Goal: Task Accomplishment & Management: Manage account settings

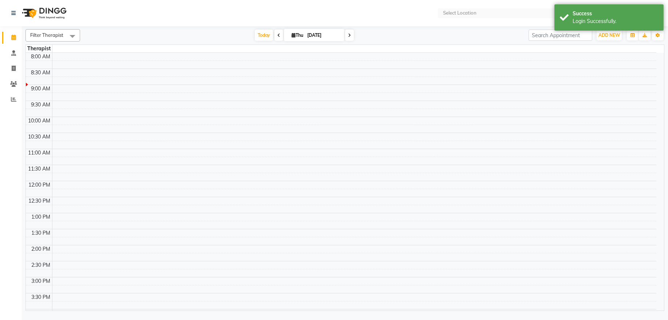
select select "en"
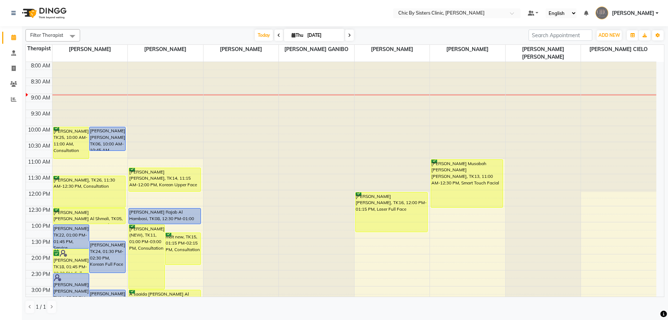
click at [327, 34] on input "[DATE]" at bounding box center [323, 35] width 36 height 11
select select "9"
select select "2025"
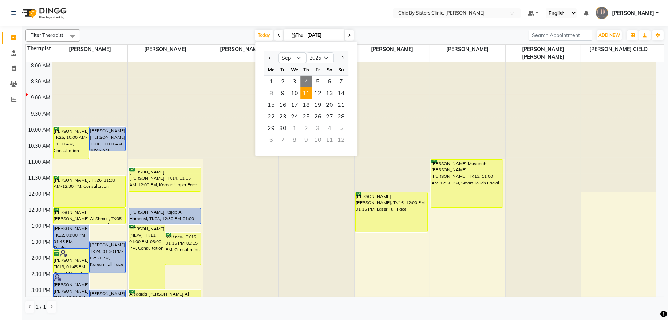
click at [305, 94] on span "11" at bounding box center [306, 93] width 12 height 12
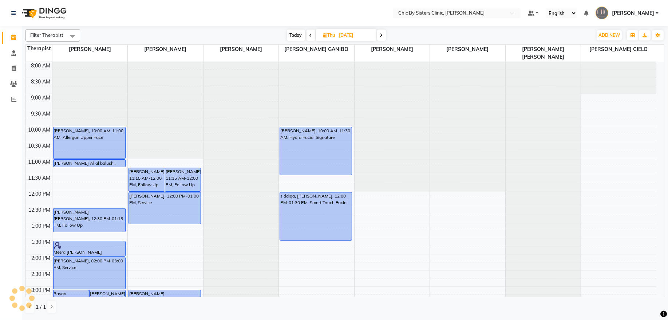
click at [331, 38] on span "Thu 11-09-2025" at bounding box center [346, 35] width 60 height 12
click at [287, 36] on span "Today" at bounding box center [296, 34] width 18 height 11
type input "[DATE]"
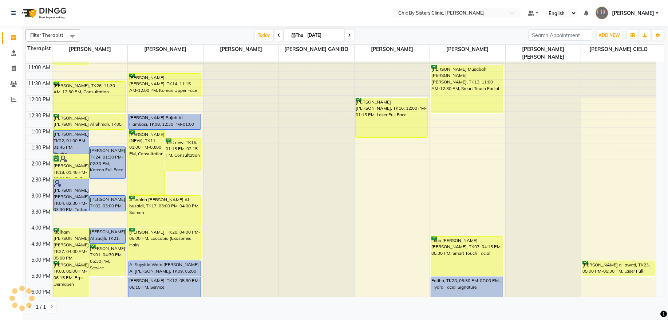
scroll to position [197, 0]
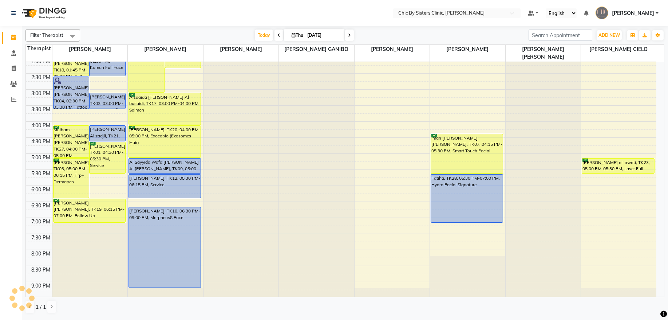
click at [324, 36] on input "[DATE]" at bounding box center [323, 35] width 36 height 11
select select "9"
select select "2025"
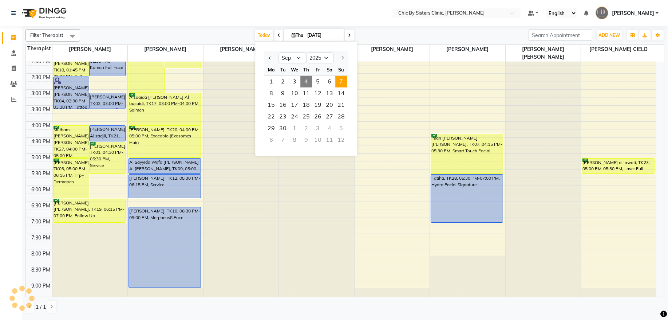
click at [339, 83] on span "7" at bounding box center [341, 82] width 12 height 12
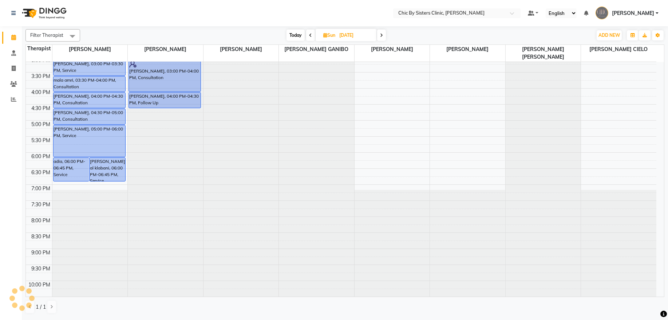
scroll to position [33, 0]
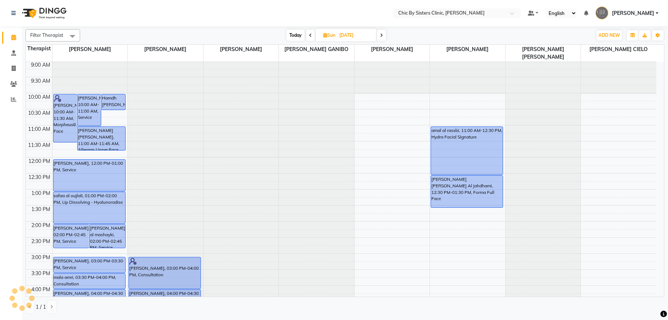
click at [378, 37] on span at bounding box center [381, 34] width 9 height 11
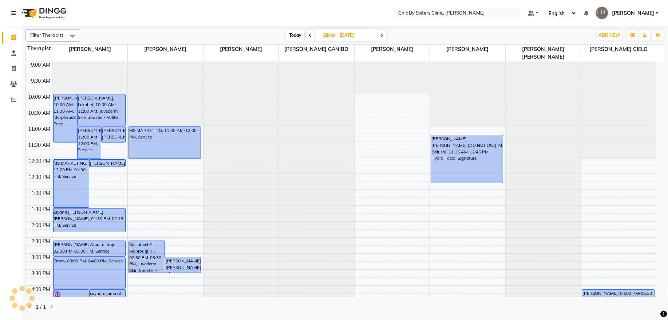
click at [380, 33] on icon at bounding box center [381, 35] width 3 height 4
type input "09-09-2025"
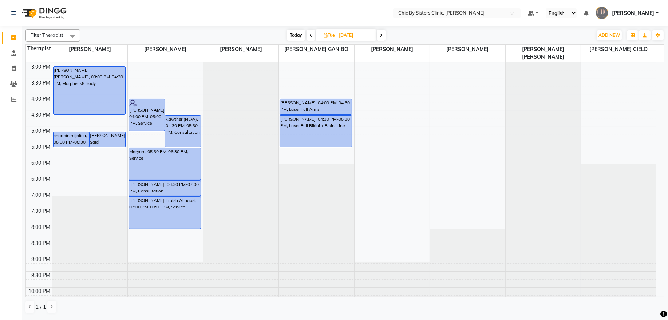
scroll to position [131, 0]
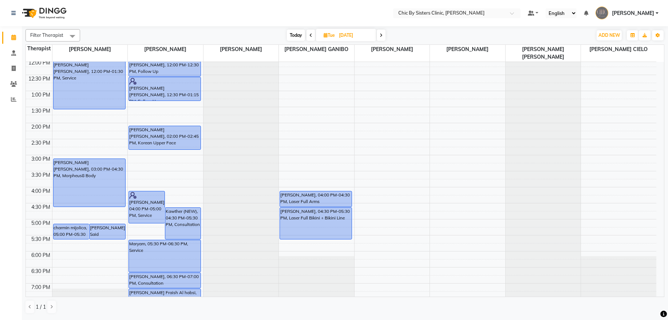
click at [55, 211] on div "8:00 AM 8:30 AM 9:00 AM 9:30 AM 10:00 AM 10:30 AM 11:00 AM 11:30 AM 12:00 PM 12…" at bounding box center [341, 187] width 631 height 512
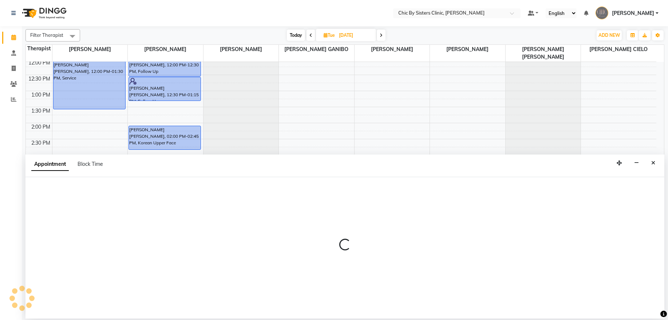
select select "49177"
select select "tentative"
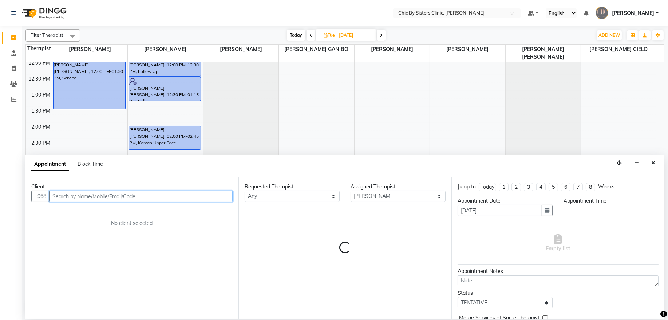
select select "990"
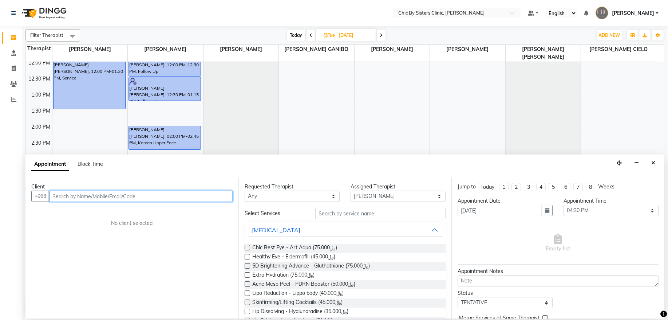
click at [80, 192] on input "text" at bounding box center [140, 195] width 183 height 11
click at [71, 192] on input "94555544" at bounding box center [125, 195] width 153 height 11
type input "94555544"
click at [655, 163] on icon "Close" at bounding box center [653, 162] width 4 height 5
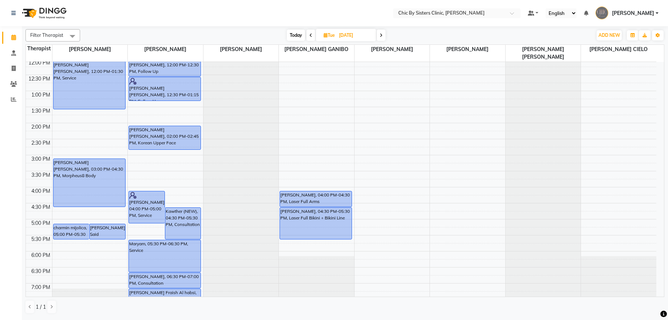
click at [309, 36] on icon at bounding box center [310, 35] width 3 height 4
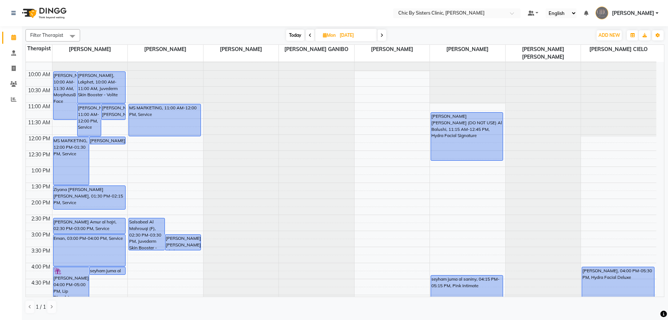
scroll to position [0, 0]
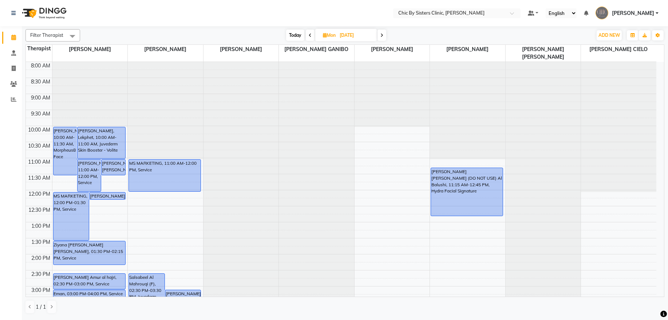
click at [379, 35] on span at bounding box center [382, 34] width 9 height 11
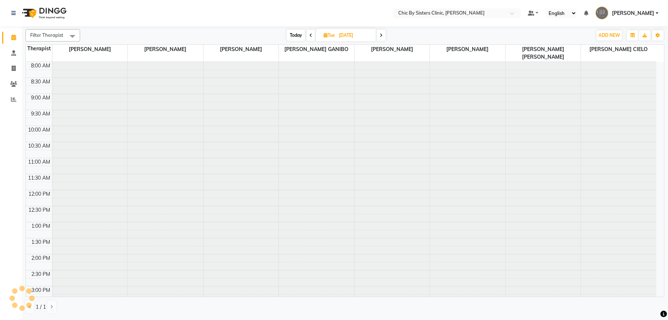
scroll to position [33, 0]
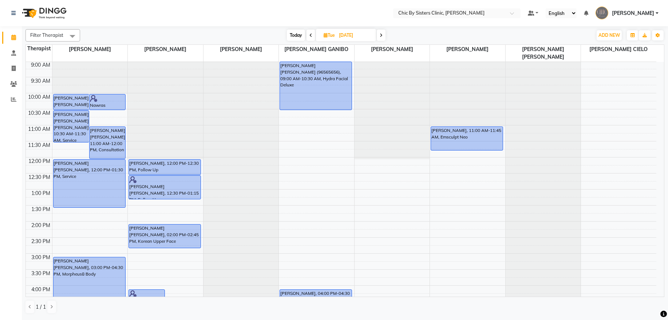
click at [387, 36] on div "Today Tue 09-09-2025" at bounding box center [336, 35] width 505 height 11
click at [382, 38] on span at bounding box center [381, 34] width 9 height 11
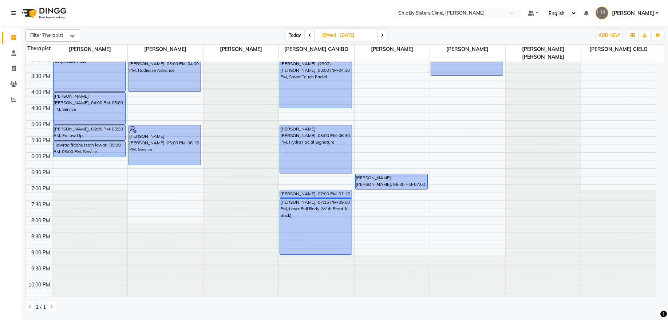
scroll to position [0, 0]
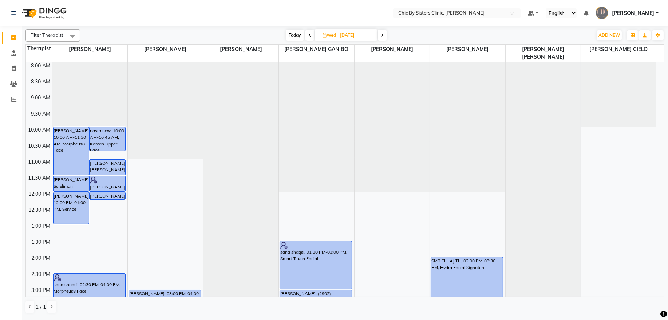
click at [381, 36] on icon at bounding box center [382, 35] width 3 height 4
type input "11-09-2025"
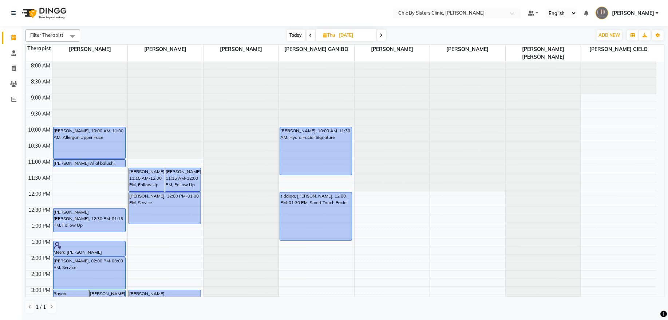
click at [347, 34] on input "11-09-2025" at bounding box center [355, 35] width 36 height 11
select select "9"
select select "2025"
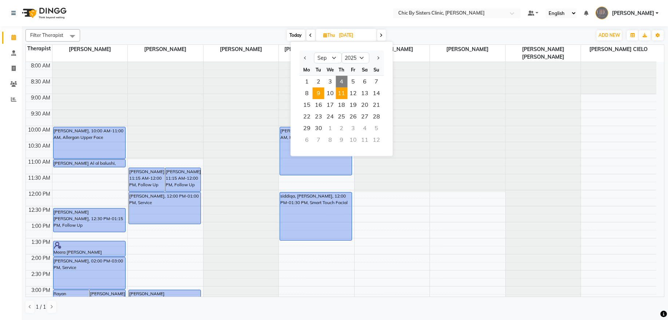
click at [317, 93] on span "9" at bounding box center [319, 93] width 12 height 12
type input "09-09-2025"
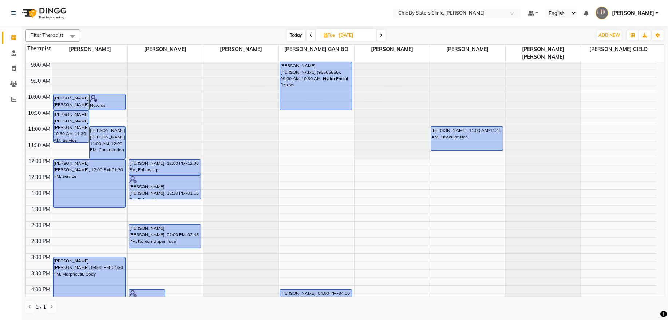
scroll to position [230, 0]
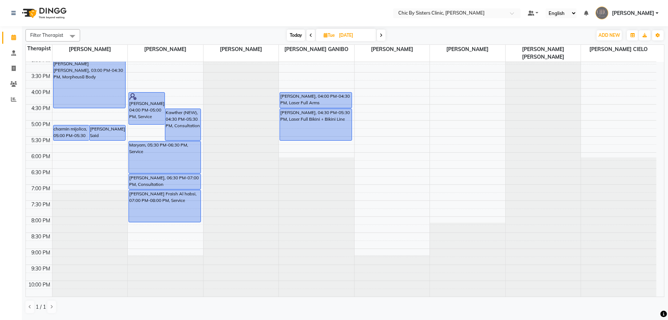
click at [84, 114] on div "8:00 AM 8:30 AM 9:00 AM 9:30 AM 10:00 AM 10:30 AM 11:00 AM 11:30 AM 12:00 PM 12…" at bounding box center [341, 88] width 631 height 512
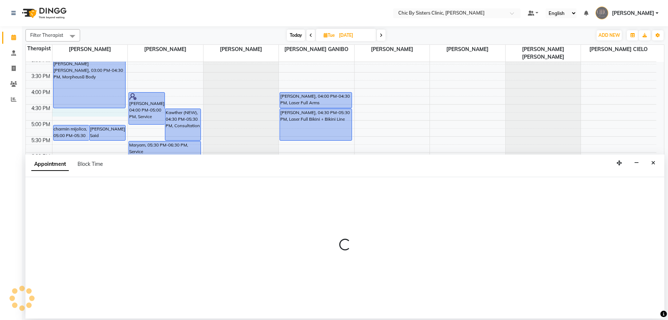
select select "49177"
select select "990"
select select "tentative"
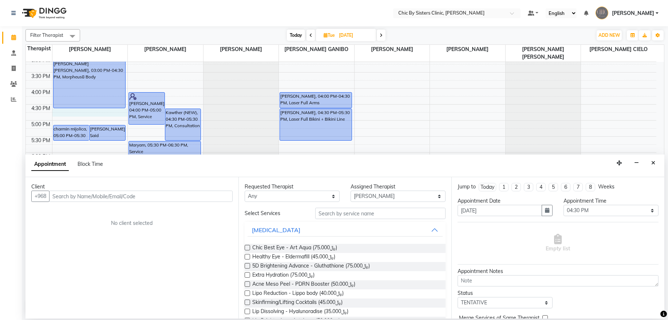
click at [89, 200] on input "text" at bounding box center [140, 195] width 183 height 11
type input "94555544"
click at [215, 198] on span "Add Client" at bounding box center [217, 196] width 24 height 7
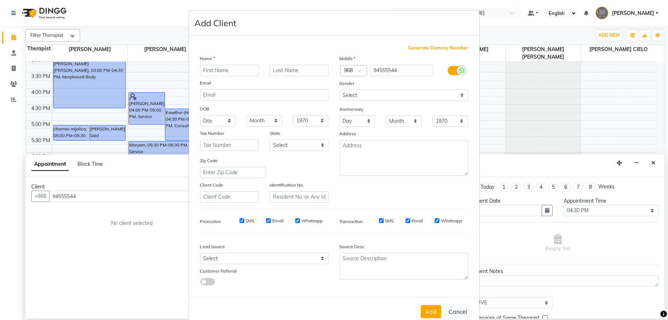
click at [232, 64] on div "Name" at bounding box center [264, 60] width 139 height 10
click at [224, 66] on input "text" at bounding box center [229, 70] width 59 height 11
type input "Lamya (NEW)"
click at [271, 65] on input "text" at bounding box center [299, 70] width 59 height 11
type input "Al Rahbi"
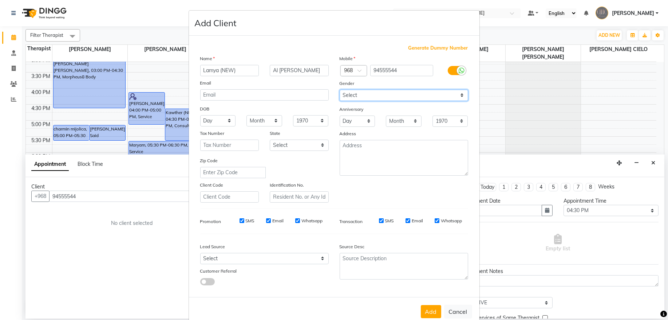
click at [366, 95] on select "Select Male Female Other Prefer Not To Say" at bounding box center [404, 95] width 129 height 11
select select "[DEMOGRAPHIC_DATA]"
click at [340, 90] on select "Select Male Female Other Prefer Not To Say" at bounding box center [404, 95] width 129 height 11
click at [422, 307] on button "Add" at bounding box center [431, 311] width 20 height 13
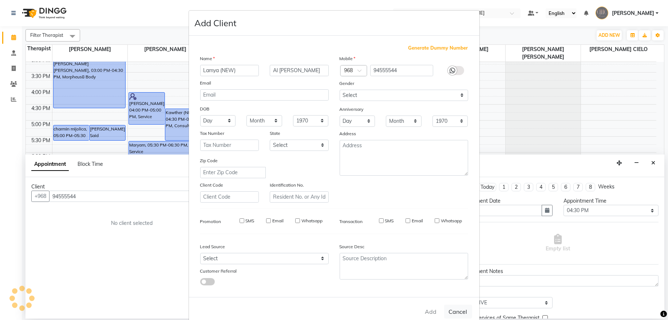
select select
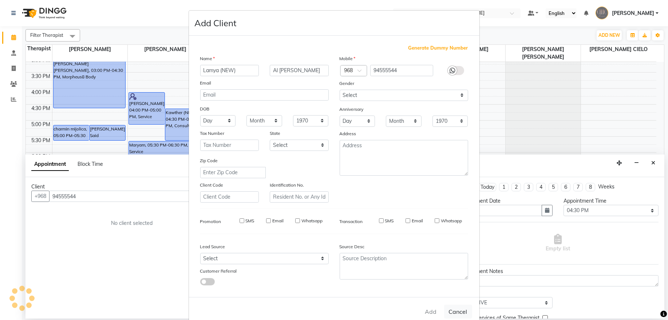
select select
checkbox input "false"
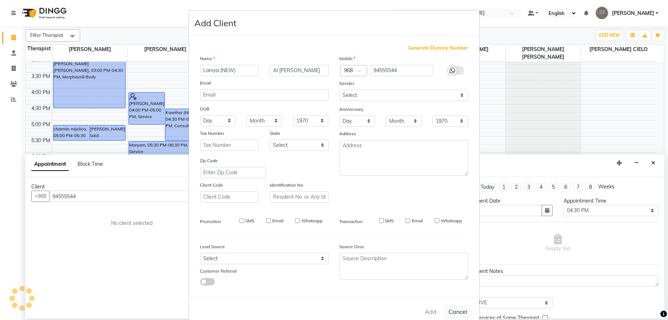
checkbox input "false"
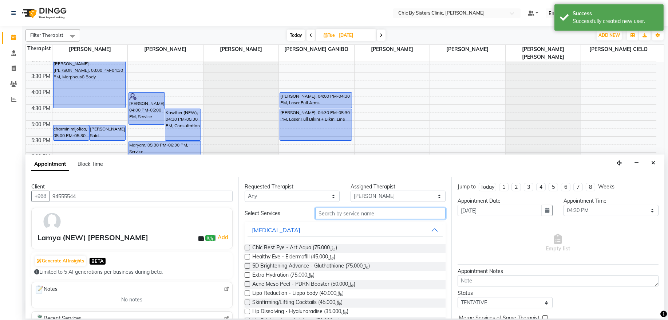
click at [324, 209] on input "text" at bounding box center [380, 213] width 130 height 11
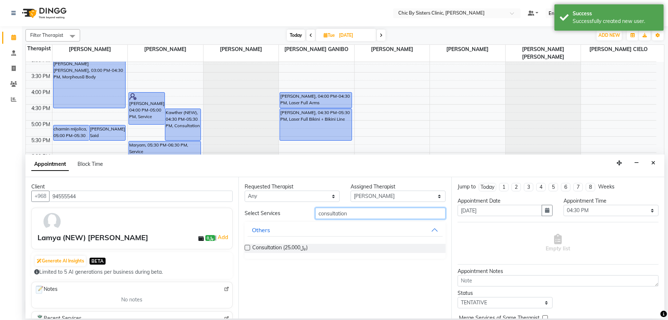
type input "consultation"
click at [247, 249] on label at bounding box center [247, 247] width 5 height 5
click at [247, 249] on input "checkbox" at bounding box center [247, 248] width 5 height 5
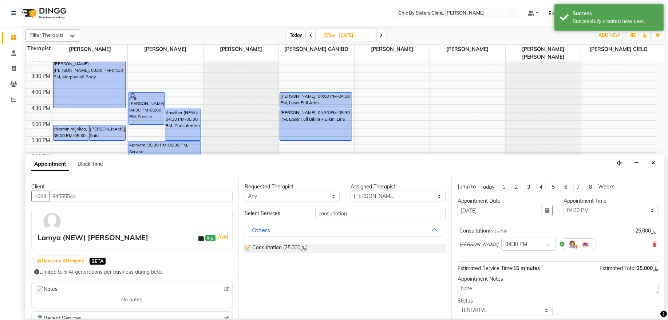
checkbox input "false"
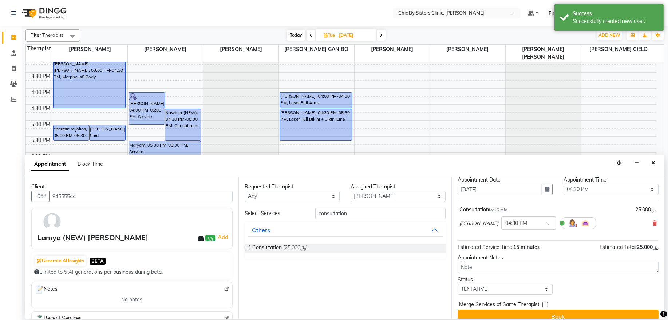
scroll to position [32, 0]
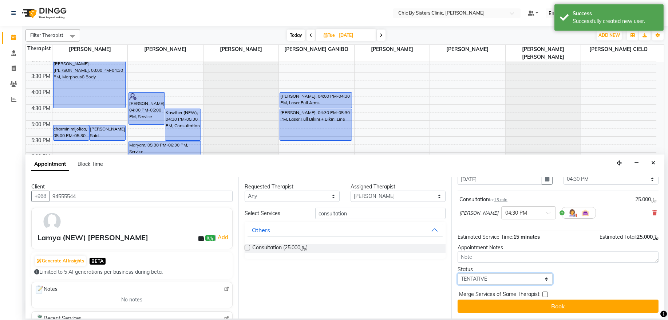
click at [530, 277] on select "Select TENTATIVE CONFIRM UPCOMING" at bounding box center [505, 278] width 95 height 11
select select "upcoming"
click at [458, 273] on select "Select TENTATIVE CONFIRM UPCOMING" at bounding box center [505, 278] width 95 height 11
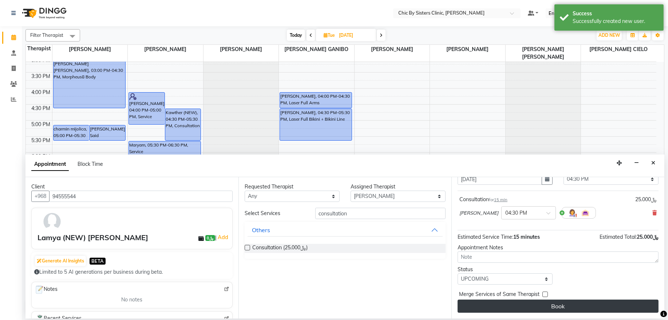
click at [549, 302] on button "Book" at bounding box center [558, 305] width 201 height 13
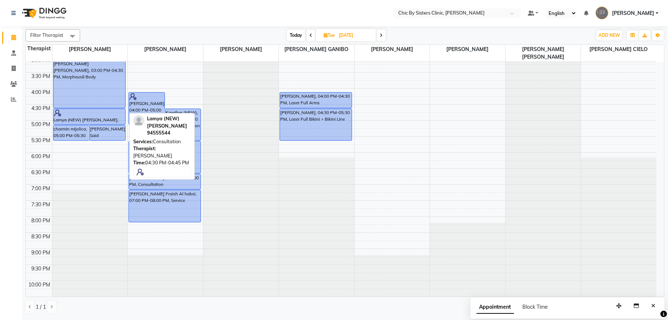
drag, startPoint x: 76, startPoint y: 114, endPoint x: 76, endPoint y: 118, distance: 4.0
click at [76, 118] on div "Amina Naser Mohmmed Al falahi, 10:00 AM-10:30 AM, Follow Up Nawras Saud Abdul A…" at bounding box center [89, 88] width 75 height 512
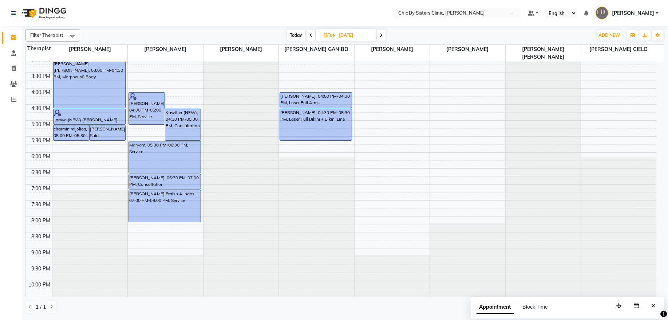
click at [376, 38] on div "Today Tue 09-09-2025" at bounding box center [336, 35] width 100 height 11
click at [379, 38] on span at bounding box center [381, 34] width 9 height 11
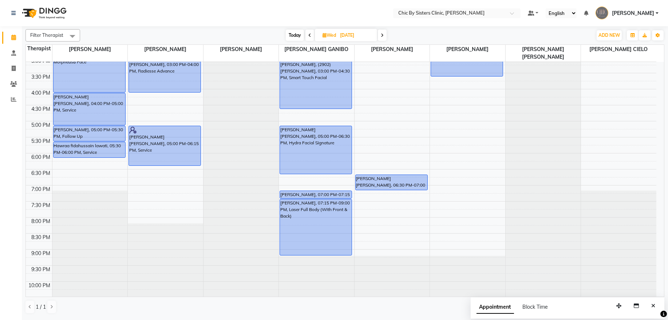
scroll to position [286, 0]
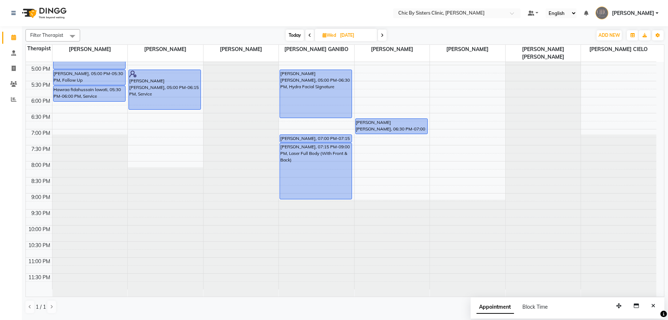
click at [383, 36] on icon at bounding box center [382, 35] width 3 height 4
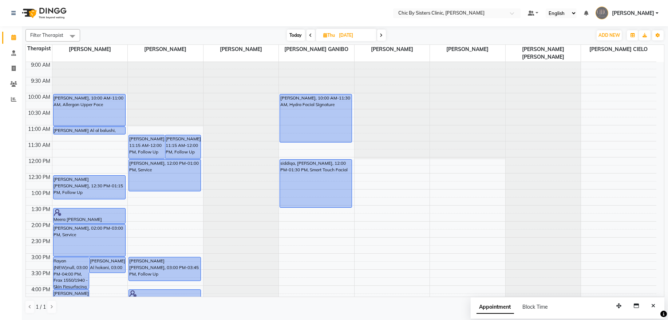
scroll to position [230, 0]
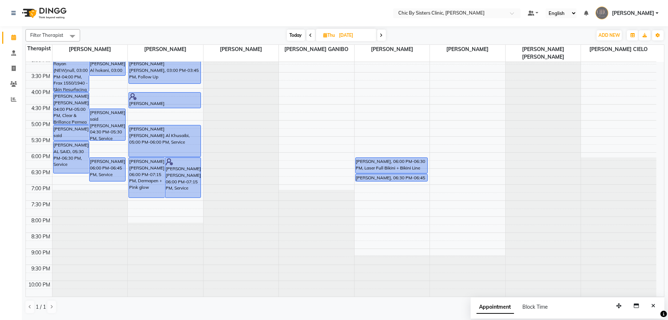
click at [290, 34] on span "Today" at bounding box center [296, 34] width 18 height 11
type input "[DATE]"
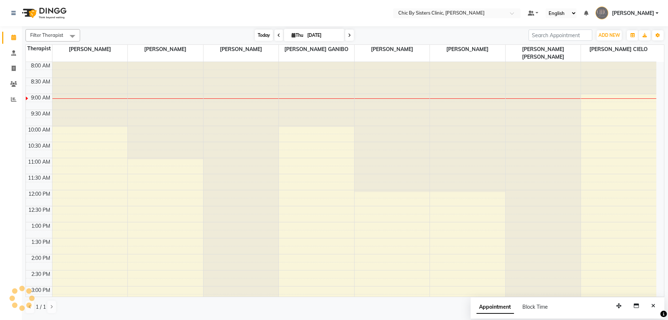
scroll to position [33, 0]
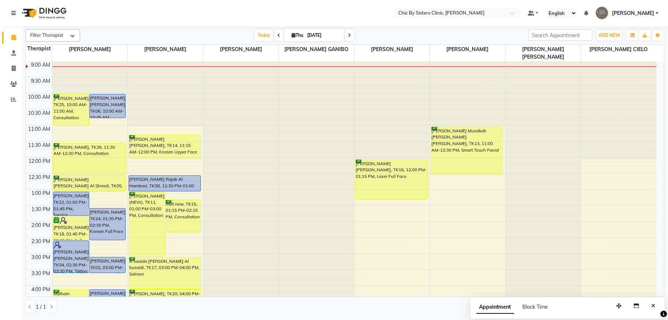
click at [317, 35] on input "[DATE]" at bounding box center [323, 35] width 36 height 11
select select "9"
select select "2025"
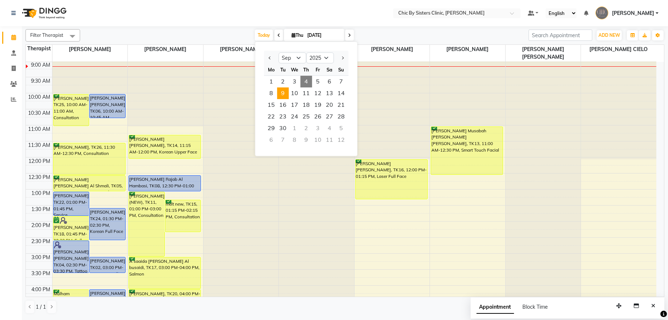
click at [283, 93] on span "9" at bounding box center [283, 93] width 12 height 12
type input "09-09-2025"
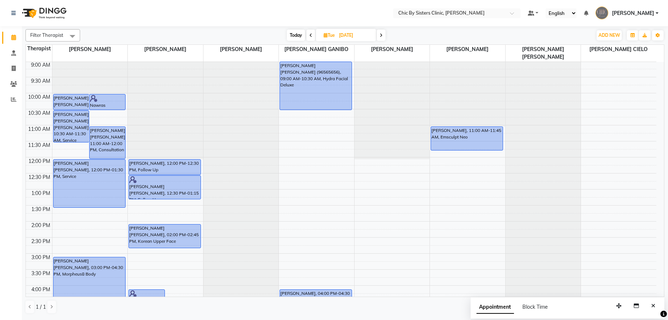
scroll to position [180, 0]
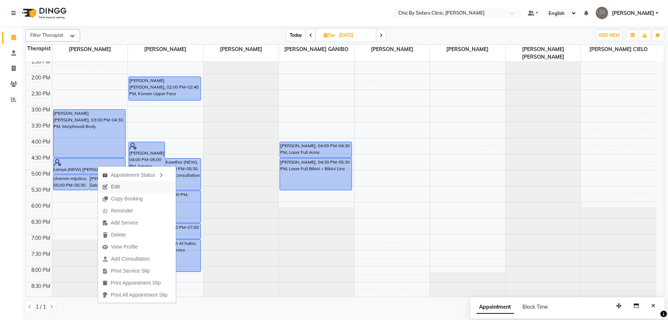
click at [111, 184] on span "Edit" at bounding box center [115, 187] width 9 height 8
select select "tentative"
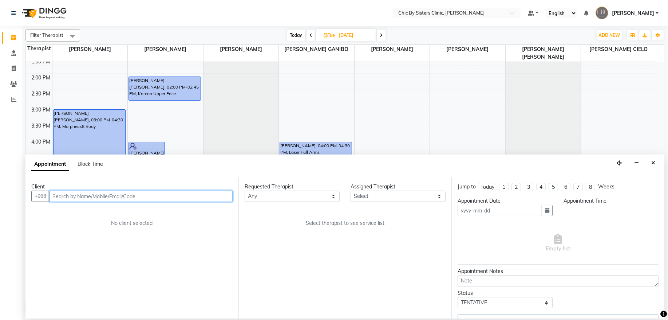
type input "09-09-2025"
select select "upcoming"
select select "990"
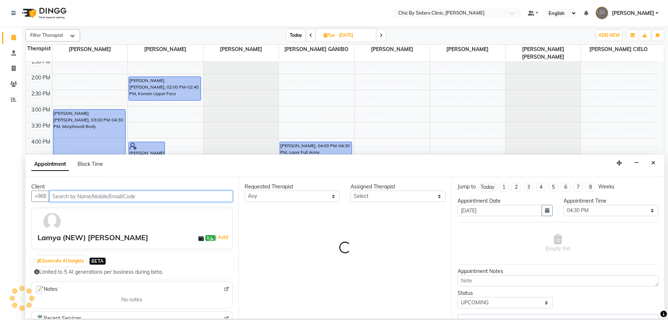
scroll to position [33, 0]
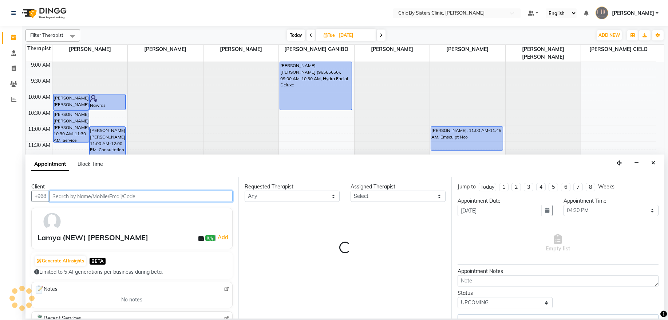
select select "49177"
select select "3125"
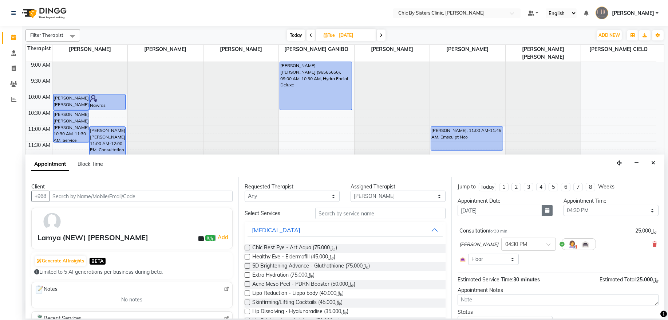
click at [545, 210] on icon "button" at bounding box center [547, 210] width 4 height 5
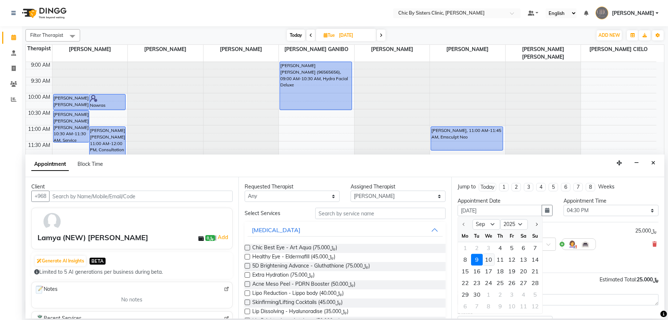
click at [489, 260] on div "10" at bounding box center [489, 260] width 12 height 12
type input "10-09-2025"
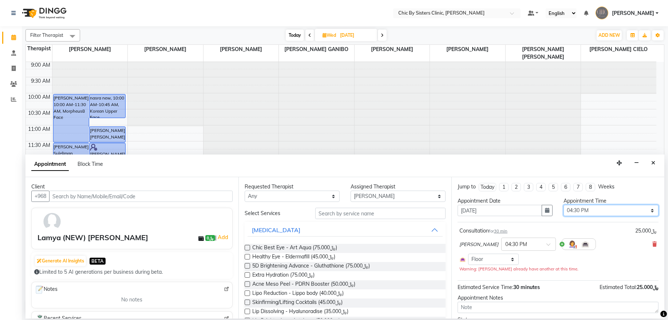
click at [601, 212] on select "Select 09:00 AM 09:15 AM 09:30 AM 09:45 AM 10:00 AM 10:15 AM 10:30 AM 10:45 AM …" at bounding box center [611, 210] width 95 height 11
select select "1080"
click at [564, 205] on select "Select 09:00 AM 09:15 AM 09:30 AM 09:45 AM 10:00 AM 10:15 AM 10:30 AM 10:45 AM …" at bounding box center [611, 210] width 95 height 11
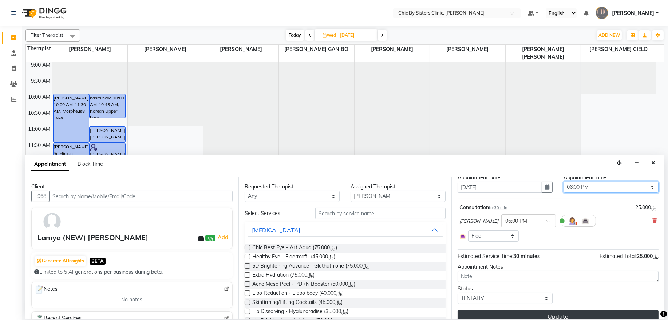
scroll to position [34, 0]
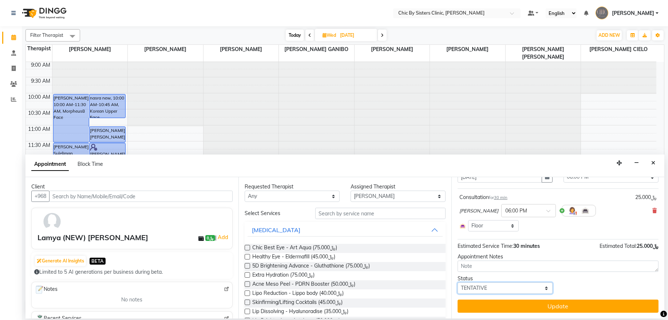
click at [523, 291] on select "Select TENTATIVE CONFIRM UPCOMING" at bounding box center [505, 287] width 95 height 11
select select "upcoming"
click at [458, 282] on select "Select TENTATIVE CONFIRM UPCOMING" at bounding box center [505, 287] width 95 height 11
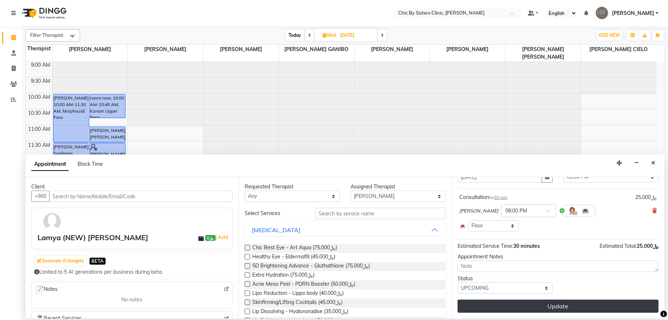
click at [535, 312] on button "Update" at bounding box center [558, 305] width 201 height 13
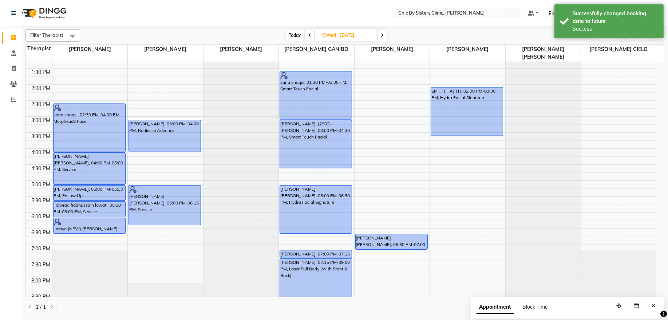
scroll to position [279, 0]
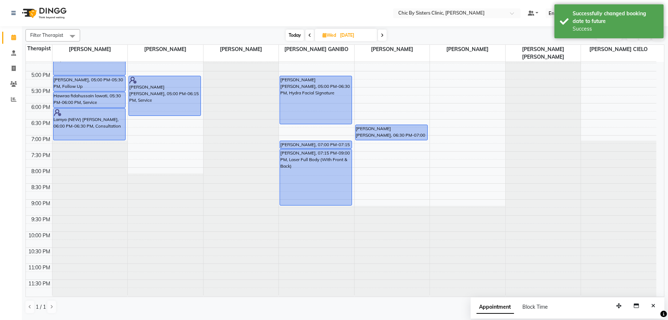
drag, startPoint x: 107, startPoint y: 123, endPoint x: 107, endPoint y: 135, distance: 12.0
click at [107, 135] on div "Noor Al Bahrani, 10:00 AM-11:30 AM, Morpheus8 Face nasra new, 10:00 AM-10:45 AM…" at bounding box center [89, 39] width 75 height 512
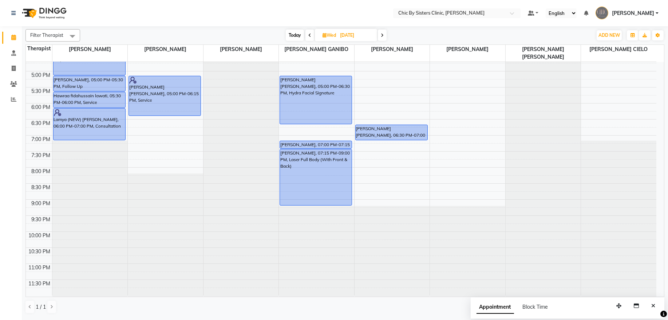
click at [296, 38] on span "Today" at bounding box center [295, 34] width 18 height 11
type input "[DATE]"
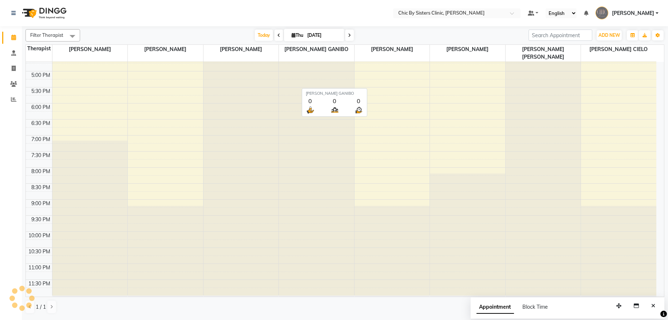
scroll to position [33, 0]
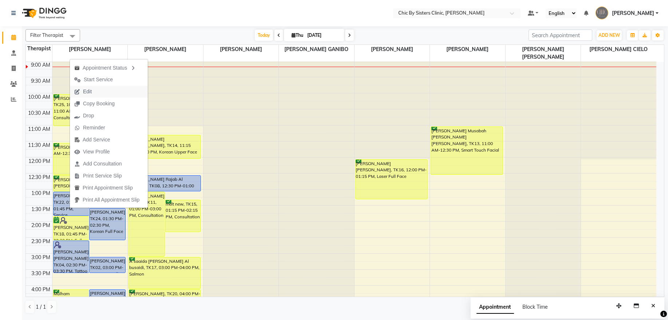
click at [84, 91] on span "Edit" at bounding box center [87, 92] width 9 height 8
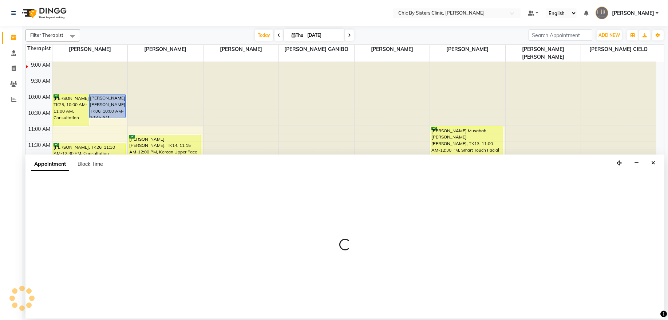
select select "tentative"
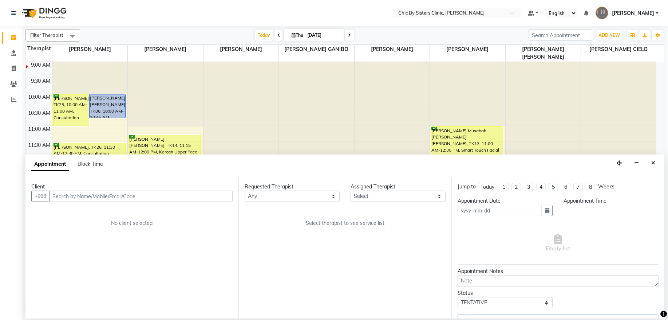
type input "[DATE]"
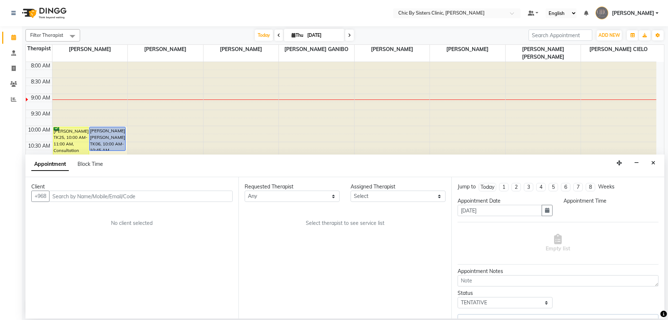
select select "upcoming"
select select "780"
select select "49177"
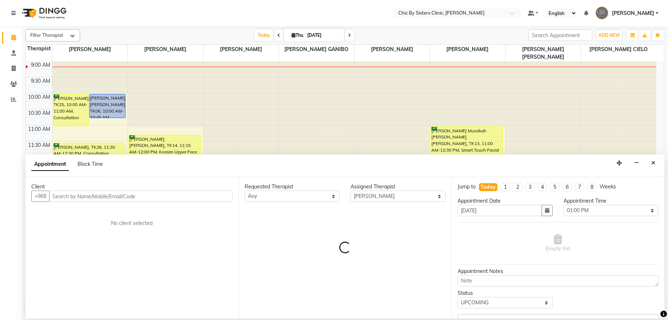
select select "3125"
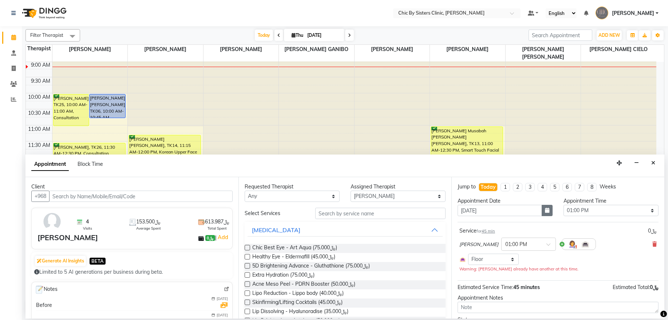
click at [545, 212] on icon "button" at bounding box center [547, 210] width 4 height 5
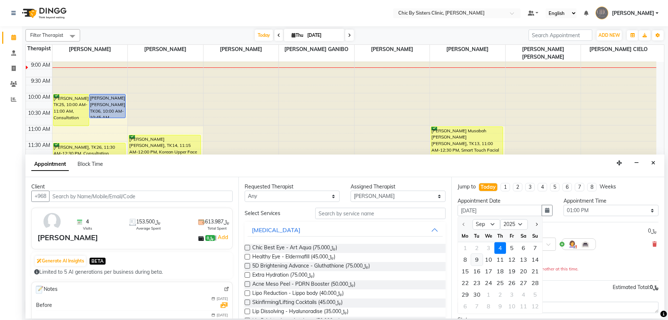
click at [477, 260] on div "9" at bounding box center [477, 260] width 12 height 12
type input "09-09-2025"
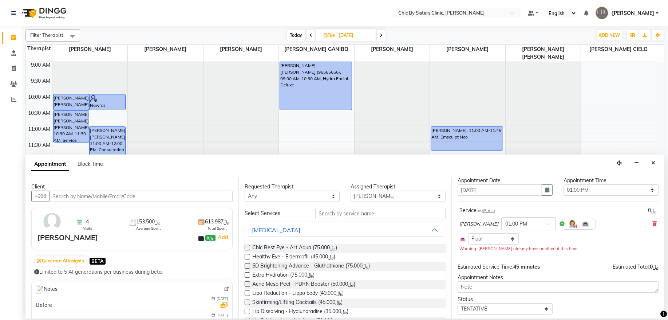
scroll to position [0, 0]
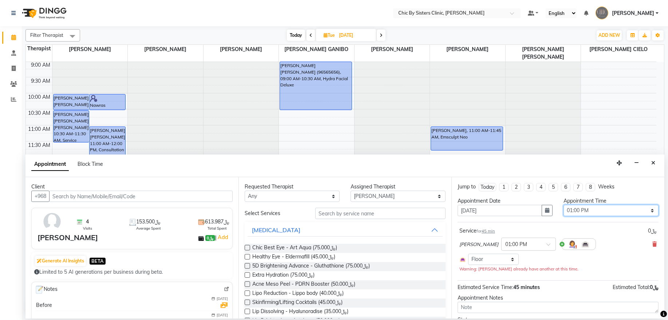
click at [640, 208] on select "Select 09:00 AM 09:15 AM 09:30 AM 09:45 AM 10:00 AM 10:15 AM 10:30 AM 10:45 AM …" at bounding box center [611, 210] width 95 height 11
click at [610, 208] on select "Select 09:00 AM 09:15 AM 09:30 AM 09:45 AM 10:00 AM 10:15 AM 10:30 AM 10:45 AM …" at bounding box center [611, 210] width 95 height 11
select select "1050"
click at [564, 205] on select "Select 09:00 AM 09:15 AM 09:30 AM 09:45 AM 10:00 AM 10:15 AM 10:30 AM 10:45 AM …" at bounding box center [611, 210] width 95 height 11
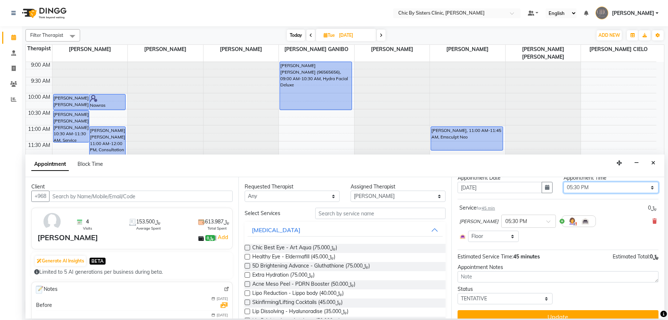
scroll to position [34, 0]
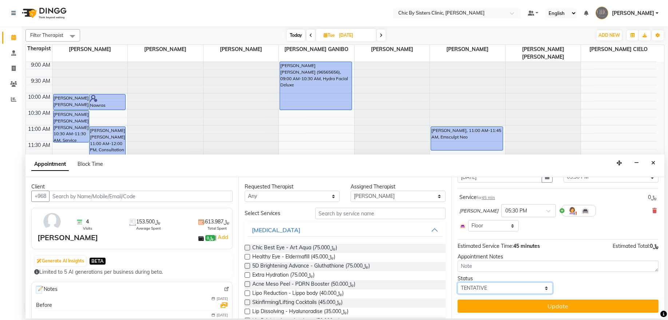
click at [538, 289] on select "Select TENTATIVE CONFIRM UPCOMING" at bounding box center [505, 287] width 95 height 11
select select "upcoming"
click at [458, 282] on select "Select TENTATIVE CONFIRM UPCOMING" at bounding box center [505, 287] width 95 height 11
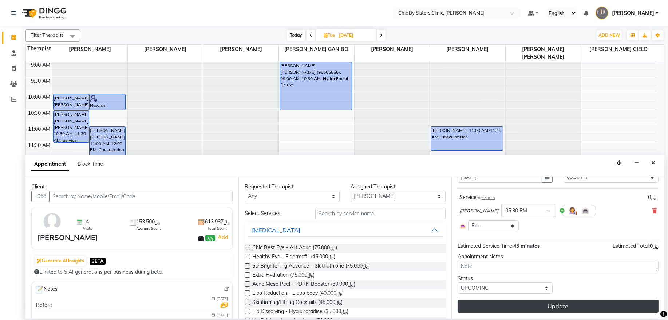
click at [558, 305] on button "Update" at bounding box center [558, 305] width 201 height 13
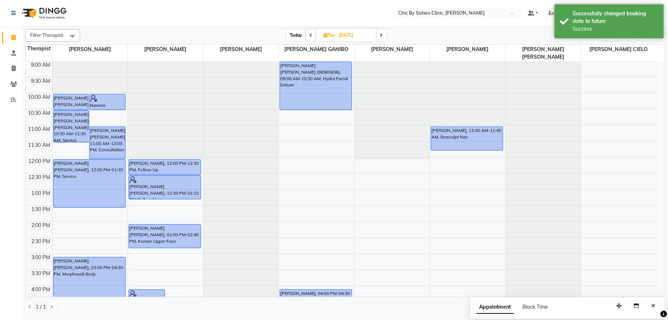
scroll to position [230, 0]
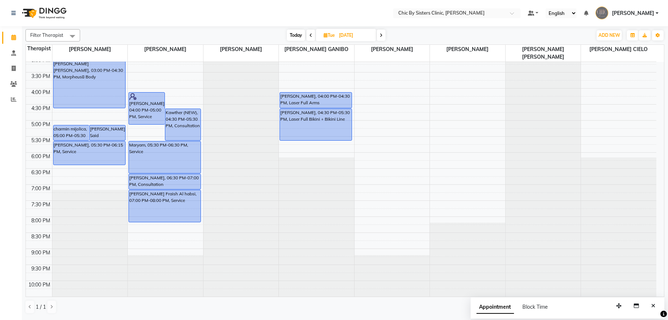
click at [349, 36] on input "09-09-2025" at bounding box center [355, 35] width 36 height 11
select select "9"
select select "2025"
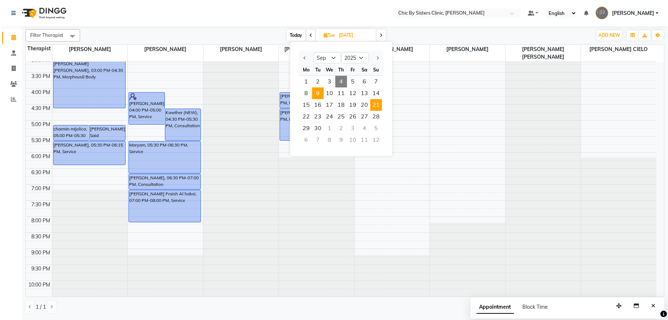
click at [380, 104] on span "21" at bounding box center [376, 105] width 12 height 12
type input "21-09-2025"
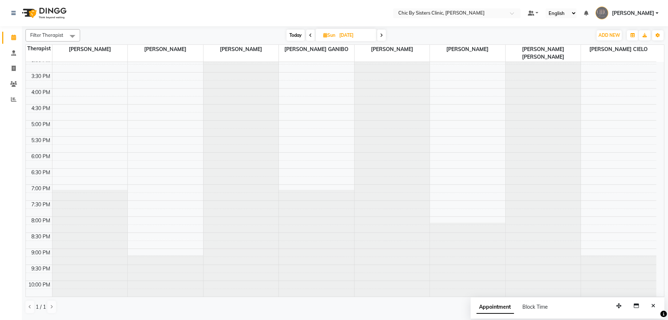
scroll to position [0, 0]
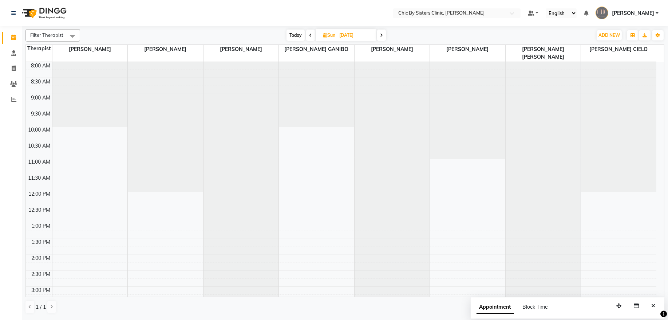
click at [351, 38] on input "21-09-2025" at bounding box center [355, 35] width 36 height 11
select select "9"
select select "2025"
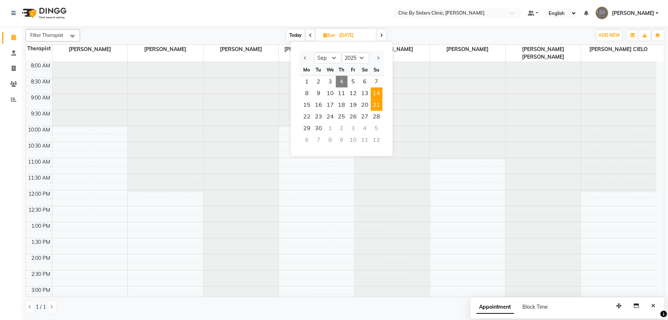
click at [380, 97] on span "14" at bounding box center [377, 93] width 12 height 12
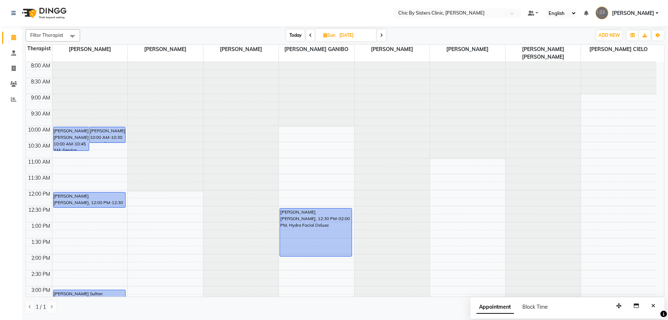
scroll to position [147, 0]
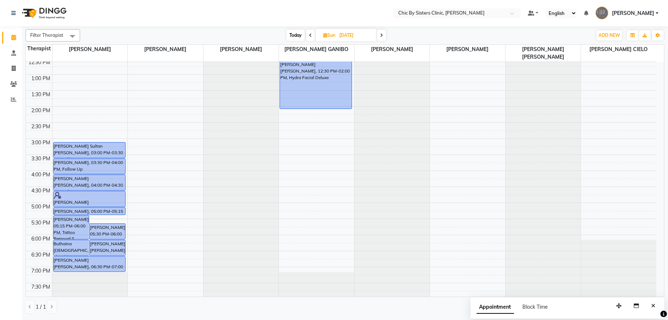
click at [296, 36] on span "Today" at bounding box center [296, 34] width 18 height 11
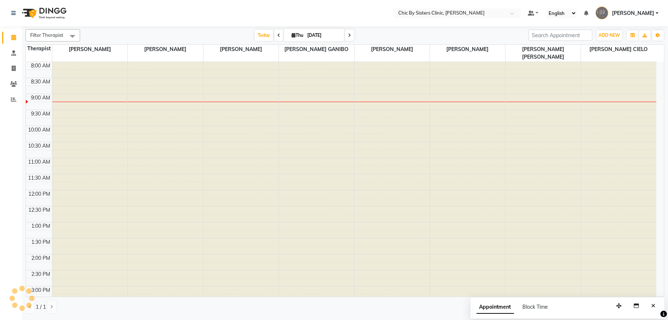
scroll to position [33, 0]
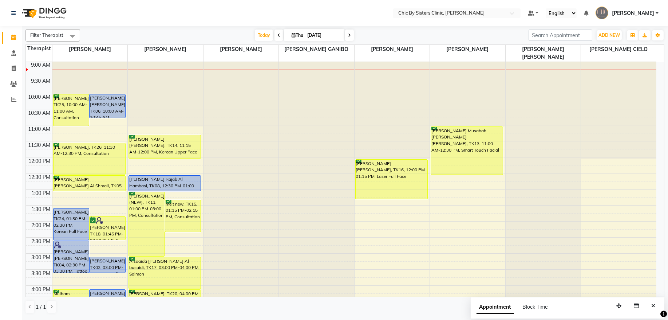
click at [345, 36] on span at bounding box center [349, 34] width 9 height 11
type input "05-09-2025"
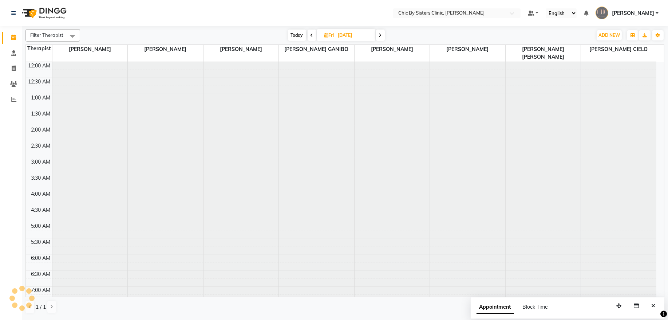
scroll to position [293, 0]
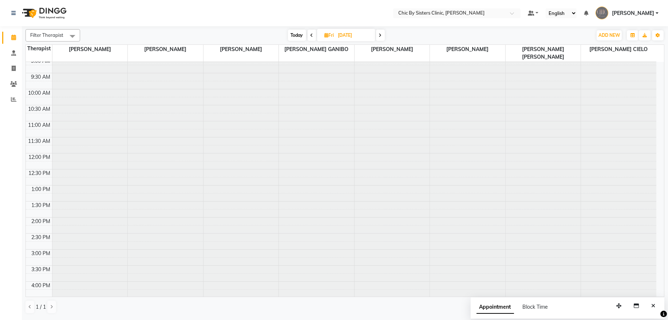
click at [338, 36] on input "05-09-2025" at bounding box center [354, 35] width 36 height 11
select select "9"
select select "2025"
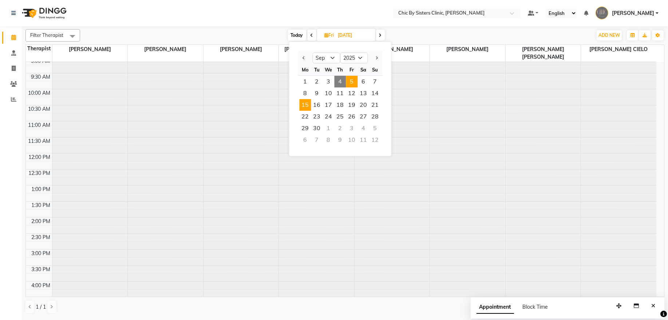
click at [304, 106] on span "15" at bounding box center [306, 105] width 12 height 12
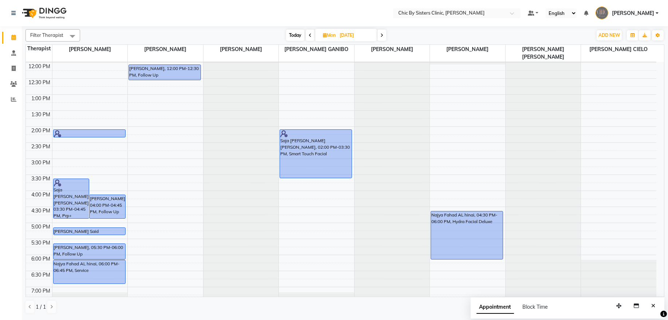
scroll to position [117, 0]
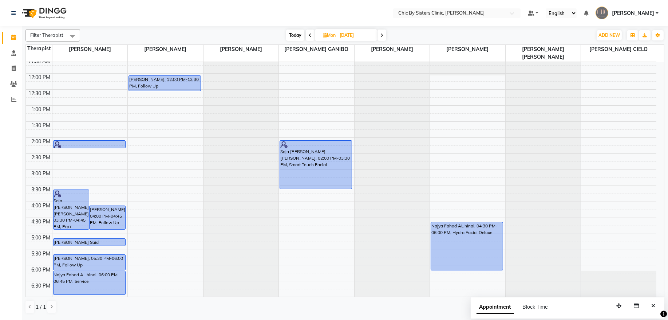
click at [382, 33] on icon at bounding box center [381, 35] width 3 height 4
type input "16-09-2025"
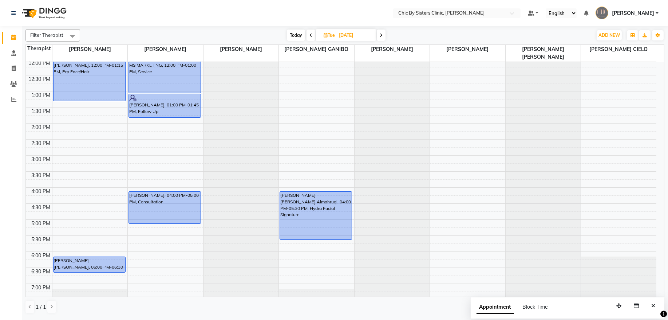
scroll to position [213, 0]
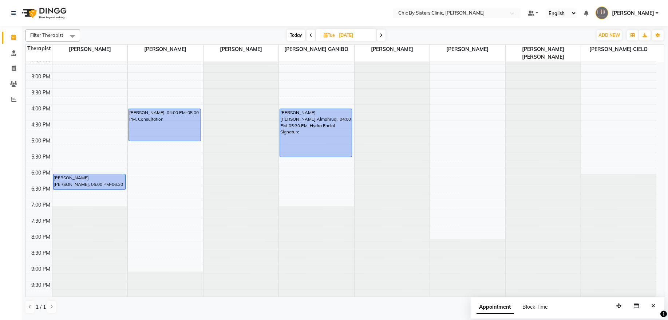
click at [83, 146] on div "8:00 AM 8:30 AM 9:00 AM 9:30 AM 10:00 AM 10:30 AM 11:00 AM 11:30 AM 12:00 PM 12…" at bounding box center [341, 105] width 631 height 512
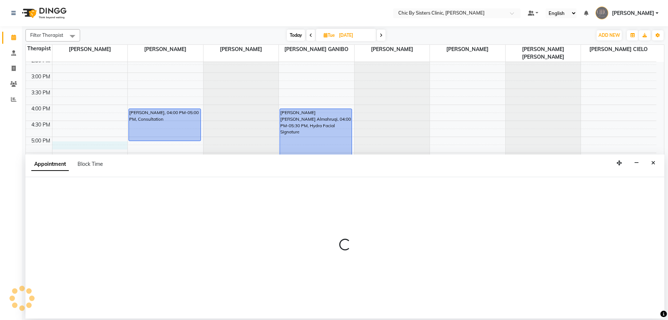
select select "49177"
select select "tentative"
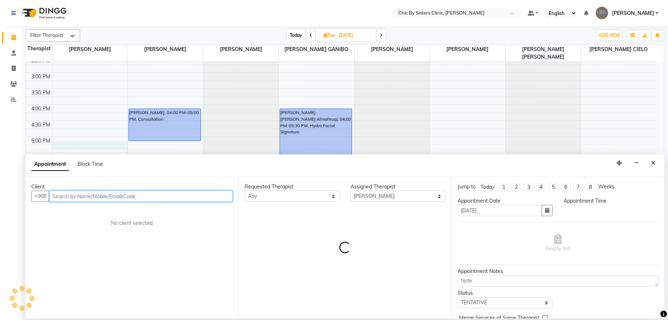
select select "1020"
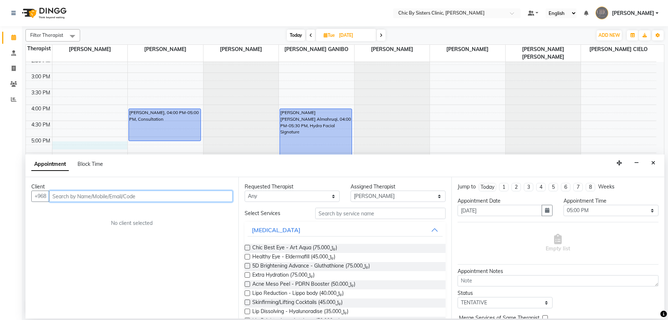
click at [71, 197] on input "text" at bounding box center [140, 195] width 183 height 11
paste input "96895575500"
click at [61, 197] on input "96895575500" at bounding box center [125, 195] width 153 height 11
type input "95575500"
click at [67, 200] on input "95575500" at bounding box center [125, 195] width 153 height 11
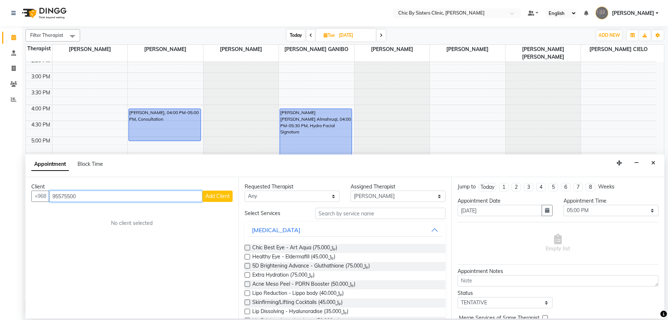
click at [67, 200] on input "95575500" at bounding box center [125, 195] width 153 height 11
click at [654, 164] on icon "Close" at bounding box center [653, 162] width 4 height 5
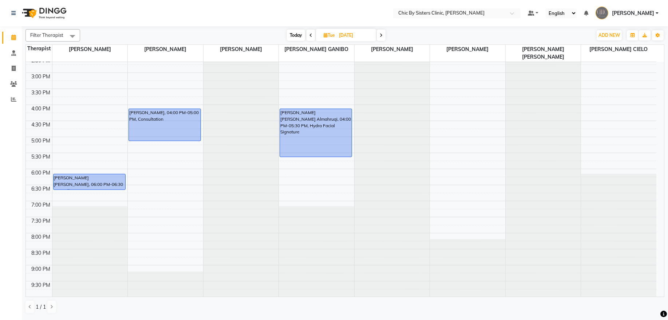
click at [352, 35] on input "16-09-2025" at bounding box center [355, 35] width 36 height 11
select select "9"
select select "2025"
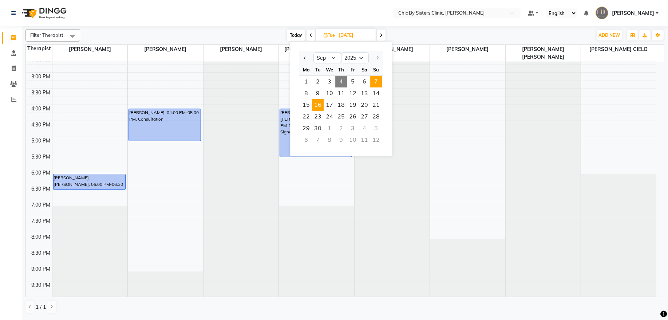
click at [378, 81] on span "7" at bounding box center [376, 82] width 12 height 12
type input "07-09-2025"
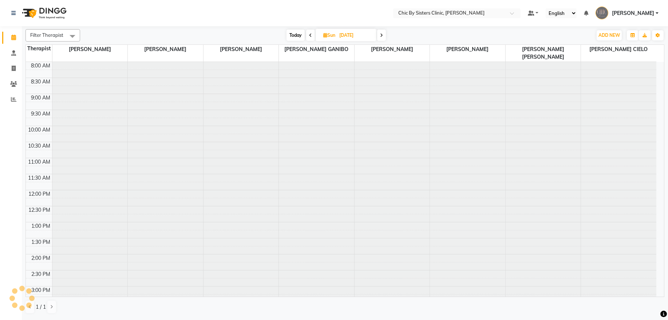
scroll to position [33, 0]
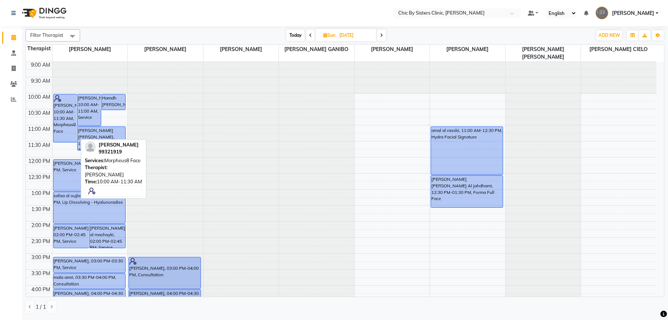
click at [63, 103] on div "Shakoor Al Ghamari, 10:00 AM-11:30 AM, Morpheus8 Face" at bounding box center [65, 118] width 23 height 48
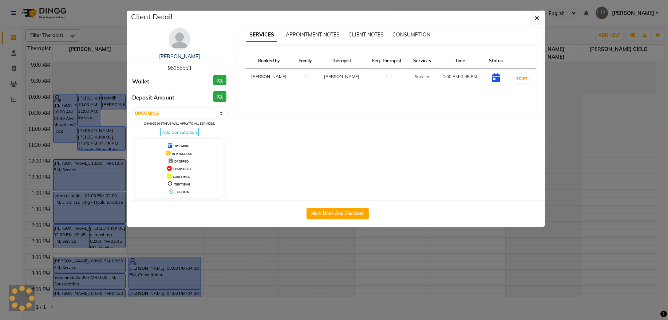
select select "select"
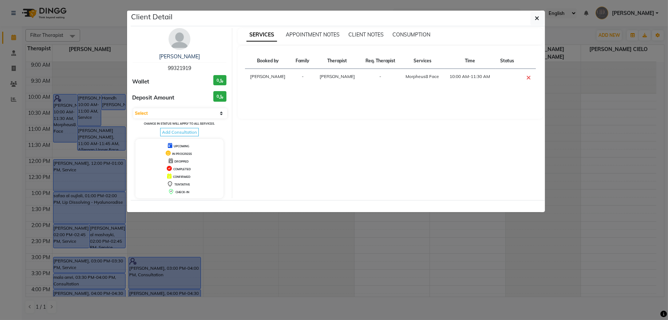
click at [183, 68] on span "99321919" at bounding box center [179, 68] width 23 height 7
copy span "99321919"
click at [540, 21] on button "button" at bounding box center [537, 18] width 14 height 14
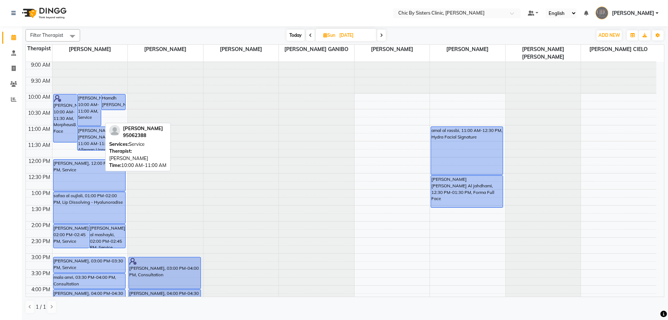
click at [86, 105] on div "Rebeca Nigrinis, 10:00 AM-11:00 AM, Service" at bounding box center [89, 109] width 23 height 31
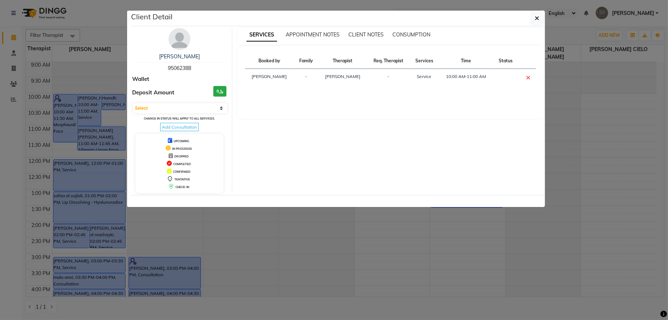
click at [178, 65] on span "95062388" at bounding box center [179, 68] width 23 height 7
copy span "95062388"
click at [533, 21] on button "button" at bounding box center [537, 18] width 14 height 14
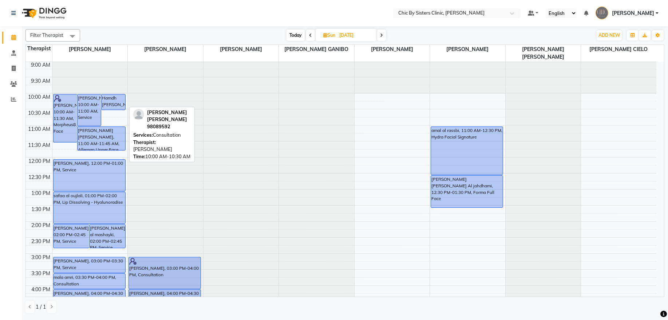
click at [119, 102] on div "Hamdh Hamood Hamed Al jabri, 10:00 AM-10:30 AM, Consultation" at bounding box center [113, 101] width 23 height 15
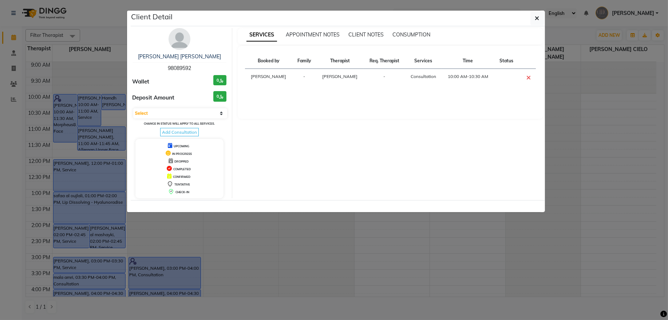
click at [183, 65] on span "98089592" at bounding box center [179, 68] width 23 height 7
copy span "98089592"
click at [536, 25] on div "Client Detail" at bounding box center [338, 19] width 414 height 16
click at [532, 17] on button "button" at bounding box center [537, 18] width 14 height 14
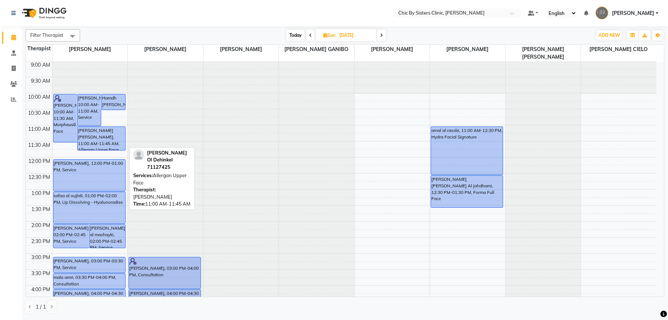
click at [111, 139] on div "Andrea Jecker Ol Dehinkel, 11:00 AM-11:45 AM, Allergan Upper Face" at bounding box center [102, 138] width 48 height 23
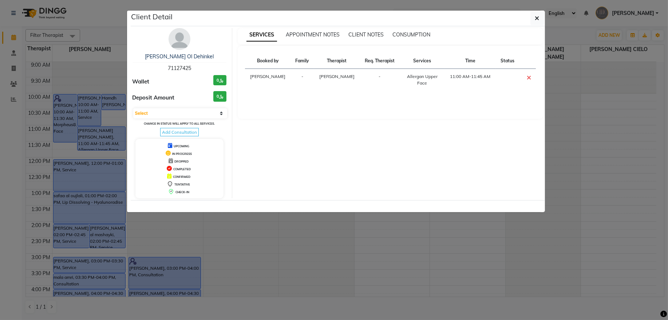
click at [180, 71] on span "71127425" at bounding box center [179, 68] width 23 height 7
drag, startPoint x: 180, startPoint y: 71, endPoint x: 174, endPoint y: 65, distance: 8.2
click at [174, 65] on span "71127425" at bounding box center [179, 68] width 23 height 7
copy span "71127425"
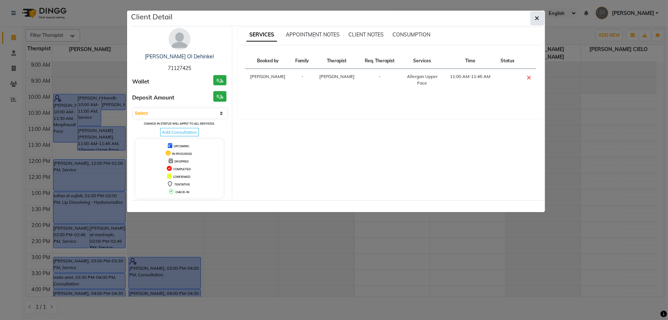
click at [533, 18] on button "button" at bounding box center [537, 18] width 14 height 14
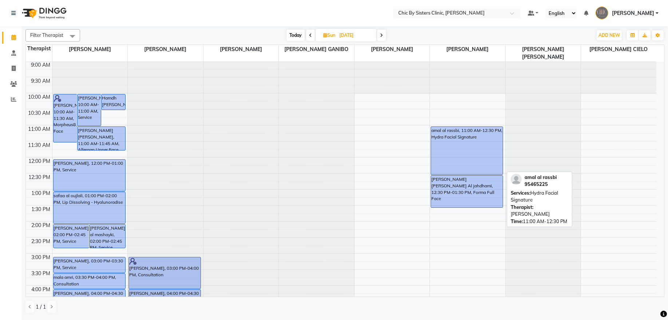
click at [472, 144] on div "amal al rassbi, 11:00 AM-12:30 PM, Hydra Facial Signature" at bounding box center [467, 151] width 72 height 48
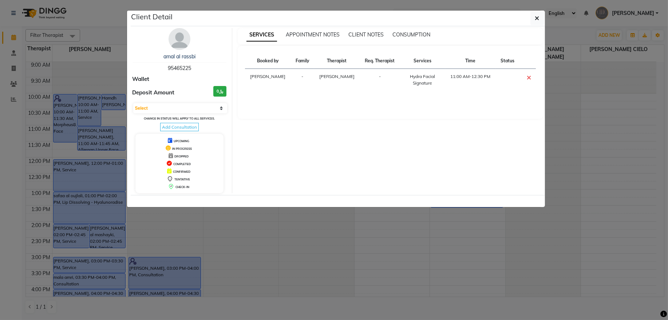
click at [175, 67] on span "95465225" at bounding box center [179, 68] width 23 height 7
copy span "95465225"
click at [534, 19] on button "button" at bounding box center [537, 18] width 14 height 14
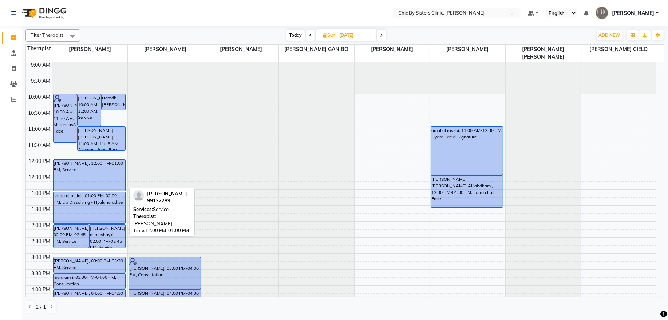
click at [75, 166] on div "Meraj Salim, 12:00 PM-01:00 PM, Service" at bounding box center [90, 174] width 72 height 31
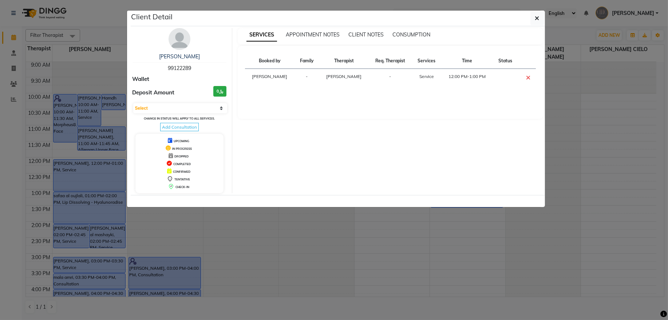
click at [178, 68] on span "99122289" at bounding box center [179, 68] width 23 height 7
copy span "99122289"
click at [537, 19] on icon "button" at bounding box center [537, 18] width 4 height 6
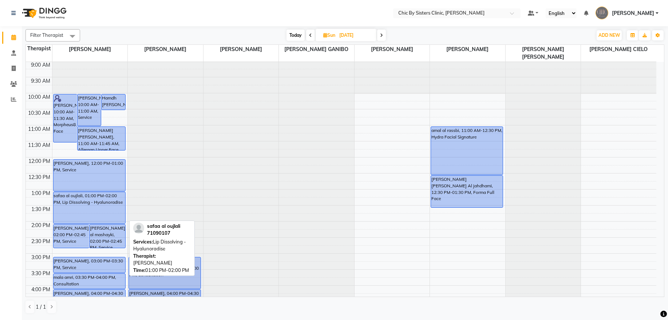
click at [77, 210] on div "safaa al oujlali, 01:00 PM-02:00 PM, Lip Dissolving - Hyalunoradise" at bounding box center [90, 207] width 72 height 31
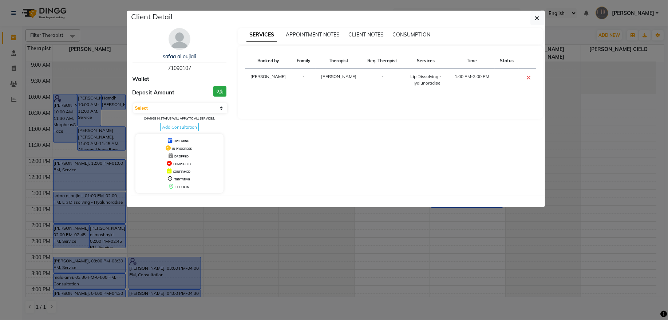
click at [173, 71] on span "71090107" at bounding box center [179, 68] width 23 height 7
copy span "71090107"
click at [535, 19] on icon "button" at bounding box center [537, 18] width 4 height 6
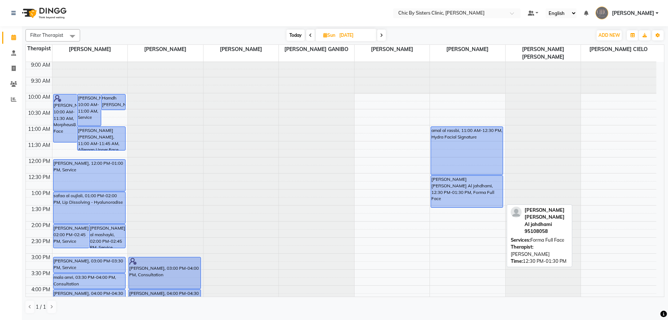
click at [465, 189] on div "Salwa Husam Abdullah Al jahdhami, 12:30 PM-01:30 PM, Forma Full Face" at bounding box center [467, 191] width 72 height 32
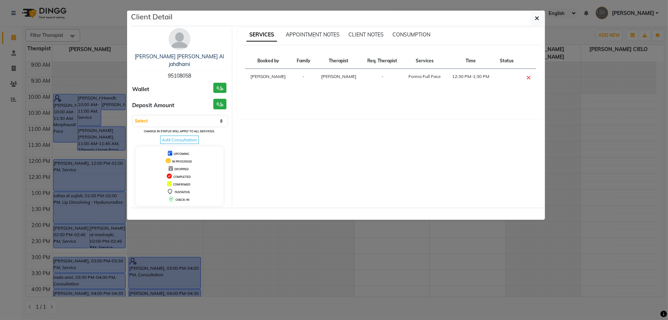
click at [178, 72] on span "95108058" at bounding box center [179, 75] width 23 height 7
copy span "95108058"
click at [533, 19] on button "button" at bounding box center [537, 18] width 14 height 14
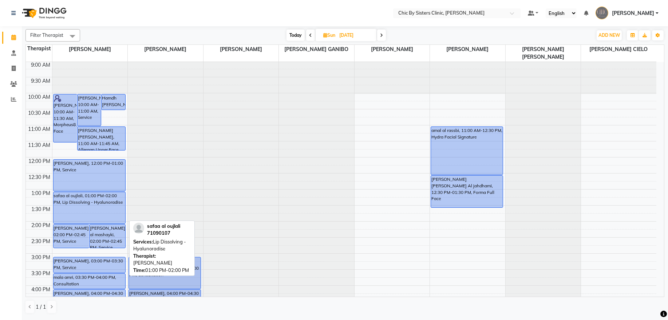
click at [99, 208] on div "safaa al oujlali, 01:00 PM-02:00 PM, Lip Dissolving - Hyalunoradise" at bounding box center [90, 207] width 72 height 31
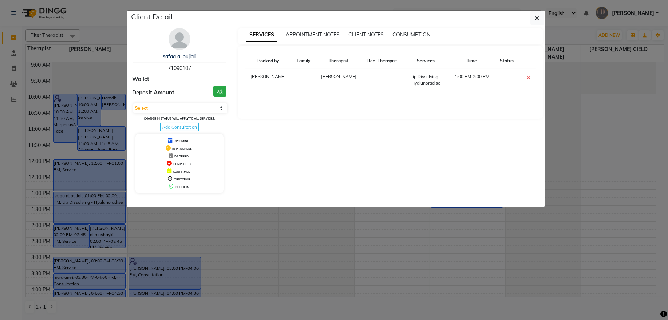
click at [70, 238] on ngb-modal-window "Client Detail safaa al oujlali 71090107 Wallet Deposit Amount ﷼0 Select CONFIRM…" at bounding box center [334, 160] width 668 height 320
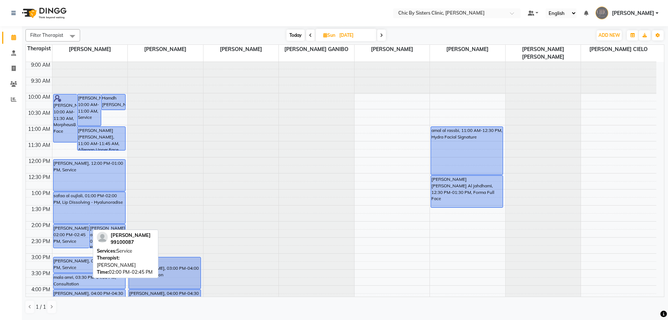
click at [70, 238] on div "Maryam Saif al hosni, 02:00 PM-02:45 PM, Service" at bounding box center [72, 235] width 36 height 23
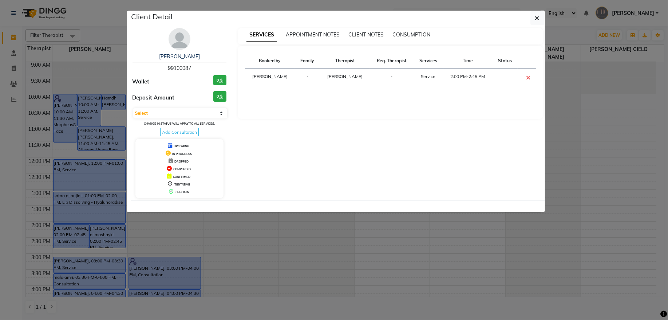
click at [178, 70] on span "99100087" at bounding box center [179, 68] width 23 height 7
copy span "99100087"
click at [537, 16] on icon "button" at bounding box center [537, 18] width 4 height 6
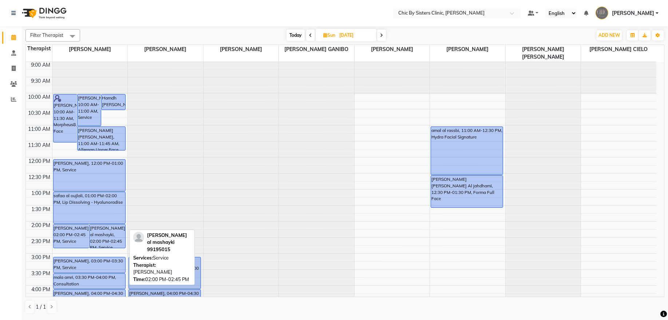
click at [111, 236] on div "shima hamed al mashayki, 02:00 PM-02:45 PM, Service" at bounding box center [108, 235] width 36 height 23
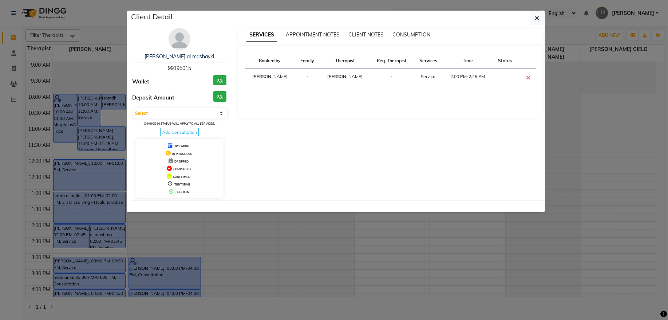
click at [174, 69] on span "99195015" at bounding box center [179, 68] width 23 height 7
copy span "99195015"
click at [533, 19] on button "button" at bounding box center [537, 18] width 14 height 14
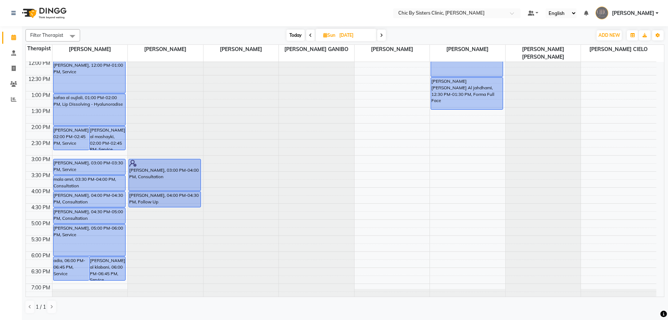
scroll to position [131, 0]
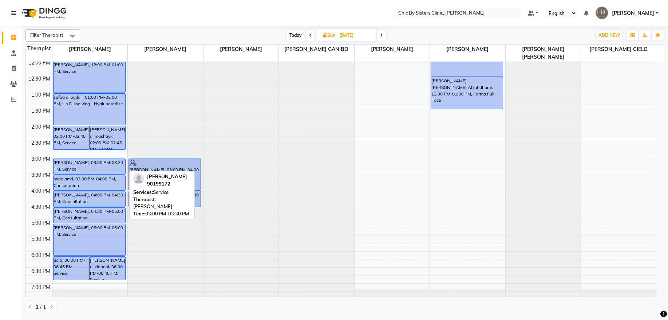
click at [76, 169] on div "melani pender Pender, 03:00 PM-03:30 PM, Service" at bounding box center [90, 166] width 72 height 15
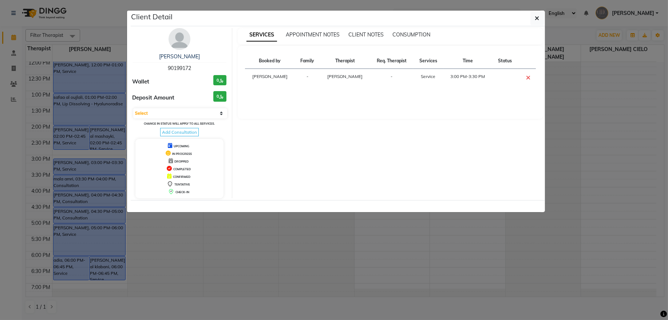
click at [182, 68] on span "90199172" at bounding box center [179, 68] width 23 height 7
click at [535, 20] on icon "button" at bounding box center [537, 18] width 4 height 6
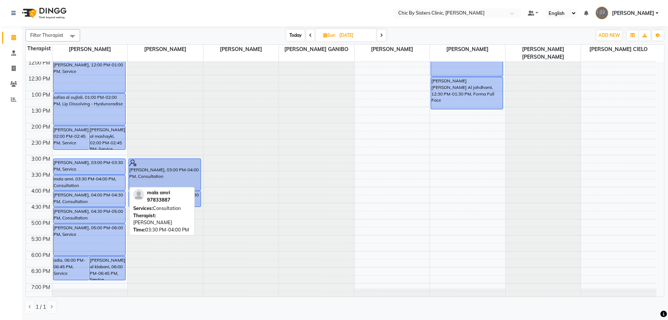
click at [102, 184] on div "mala amri, 03:30 PM-04:00 PM, Consultation" at bounding box center [90, 182] width 72 height 15
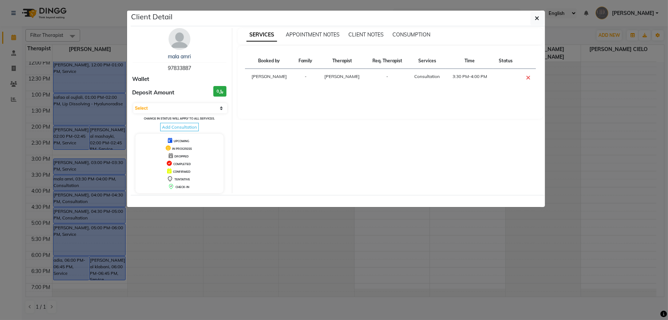
click at [183, 70] on span "97833887" at bounding box center [179, 68] width 23 height 7
click at [534, 17] on button "button" at bounding box center [537, 18] width 14 height 14
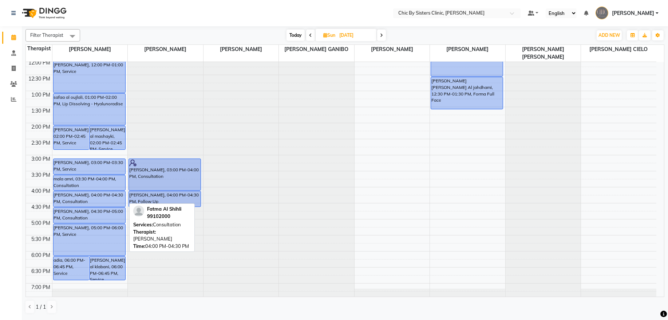
click at [103, 198] on div "Fatma Al Shihli, 04:00 PM-04:30 PM, Consultation" at bounding box center [90, 198] width 72 height 15
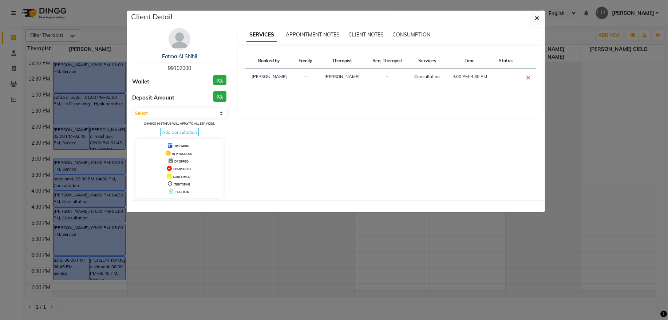
click at [186, 69] on span "99102000" at bounding box center [179, 68] width 23 height 7
click at [538, 20] on icon "button" at bounding box center [537, 18] width 4 height 6
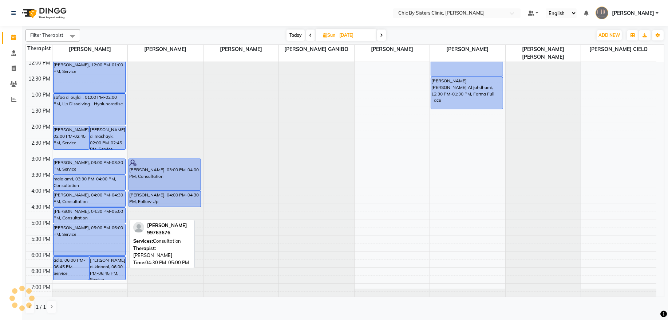
click at [106, 214] on div "Munira Al Harthy, 04:30 PM-05:00 PM, Consultation" at bounding box center [90, 215] width 72 height 15
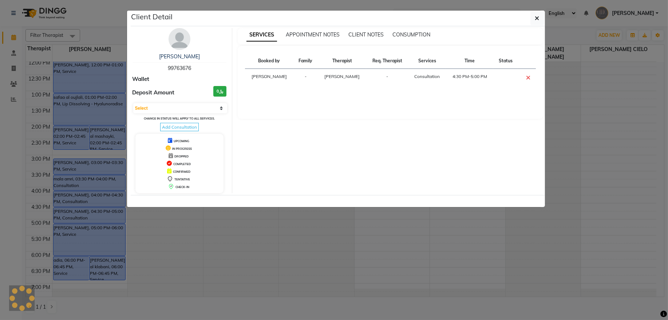
click at [180, 67] on span "99763676" at bounding box center [179, 68] width 23 height 7
click at [538, 20] on icon "button" at bounding box center [537, 18] width 4 height 6
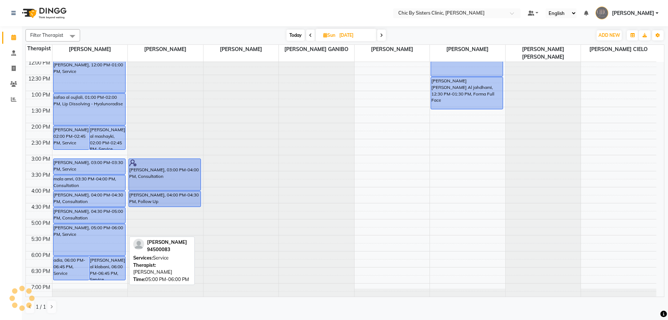
click at [86, 246] on div "SAFAA musalhi, 05:00 PM-06:00 PM, Service" at bounding box center [90, 239] width 72 height 31
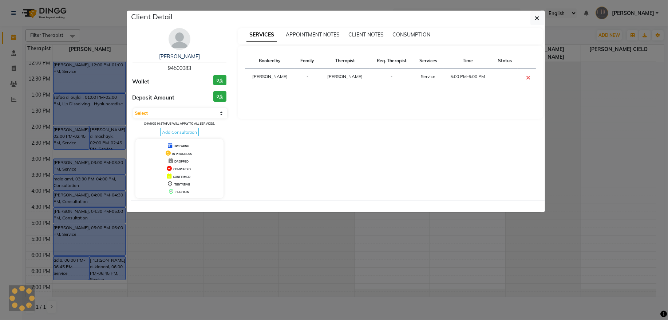
click at [181, 65] on span "94500083" at bounding box center [179, 68] width 23 height 7
click at [537, 22] on button "button" at bounding box center [537, 18] width 14 height 14
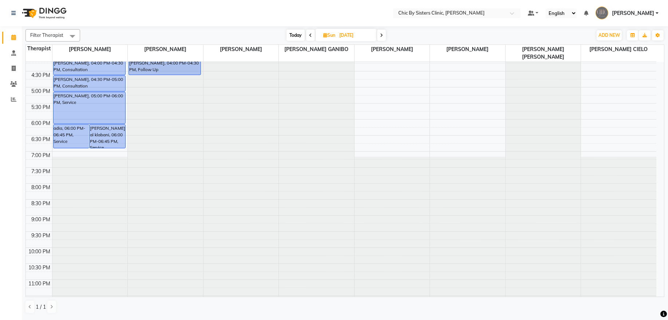
scroll to position [286, 0]
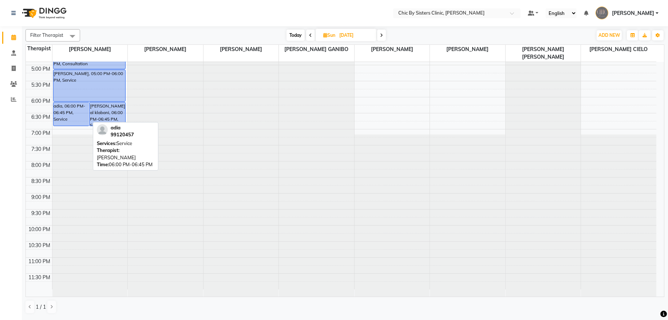
click at [66, 111] on div "adia, 06:00 PM-06:45 PM, Service" at bounding box center [72, 113] width 36 height 23
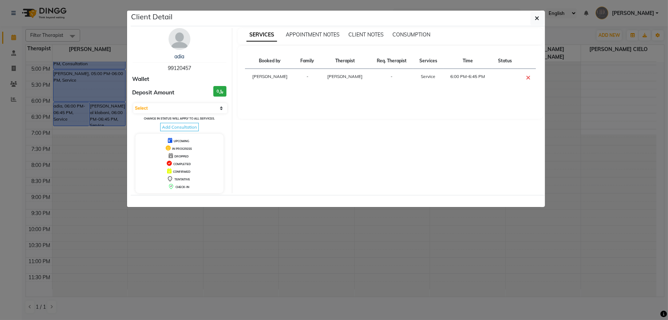
click at [177, 66] on span "99120457" at bounding box center [179, 68] width 23 height 7
click at [537, 19] on icon "button" at bounding box center [537, 18] width 4 height 6
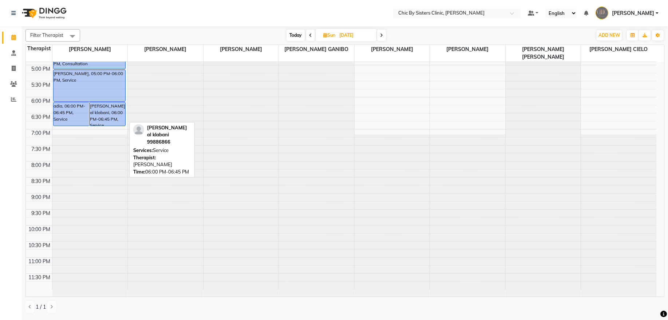
click at [111, 117] on div "maher bader al klabani, 06:00 PM-06:45 PM, Service" at bounding box center [108, 113] width 36 height 23
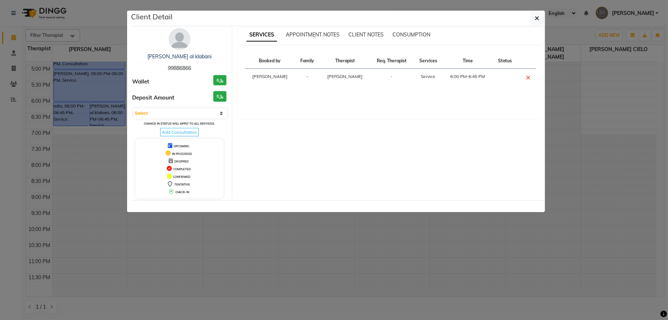
click at [182, 69] on span "99886866" at bounding box center [179, 68] width 23 height 7
click at [537, 21] on icon "button" at bounding box center [537, 18] width 4 height 6
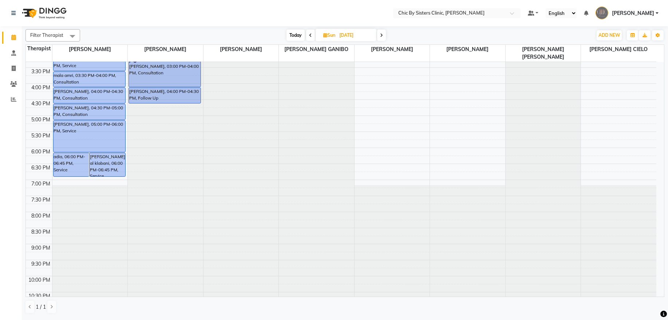
scroll to position [187, 0]
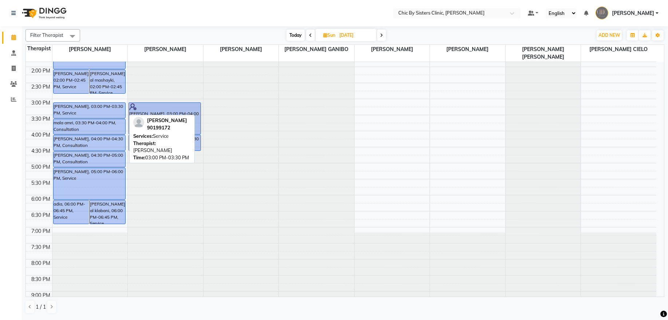
click at [75, 109] on div "melani pender Pender, 03:00 PM-03:30 PM, Service" at bounding box center [90, 110] width 72 height 15
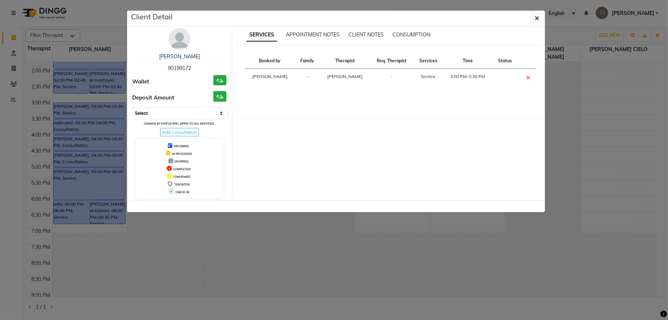
click at [202, 113] on select "Select CONFIRMED TENTATIVE" at bounding box center [180, 113] width 94 height 10
select select "6"
click at [133, 108] on select "Select CONFIRMED TENTATIVE" at bounding box center [180, 113] width 94 height 10
click at [533, 20] on button "button" at bounding box center [537, 18] width 14 height 14
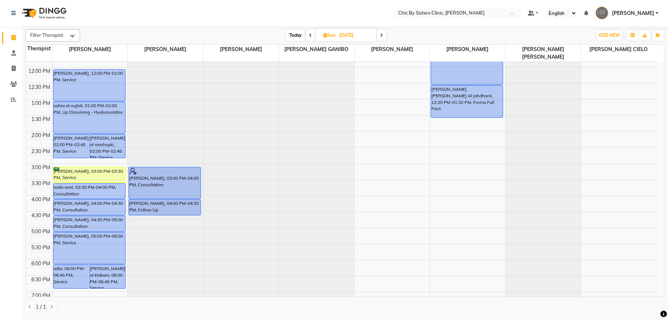
scroll to position [147, 0]
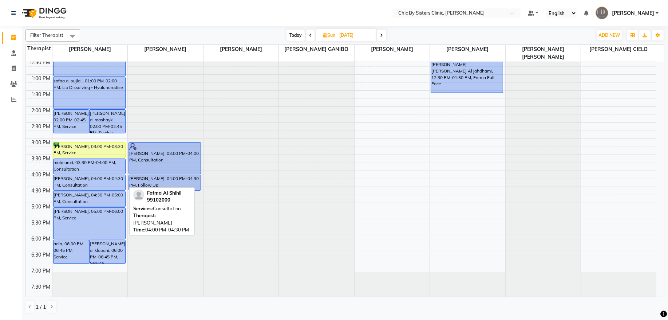
click at [85, 179] on div "Fatma Al Shihli, 04:00 PM-04:30 PM, Consultation" at bounding box center [90, 182] width 72 height 15
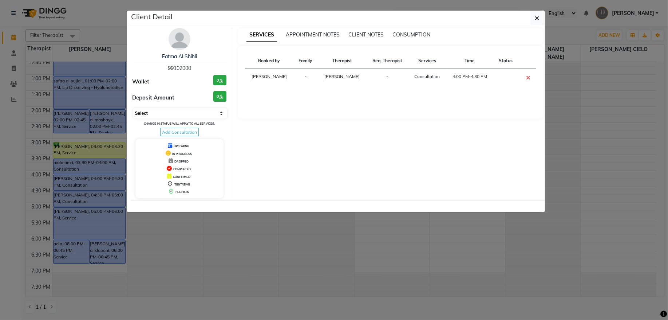
click at [178, 111] on select "Select CONFIRMED TENTATIVE" at bounding box center [180, 113] width 94 height 10
select select "6"
click at [133, 108] on select "Select CONFIRMED TENTATIVE" at bounding box center [180, 113] width 94 height 10
click at [538, 23] on button "button" at bounding box center [537, 18] width 14 height 14
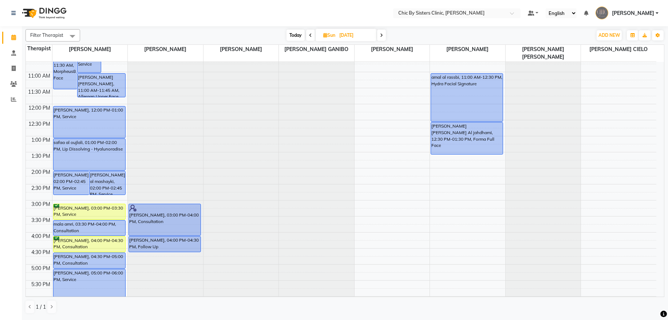
scroll to position [0, 0]
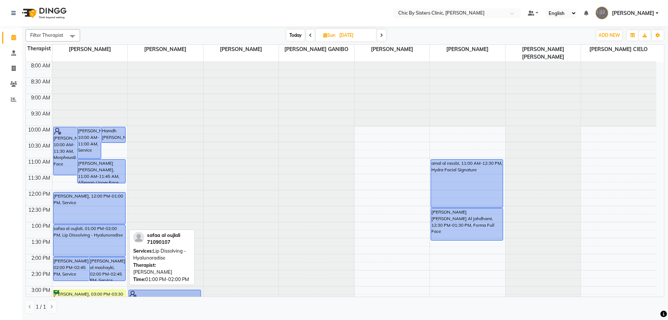
click at [72, 238] on div "safaa al oujlali, 01:00 PM-02:00 PM, Lip Dissolving - Hyalunoradise" at bounding box center [90, 240] width 72 height 31
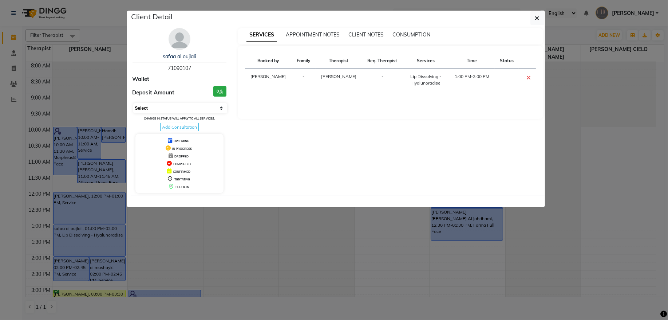
click at [175, 107] on select "Select CONFIRMED TENTATIVE" at bounding box center [180, 108] width 94 height 10
select select "6"
click at [133, 103] on select "Select CONFIRMED TENTATIVE" at bounding box center [180, 108] width 94 height 10
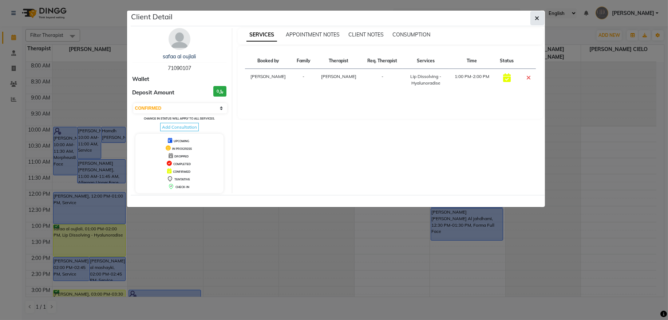
click at [543, 15] on button "button" at bounding box center [537, 18] width 14 height 14
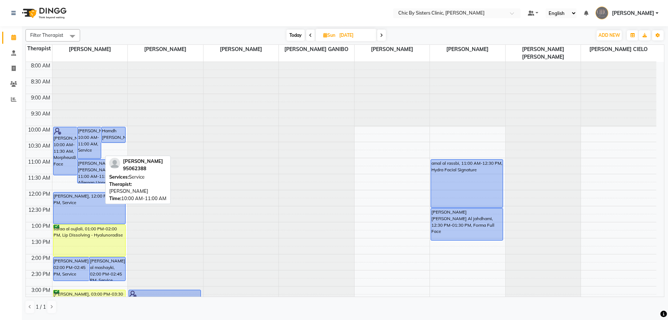
click at [89, 143] on div "Rebeca Nigrinis, 10:00 AM-11:00 AM, Service" at bounding box center [89, 142] width 23 height 31
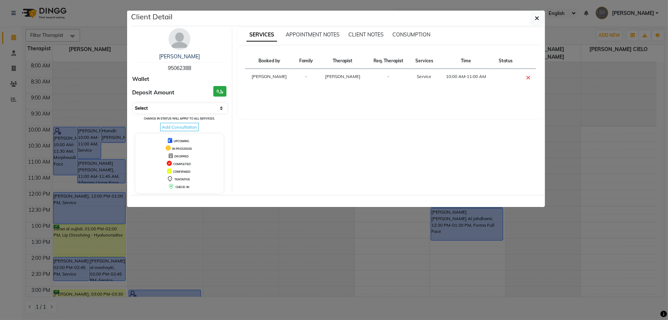
click at [141, 106] on select "Select CONFIRMED TENTATIVE" at bounding box center [180, 108] width 94 height 10
select select "6"
click at [133, 103] on select "Select CONFIRMED TENTATIVE" at bounding box center [180, 108] width 94 height 10
click at [544, 20] on div "Client Detail" at bounding box center [338, 19] width 414 height 16
click at [538, 20] on icon "button" at bounding box center [537, 18] width 4 height 6
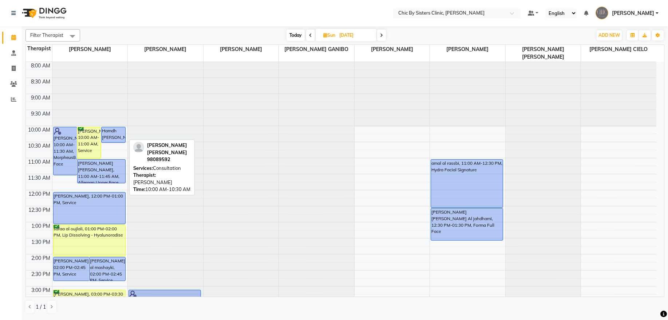
click at [111, 139] on div "Hamdh Hamood Hamed Al jabri, 10:00 AM-10:30 AM, Consultation" at bounding box center [113, 134] width 23 height 15
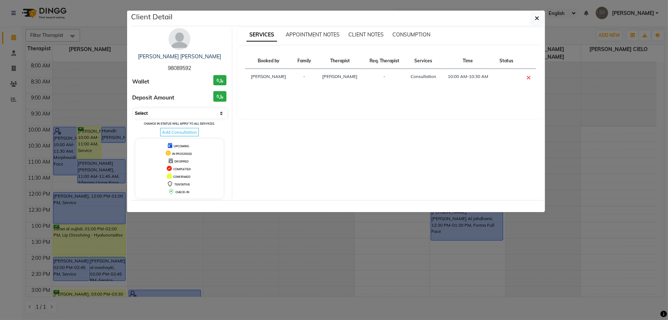
click at [167, 117] on select "Select CONFIRMED TENTATIVE" at bounding box center [180, 113] width 94 height 10
select select "6"
click at [133, 108] on select "Select CONFIRMED TENTATIVE" at bounding box center [180, 113] width 94 height 10
click at [537, 21] on icon "button" at bounding box center [537, 18] width 4 height 6
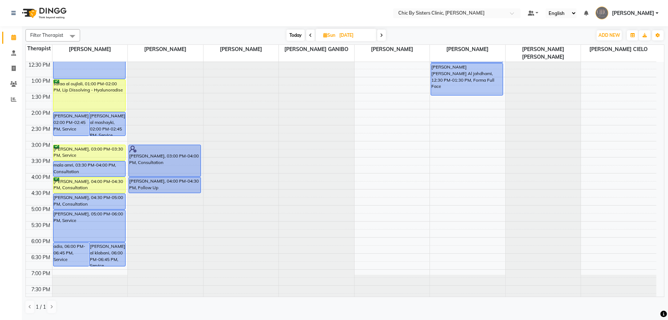
scroll to position [147, 0]
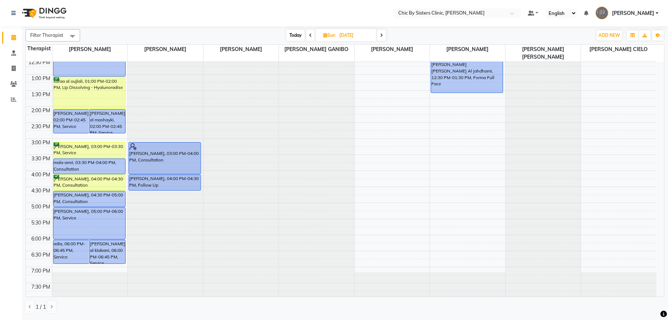
click at [338, 37] on input "07-09-2025" at bounding box center [355, 35] width 36 height 11
select select "9"
select select "2025"
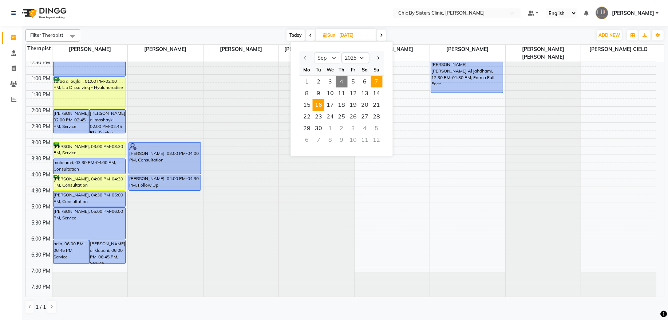
click at [320, 105] on span "16" at bounding box center [319, 105] width 12 height 12
type input "16-09-2025"
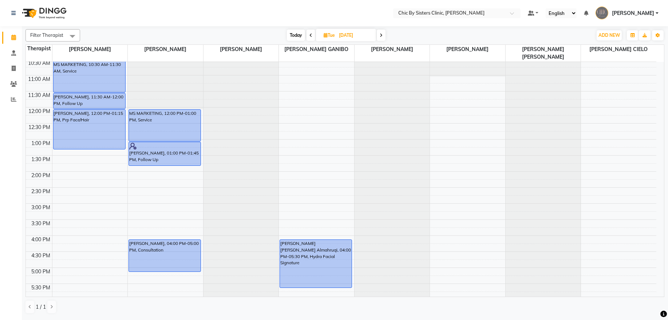
scroll to position [180, 0]
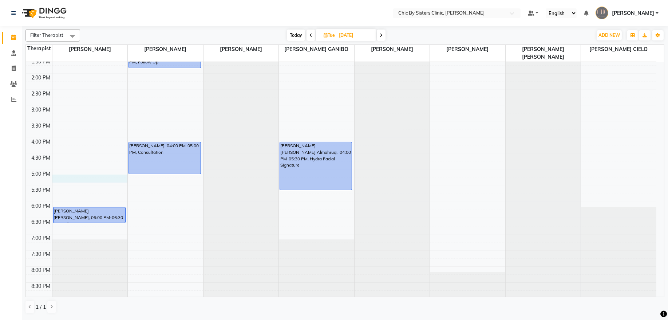
click at [84, 180] on div "8:00 AM 8:30 AM 9:00 AM 9:30 AM 10:00 AM 10:30 AM 11:00 AM 11:30 AM 12:00 PM 12…" at bounding box center [341, 138] width 631 height 512
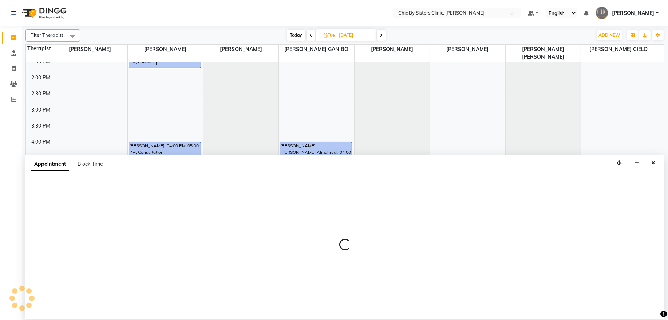
select select "49177"
select select "tentative"
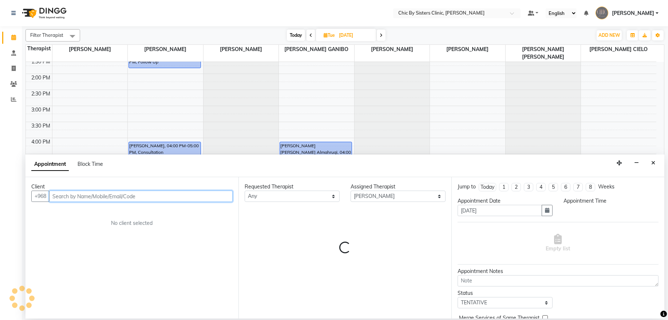
select select "1020"
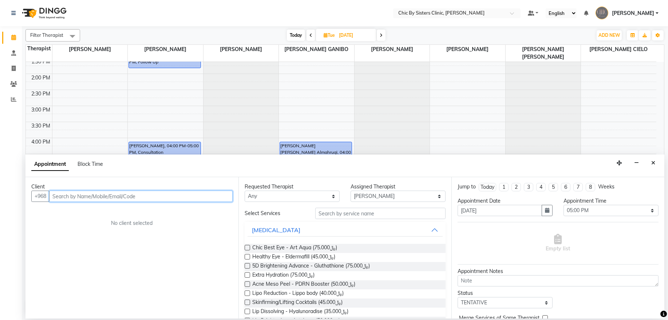
click at [130, 195] on input "text" at bounding box center [140, 195] width 183 height 11
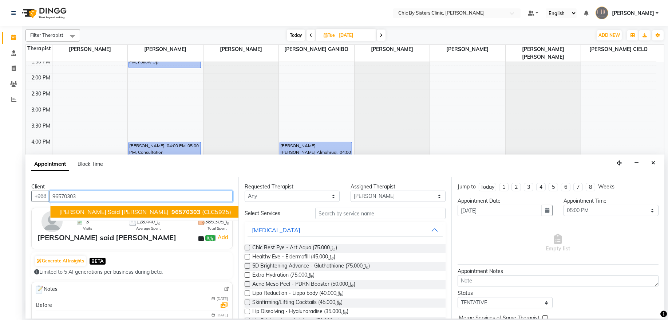
click at [171, 214] on span "96570303" at bounding box center [185, 211] width 29 height 7
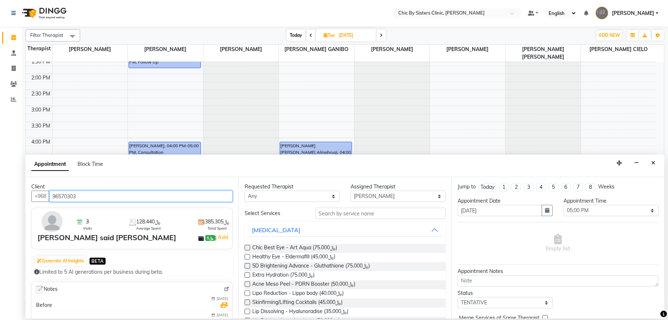
type input "96570303"
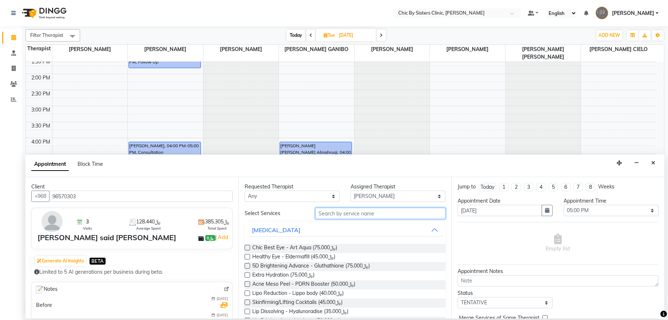
click at [338, 214] on input "text" at bounding box center [380, 213] width 130 height 11
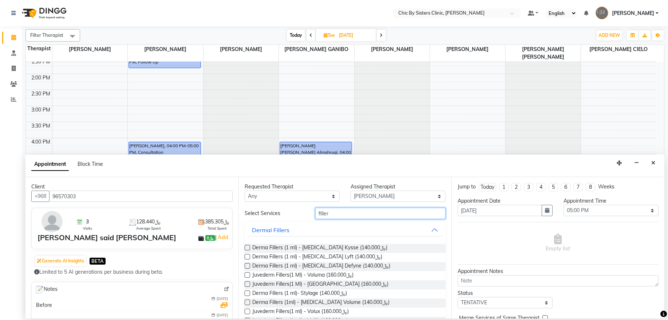
type input "filler"
click at [249, 293] on label at bounding box center [247, 292] width 5 height 5
click at [249, 293] on input "checkbox" at bounding box center [247, 293] width 5 height 5
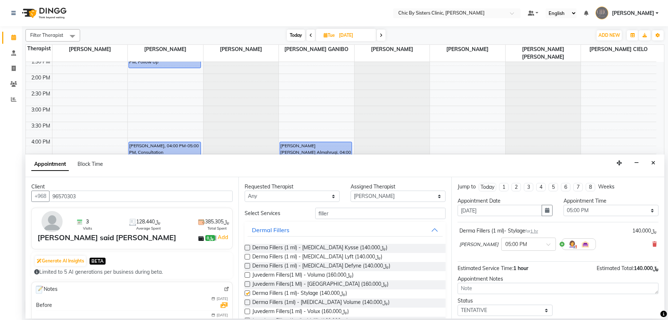
checkbox input "false"
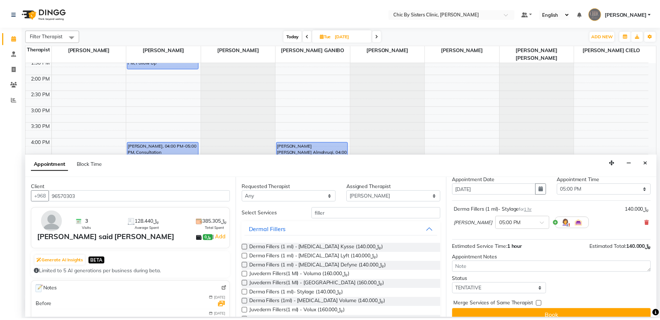
scroll to position [32, 0]
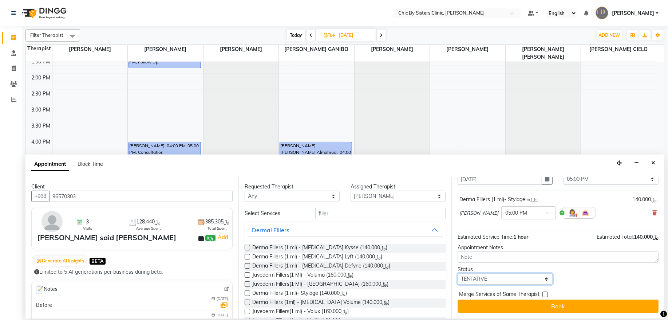
click at [509, 283] on select "Select TENTATIVE CONFIRM UPCOMING" at bounding box center [505, 278] width 95 height 11
select select "upcoming"
click at [458, 273] on select "Select TENTATIVE CONFIRM UPCOMING" at bounding box center [505, 278] width 95 height 11
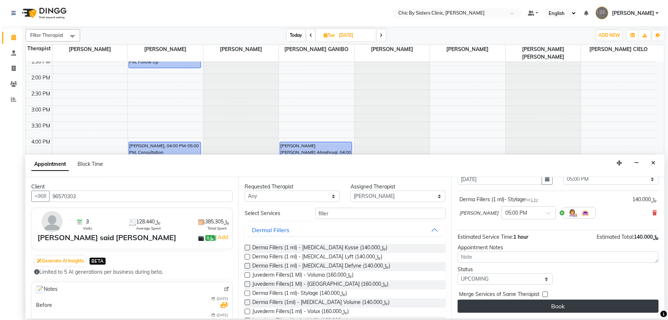
click at [557, 307] on button "Book" at bounding box center [558, 305] width 201 height 13
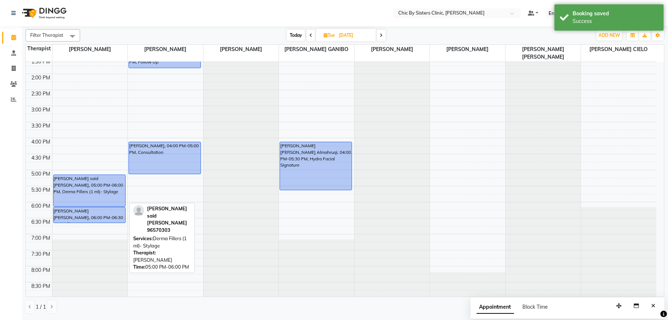
click at [86, 187] on div "Mariam said Al mawali, 05:00 PM-06:00 PM, Derma Fillers (1 ml)- Stylage" at bounding box center [90, 190] width 72 height 31
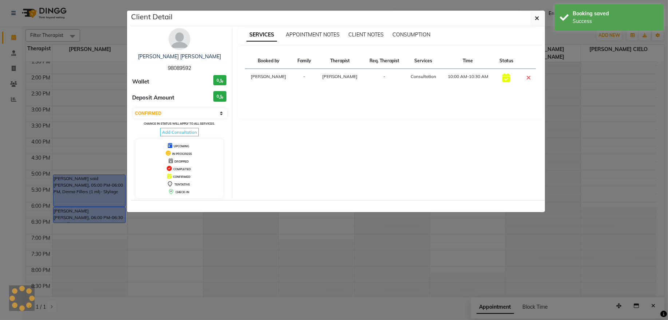
select select "select"
click at [175, 44] on img at bounding box center [180, 39] width 22 height 22
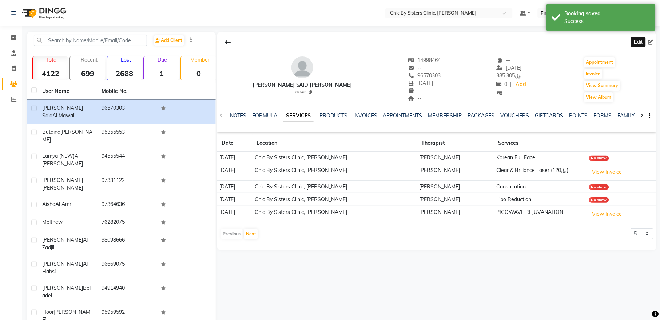
click at [652, 43] on icon at bounding box center [651, 42] width 5 height 5
select select "03"
select select "10"
select select "2002"
select select "2715"
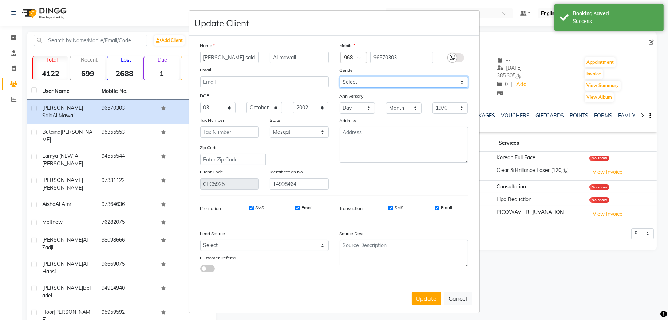
click at [364, 82] on select "Select Male Female Other Prefer Not To Say" at bounding box center [404, 81] width 129 height 11
select select "[DEMOGRAPHIC_DATA]"
click at [340, 76] on select "Select Male Female Other Prefer Not To Say" at bounding box center [404, 81] width 129 height 11
click at [397, 57] on input "96570303" at bounding box center [401, 57] width 63 height 11
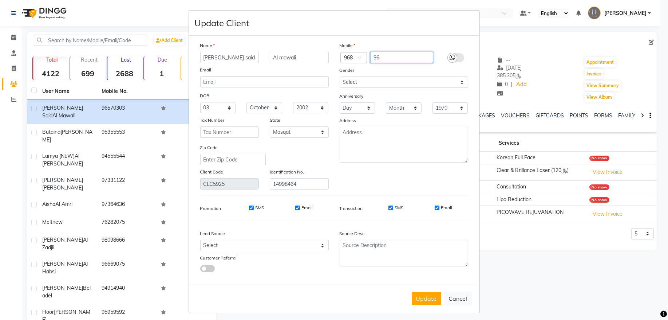
type input "9"
type input "95575500"
click at [431, 301] on button "Update" at bounding box center [426, 298] width 29 height 13
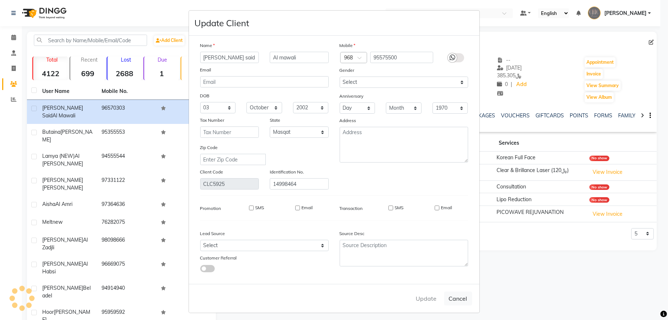
select select
select select "null"
select select
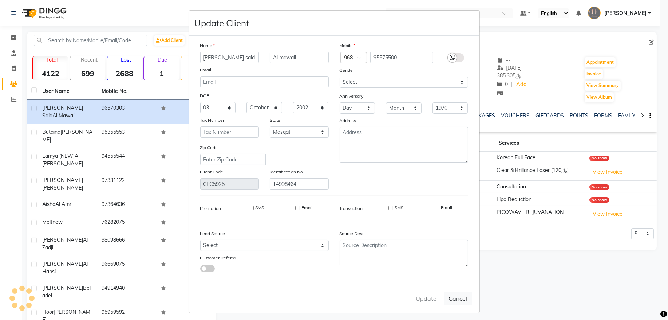
select select
checkbox input "false"
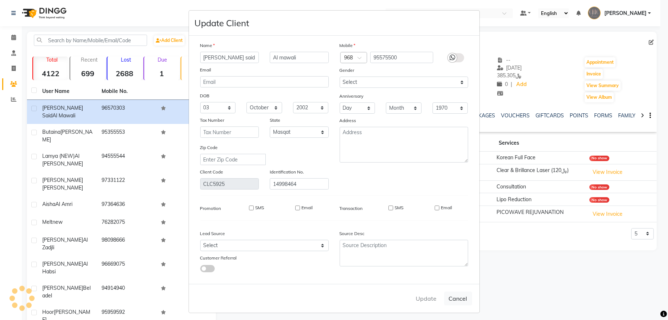
checkbox input "false"
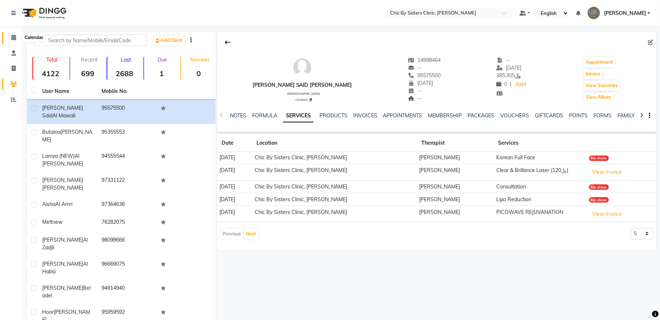
drag, startPoint x: 13, startPoint y: 36, endPoint x: 37, endPoint y: 37, distance: 23.3
click at [13, 36] on icon at bounding box center [13, 37] width 5 height 5
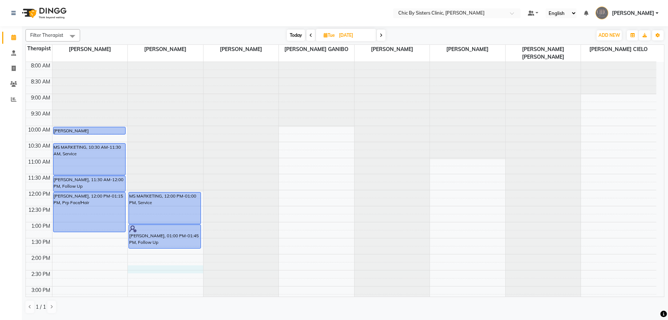
click at [159, 267] on div "8:00 AM 8:30 AM 9:00 AM 9:30 AM 10:00 AM 10:30 AM 11:00 AM 11:30 AM 12:00 PM 12…" at bounding box center [341, 318] width 631 height 512
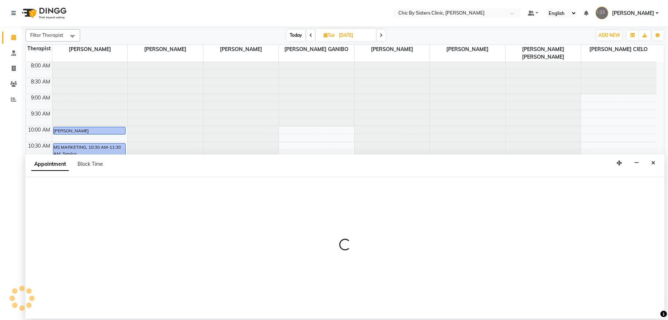
select select "49178"
select select "855"
select select "tentative"
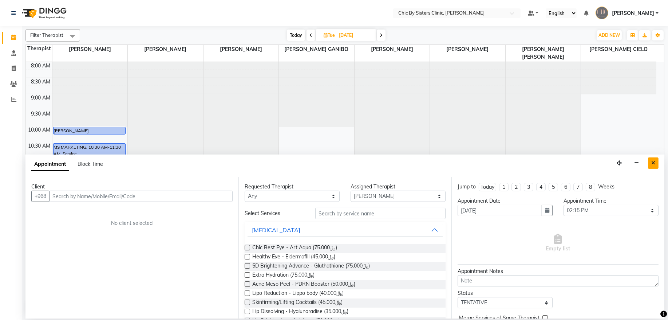
click at [652, 163] on icon "Close" at bounding box center [653, 162] width 4 height 5
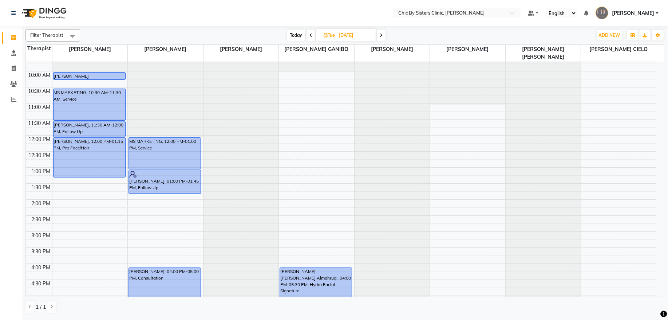
scroll to position [47, 0]
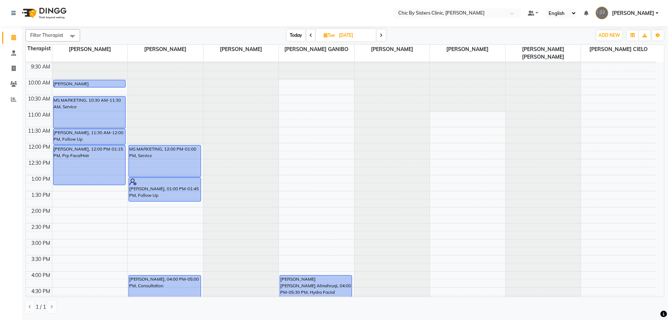
click at [296, 35] on span "Today" at bounding box center [296, 34] width 18 height 11
type input "[DATE]"
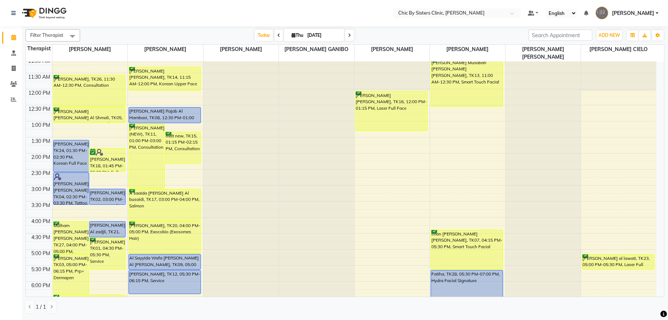
scroll to position [41, 0]
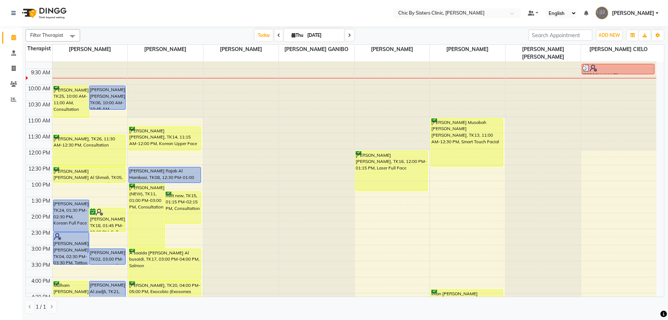
click at [320, 43] on div "Filter Therapist Select All DR. ASSEL SATVALDINOVA DR. AYMAN ELSAQA GERALDINE E…" at bounding box center [344, 171] width 639 height 290
click at [321, 31] on input "[DATE]" at bounding box center [323, 35] width 36 height 11
select select "9"
select select "2025"
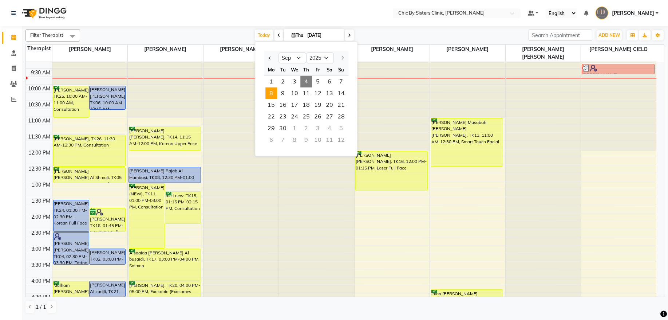
click at [272, 92] on span "8" at bounding box center [271, 93] width 12 height 12
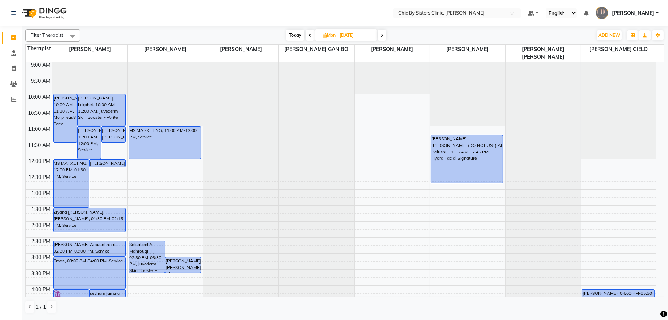
scroll to position [180, 0]
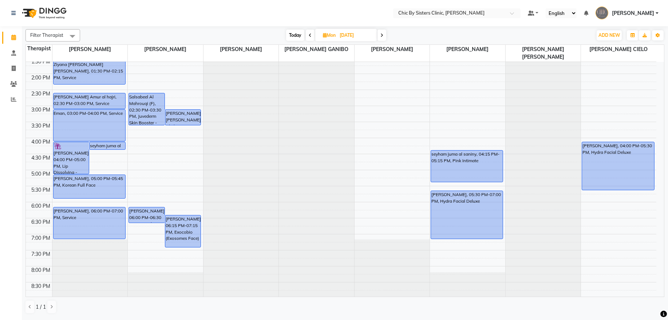
click at [293, 30] on span "Today" at bounding box center [295, 34] width 18 height 11
type input "[DATE]"
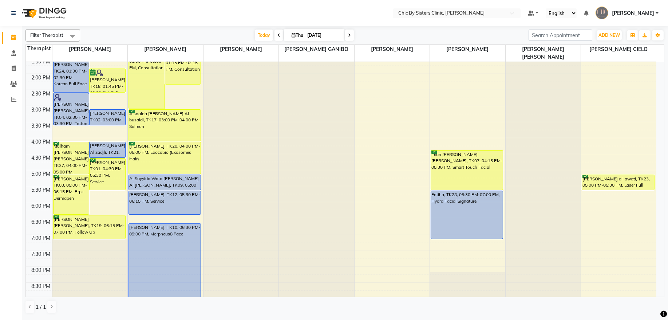
click at [324, 40] on input "[DATE]" at bounding box center [323, 35] width 36 height 11
select select "9"
select select "2025"
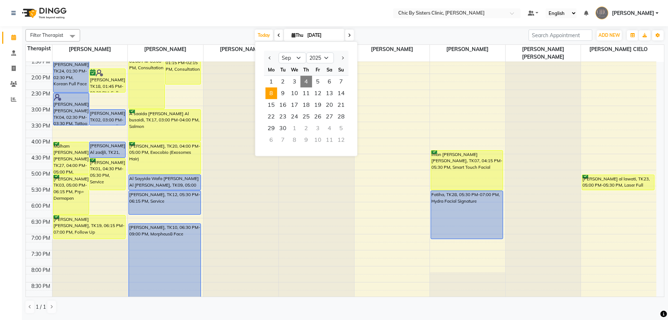
click at [271, 93] on span "8" at bounding box center [271, 93] width 12 height 12
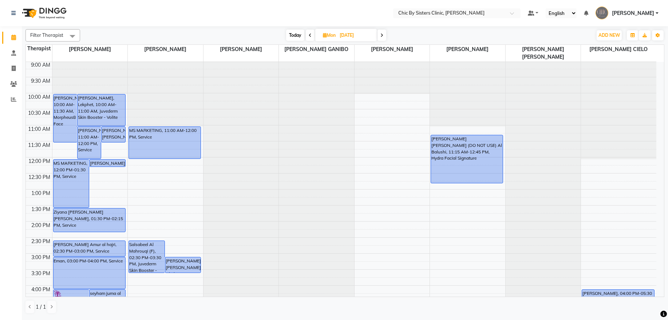
scroll to position [230, 0]
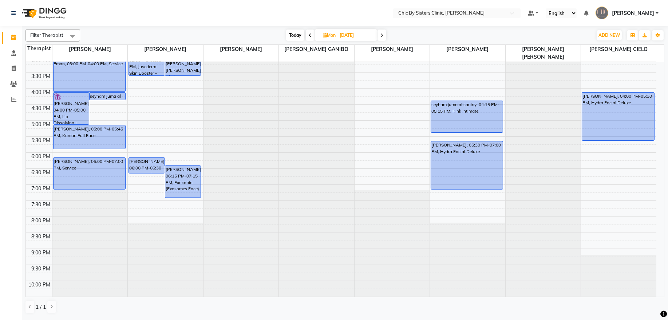
click at [383, 37] on icon at bounding box center [381, 35] width 3 height 4
type input "09-09-2025"
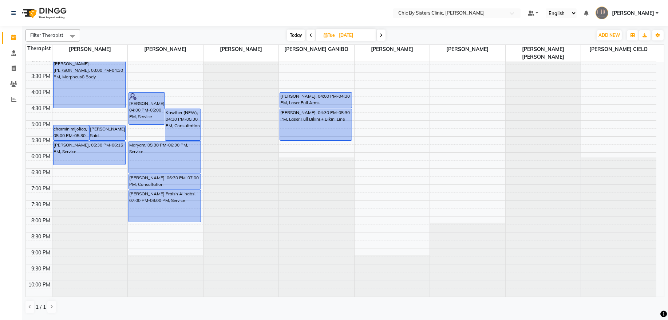
click at [356, 36] on input "09-09-2025" at bounding box center [355, 35] width 36 height 11
select select "9"
select select "2025"
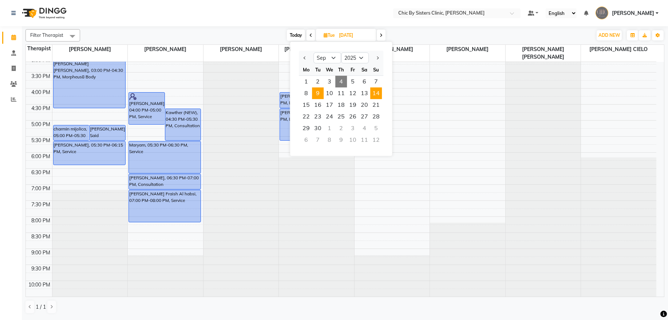
click at [375, 93] on span "14" at bounding box center [376, 93] width 12 height 12
type input "14-09-2025"
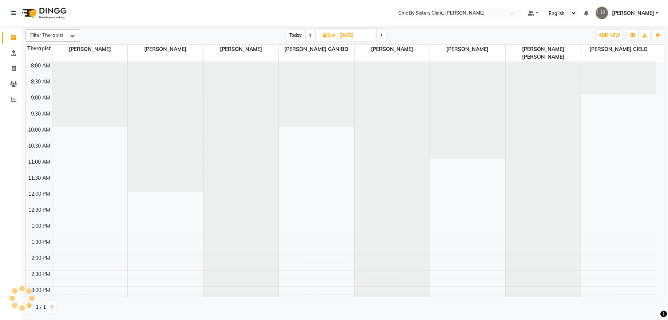
scroll to position [33, 0]
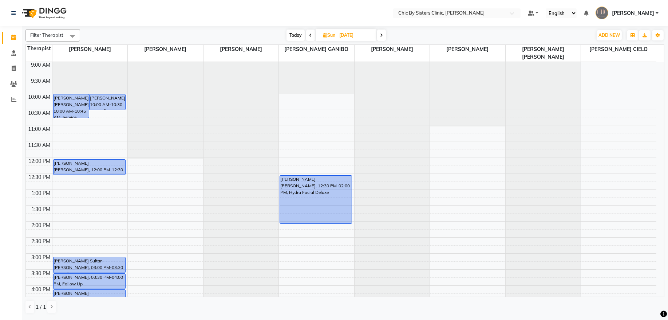
click at [331, 34] on span "Sun" at bounding box center [329, 34] width 16 height 5
select select "9"
select select "2025"
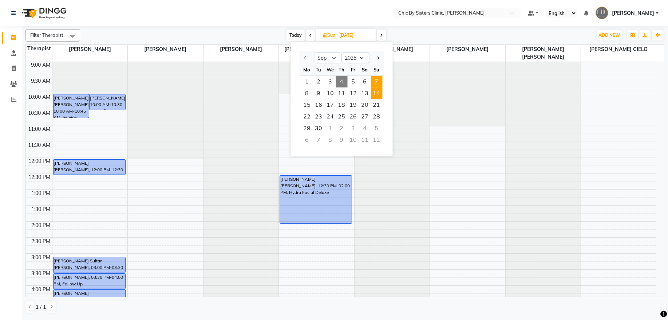
click at [374, 79] on span "7" at bounding box center [377, 82] width 12 height 12
type input "07-09-2025"
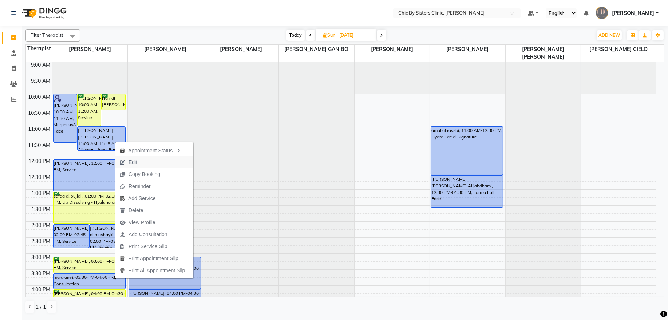
click at [137, 159] on span "Edit" at bounding box center [133, 162] width 9 height 8
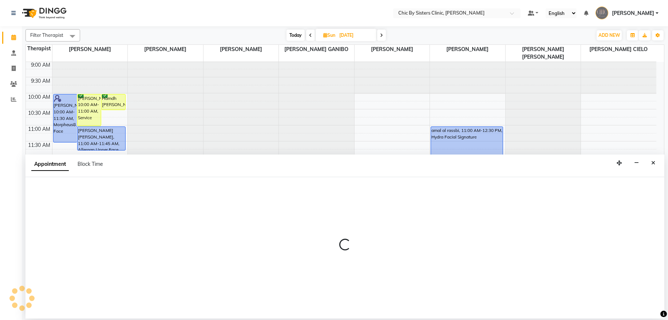
select select "tentative"
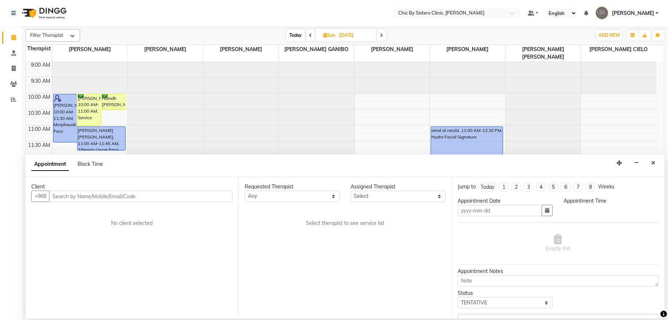
type input "07-09-2025"
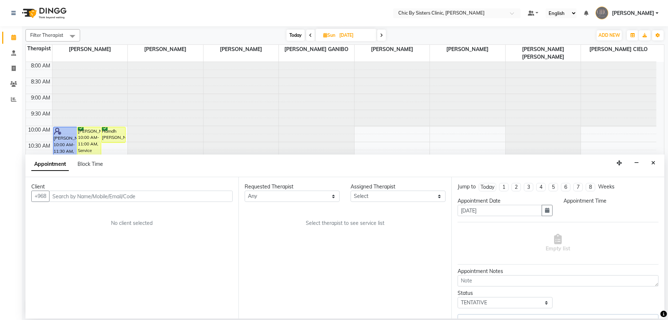
select select "49177"
select select "upcoming"
select select "660"
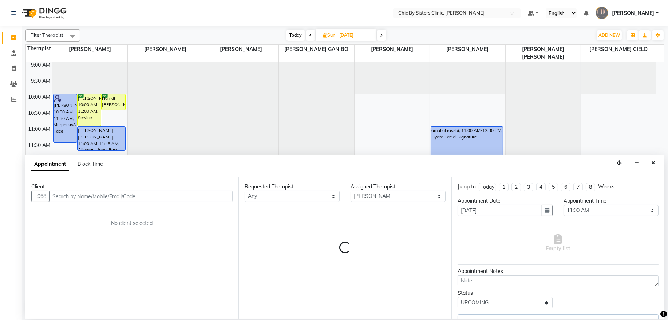
select select "3125"
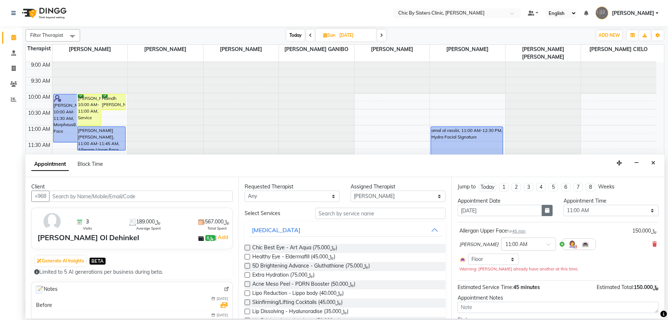
click at [545, 210] on icon "button" at bounding box center [547, 210] width 4 height 5
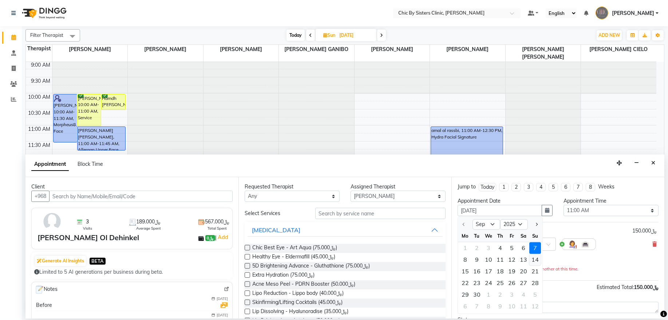
click at [533, 260] on div "14" at bounding box center [535, 260] width 12 height 12
type input "14-09-2025"
select select "660"
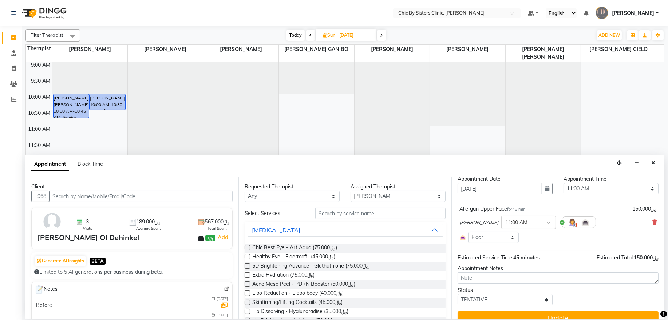
scroll to position [34, 0]
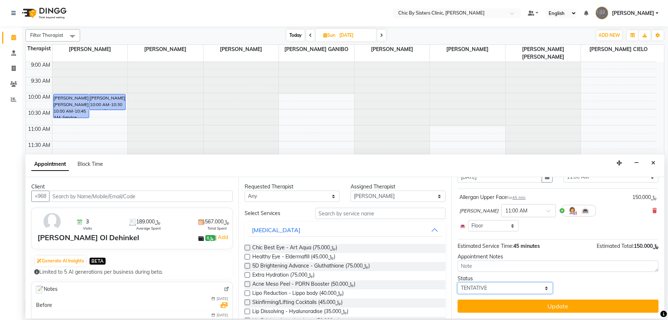
click at [539, 291] on select "Select TENTATIVE CONFIRM UPCOMING" at bounding box center [505, 287] width 95 height 11
select select "upcoming"
click at [458, 282] on select "Select TENTATIVE CONFIRM UPCOMING" at bounding box center [505, 287] width 95 height 11
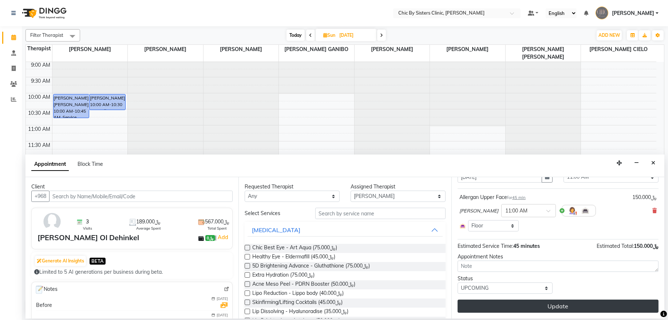
click at [549, 304] on button "Update" at bounding box center [558, 305] width 201 height 13
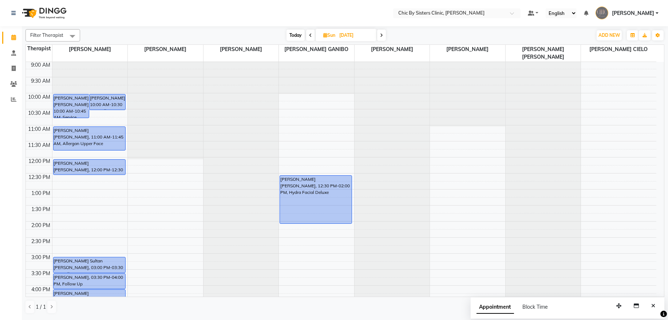
click at [341, 35] on input "14-09-2025" at bounding box center [355, 35] width 36 height 11
select select "9"
select select "2025"
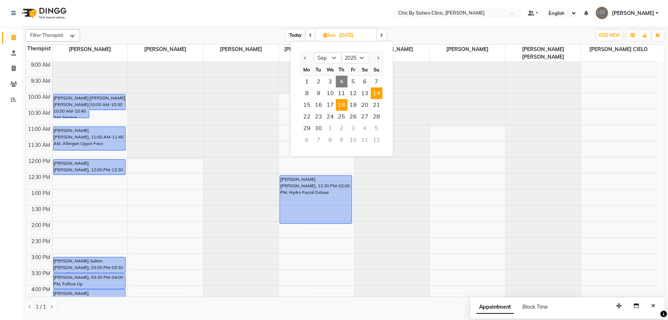
click at [344, 104] on span "18" at bounding box center [342, 105] width 12 height 12
type input "18-09-2025"
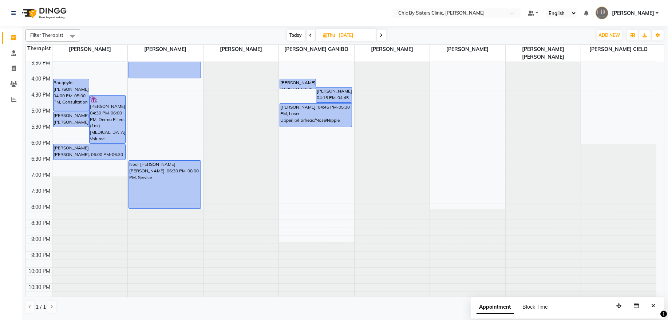
scroll to position [246, 0]
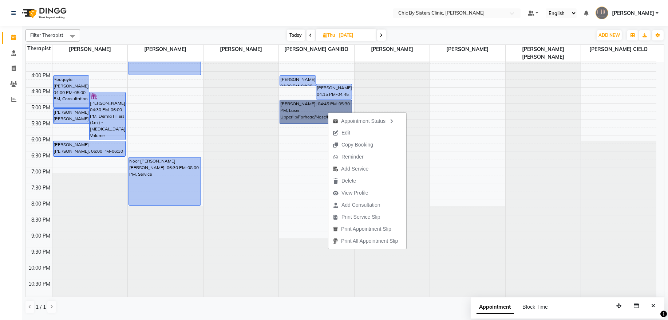
click at [289, 178] on div "8:00 AM 8:30 AM 9:00 AM 9:30 AM 10:00 AM 10:30 AM 11:00 AM 11:30 AM 12:00 PM 12…" at bounding box center [341, 71] width 631 height 512
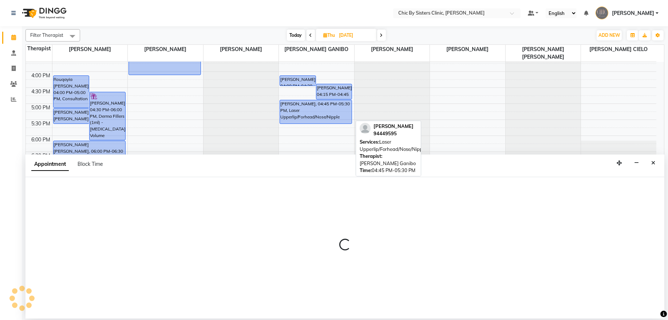
select select "49181"
select select "1140"
select select "tentative"
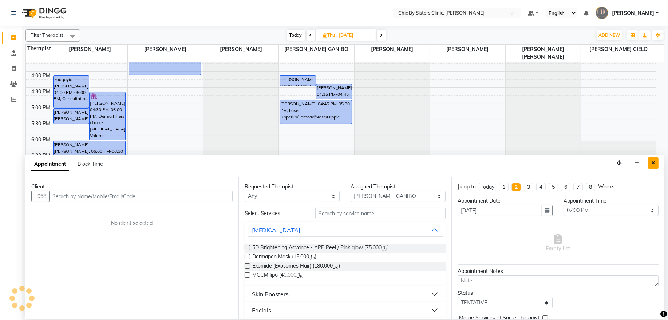
click at [656, 163] on button "Close" at bounding box center [653, 162] width 11 height 11
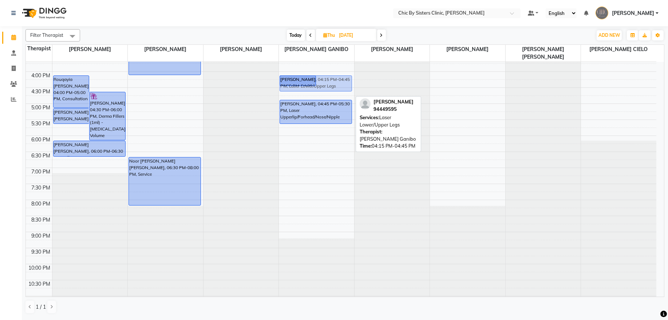
click at [331, 87] on div "Alaa Al Kharusi, 04:00 PM-04:20 PM, Laser Underarms Alaa Al Kharusi, 04:15 PM-0…" at bounding box center [316, 71] width 75 height 512
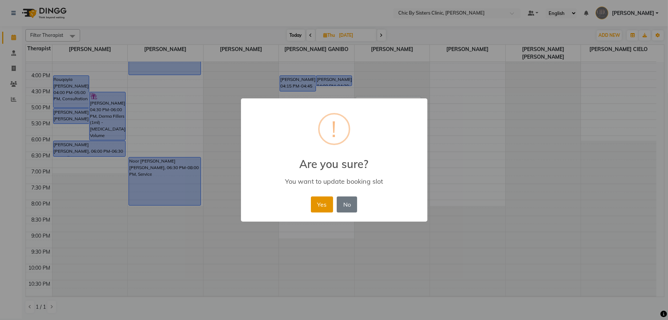
click at [328, 208] on button "Yes" at bounding box center [322, 204] width 22 height 16
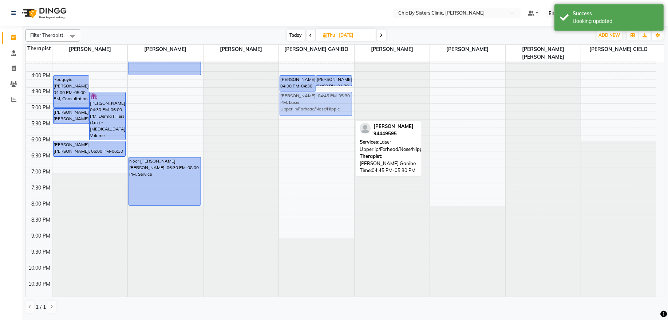
drag, startPoint x: 332, startPoint y: 115, endPoint x: 332, endPoint y: 108, distance: 7.3
click at [332, 108] on div "Alaa Al Kharusi, 04:00 PM-04:30 PM, Laser Lower/Upper Legs Alaa Al Kharusi, 04:…" at bounding box center [316, 71] width 75 height 512
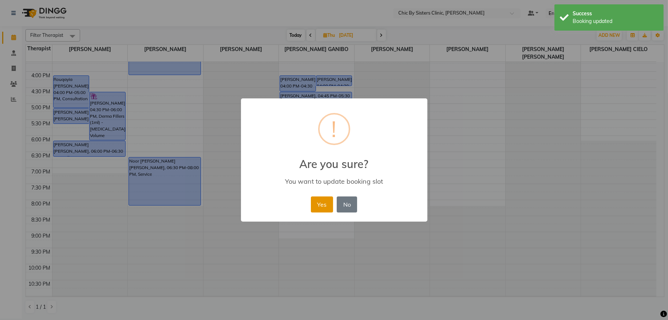
click at [322, 208] on button "Yes" at bounding box center [322, 204] width 22 height 16
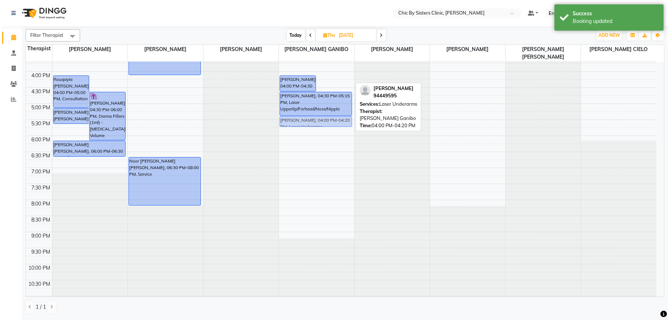
drag, startPoint x: 340, startPoint y: 79, endPoint x: 336, endPoint y: 118, distance: 39.9
click at [336, 118] on div "Alaa Al Kharusi, 04:00 PM-04:30 PM, Laser Lower/Upper Legs Alaa Al Kharusi, 04:…" at bounding box center [316, 71] width 75 height 512
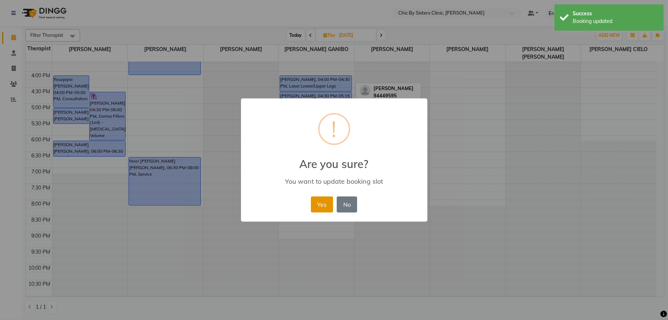
click at [320, 198] on button "Yes" at bounding box center [322, 204] width 22 height 16
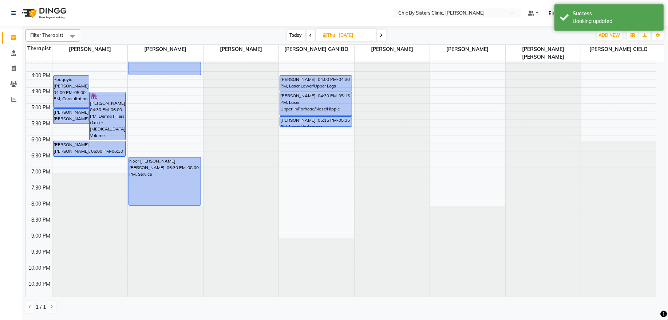
click at [292, 34] on span "Today" at bounding box center [296, 34] width 18 height 11
type input "[DATE]"
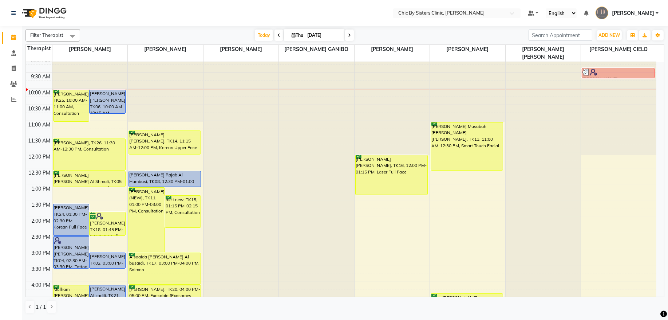
scroll to position [0, 0]
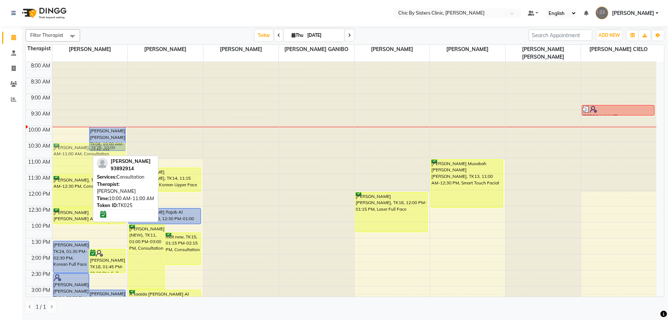
drag, startPoint x: 76, startPoint y: 141, endPoint x: 73, endPoint y: 159, distance: 18.6
click at [73, 159] on div "Komal Rizwan, TK25, 10:00 AM-11:00 AM, Consultation Wafa Nasser Awadh Al hadram…" at bounding box center [89, 318] width 75 height 512
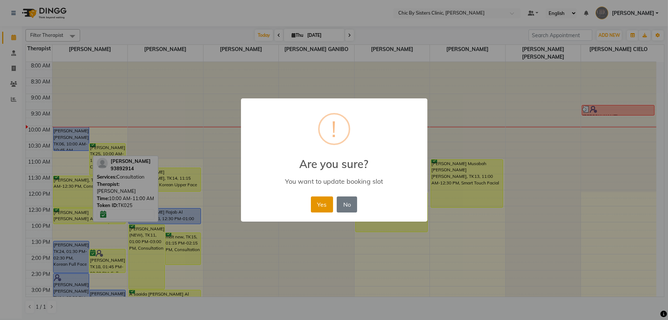
click at [326, 205] on button "Yes" at bounding box center [322, 204] width 22 height 16
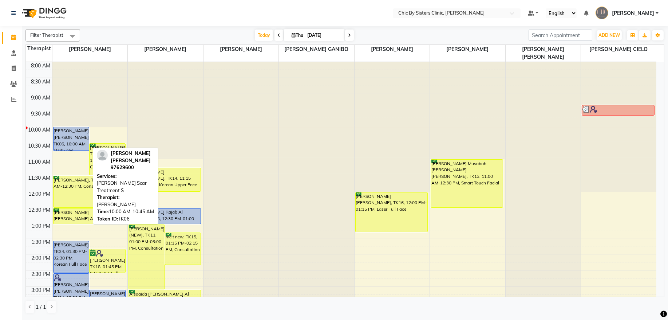
click at [66, 139] on div "Wafa Nasser Awadh Al hadrami, TK06, 10:00 AM-10:45 AM, Alma Scar Treatment S" at bounding box center [72, 138] width 36 height 23
click at [72, 141] on div "Wafa Nasser Awadh Al hadrami, TK06, 10:00 AM-10:45 AM, Alma Scar Treatment S" at bounding box center [72, 138] width 36 height 23
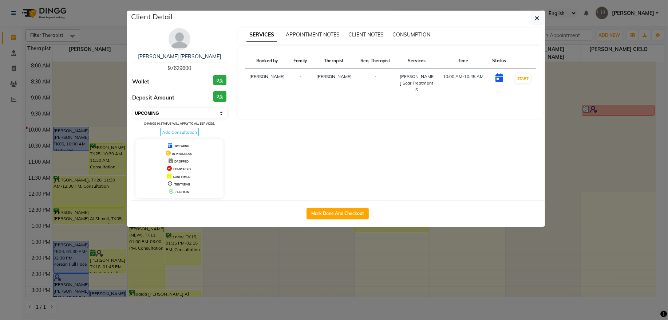
click at [211, 114] on select "Select IN SERVICE CONFIRMED TENTATIVE CHECK IN MARK DONE DROPPED UPCOMING" at bounding box center [180, 113] width 94 height 10
select select "6"
click at [133, 108] on select "Select IN SERVICE CONFIRMED TENTATIVE CHECK IN MARK DONE DROPPED UPCOMING" at bounding box center [180, 113] width 94 height 10
click at [538, 20] on icon "button" at bounding box center [537, 18] width 4 height 6
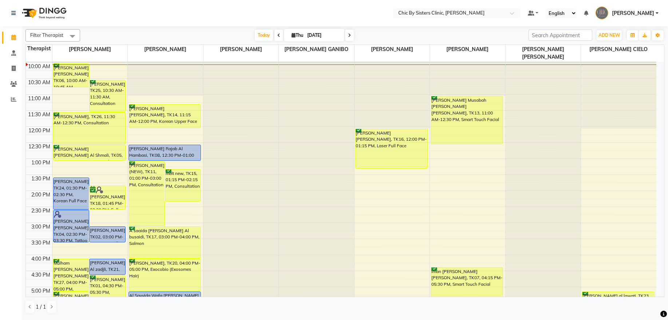
scroll to position [147, 0]
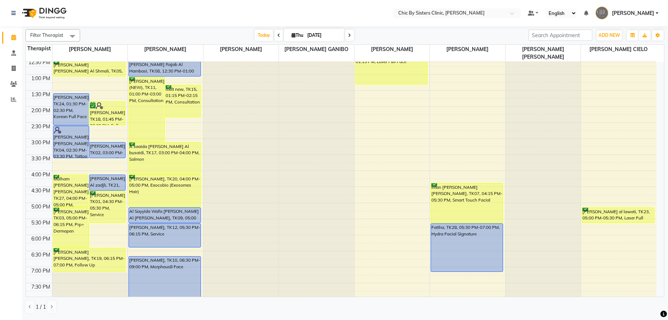
click at [316, 34] on input "[DATE]" at bounding box center [323, 35] width 36 height 11
select select "9"
select select "2025"
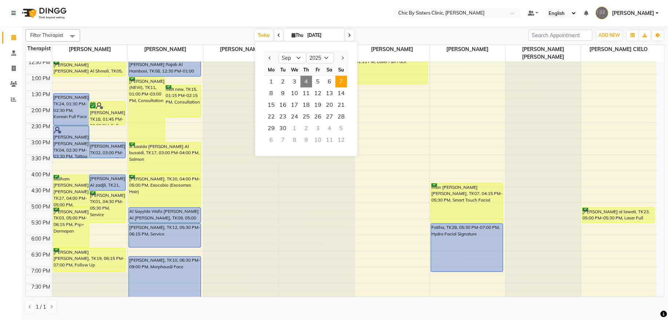
click at [343, 81] on span "7" at bounding box center [341, 82] width 12 height 12
type input "07-09-2025"
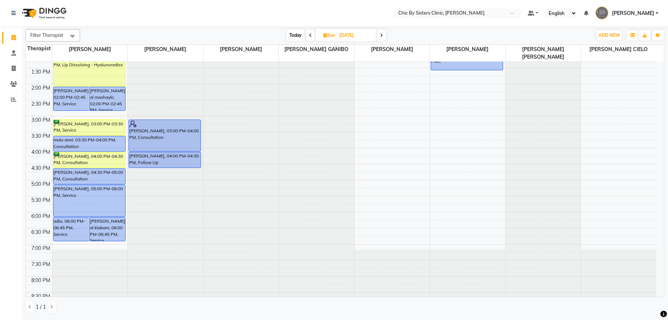
scroll to position [213, 0]
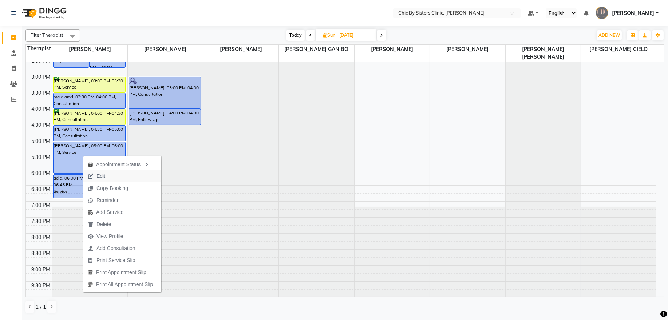
click at [107, 179] on span "Edit" at bounding box center [96, 176] width 26 height 12
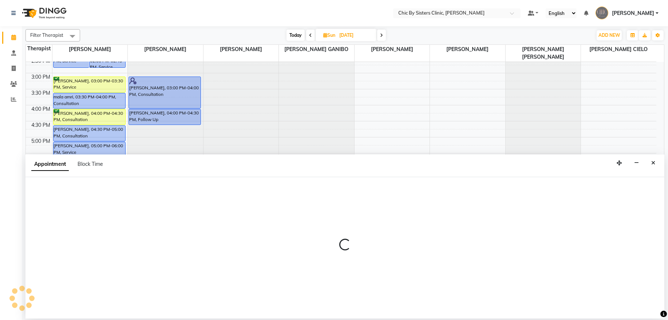
select select "tentative"
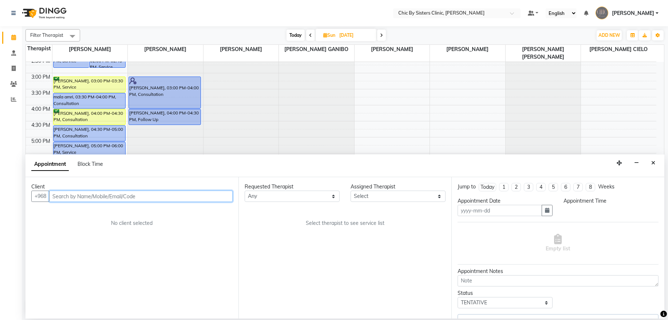
type input "07-09-2025"
select select "upcoming"
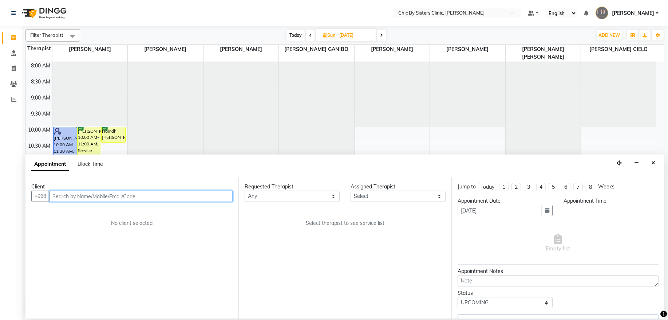
select select "49177"
select select "1020"
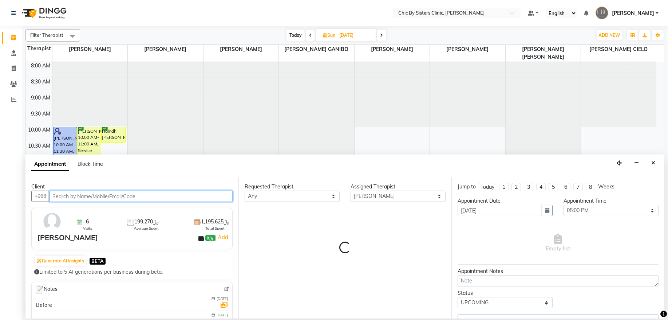
scroll to position [65, 0]
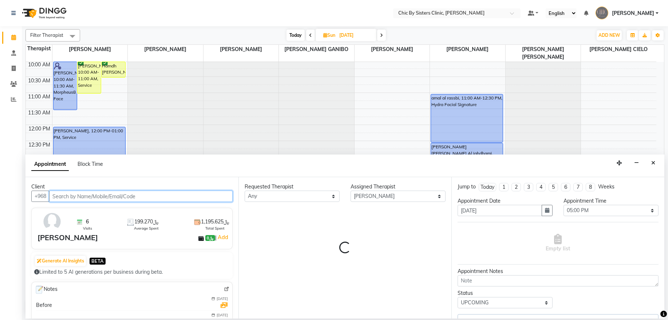
select select "3125"
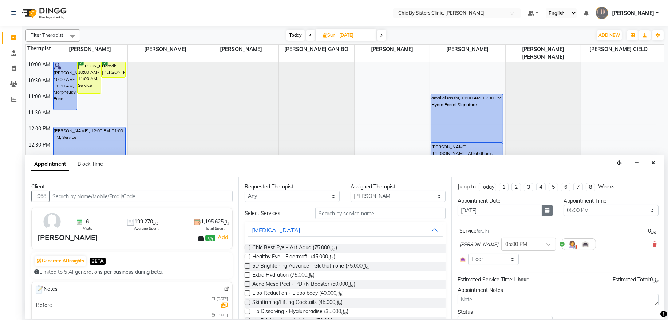
click at [542, 212] on button "button" at bounding box center [547, 210] width 11 height 11
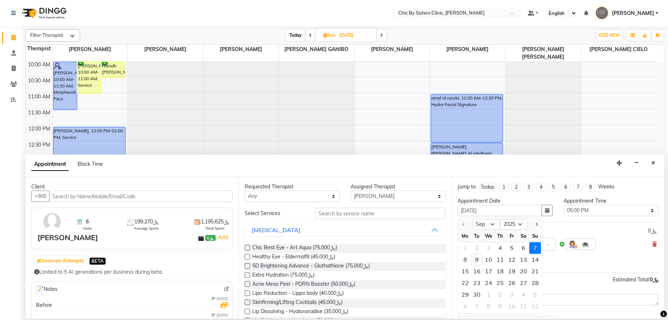
click at [474, 262] on div "9" at bounding box center [477, 260] width 12 height 12
type input "09-09-2025"
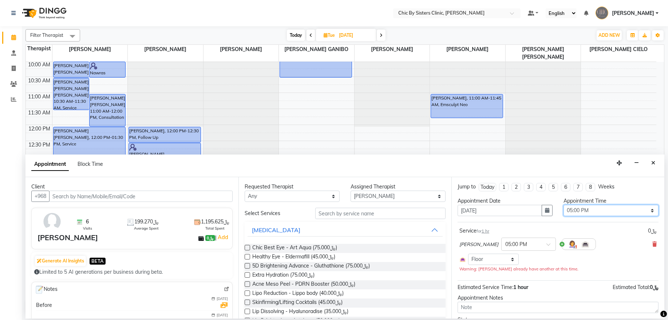
click at [643, 212] on select "Select 09:00 AM 09:15 AM 09:30 AM 09:45 AM 10:00 AM 10:15 AM 10:30 AM 10:45 AM …" at bounding box center [611, 210] width 95 height 11
select select "1095"
click at [564, 205] on select "Select 09:00 AM 09:15 AM 09:30 AM 09:45 AM 10:00 AM 10:15 AM 10:30 AM 10:45 AM …" at bounding box center [611, 210] width 95 height 11
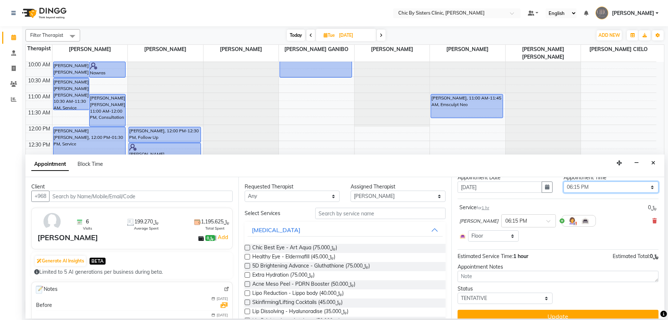
scroll to position [34, 0]
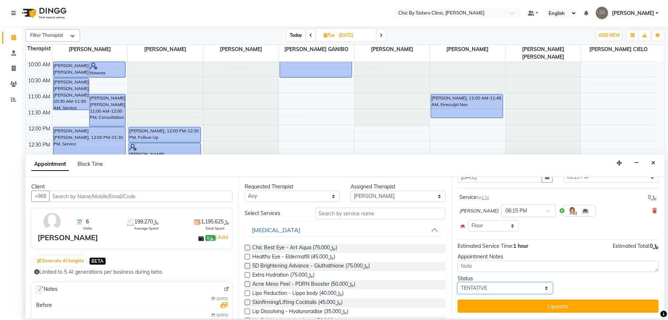
click at [510, 283] on select "Select TENTATIVE CONFIRM UPCOMING" at bounding box center [505, 287] width 95 height 11
select select "upcoming"
click at [458, 282] on select "Select TENTATIVE CONFIRM UPCOMING" at bounding box center [505, 287] width 95 height 11
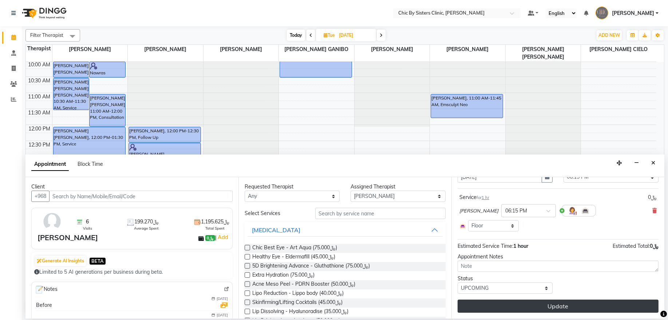
click at [550, 311] on button "Update" at bounding box center [558, 305] width 201 height 13
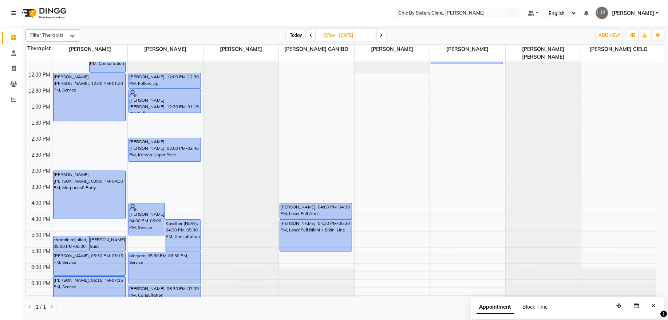
scroll to position [209, 0]
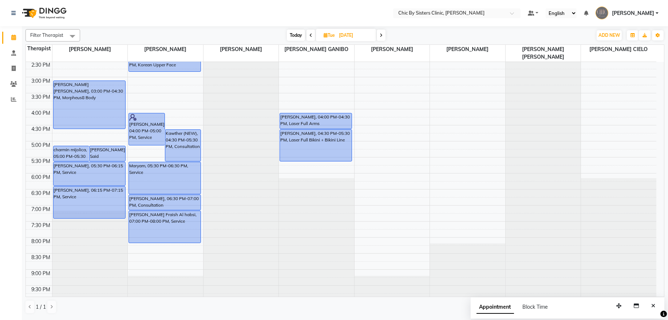
click at [299, 38] on span "Today" at bounding box center [296, 34] width 18 height 11
type input "[DATE]"
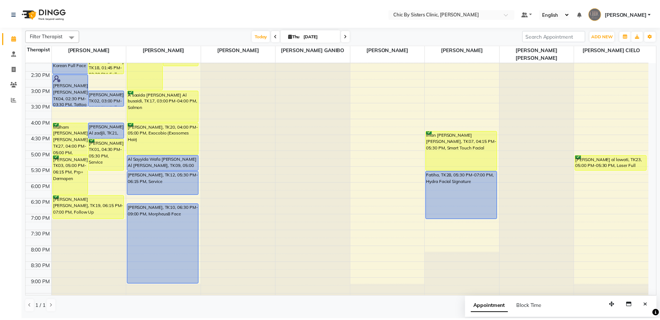
scroll to position [0, 0]
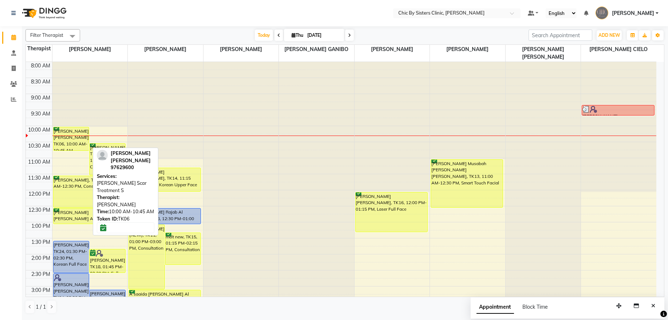
click at [70, 139] on div "Wafa Nasser Awadh Al hadrami, TK06, 10:00 AM-10:45 AM, Alma Scar Treatment S" at bounding box center [72, 138] width 36 height 23
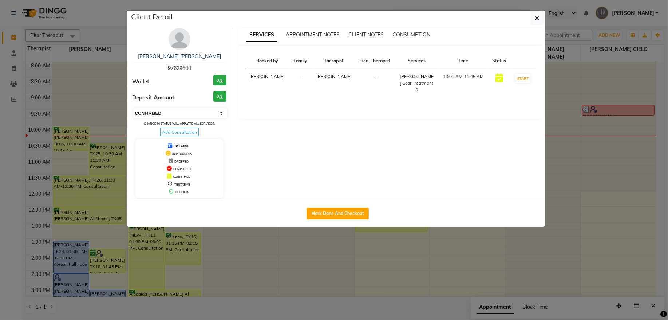
click at [178, 110] on select "Select IN SERVICE CONFIRMED TENTATIVE CHECK IN MARK DONE DROPPED UPCOMING" at bounding box center [180, 113] width 94 height 10
select select "8"
click at [133, 108] on select "Select IN SERVICE CONFIRMED TENTATIVE CHECK IN MARK DONE DROPPED UPCOMING" at bounding box center [180, 113] width 94 height 10
click at [537, 19] on icon "button" at bounding box center [537, 18] width 4 height 6
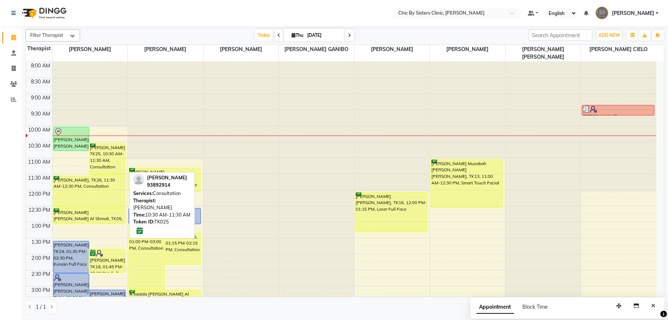
click at [111, 153] on div "Komal Rizwan, TK25, 10:30 AM-11:30 AM, Consultation" at bounding box center [108, 158] width 36 height 31
select select "6"
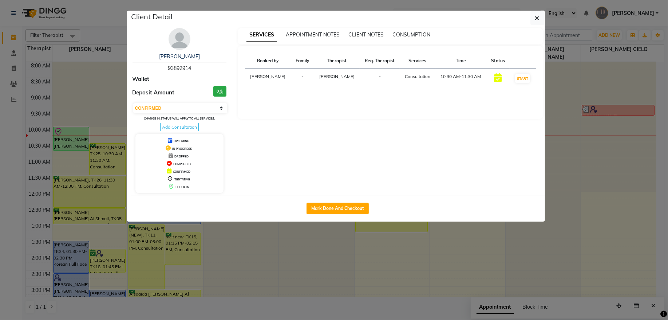
click at [184, 42] on img at bounding box center [180, 39] width 22 height 22
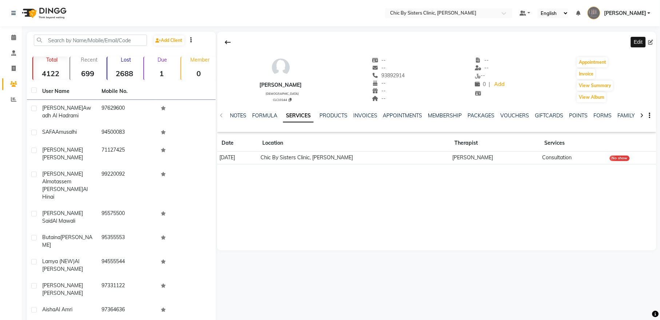
click at [650, 41] on icon at bounding box center [651, 42] width 5 height 5
select select "[DEMOGRAPHIC_DATA]"
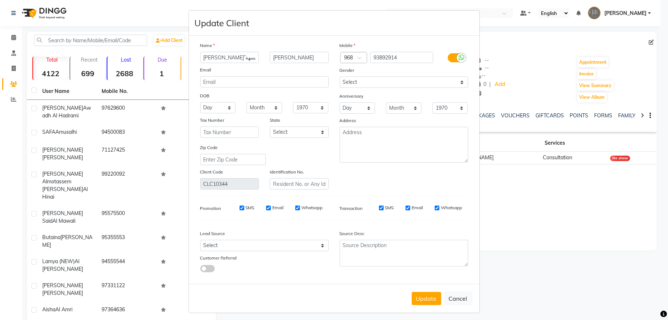
type input "Komal ٌهئصشى آشسهة"
click at [296, 59] on input "[PERSON_NAME]" at bounding box center [299, 57] width 59 height 11
click at [215, 107] on select "Day 01 02 03 04 05 06 07 08 09 10 11 12 13 14 15 16 17 18 19 20 21 22 23 24 25 …" at bounding box center [218, 107] width 36 height 11
click at [200, 102] on select "Day 01 02 03 04 05 06 07 08 09 10 11 12 13 14 15 16 17 18 19 20 21 22 23 24 25 …" at bounding box center [218, 107] width 36 height 11
click at [219, 106] on select "Day 01 02 03 04 05 06 07 08 09 10 11 12 13 14 15 16 17 18 19 20 21 22 23 24 25 …" at bounding box center [218, 107] width 36 height 11
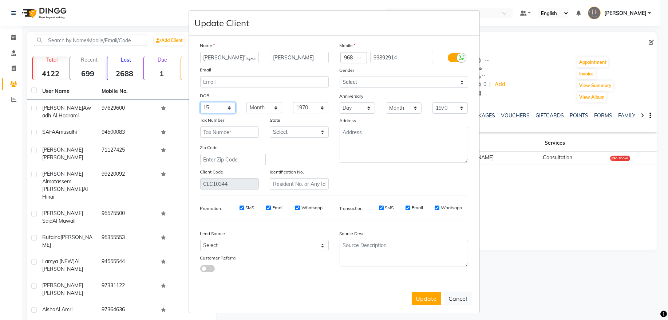
select select "14"
click at [200, 102] on select "Day 01 02 03 04 05 06 07 08 09 10 11 12 13 14 15 16 17 18 19 20 21 22 23 24 25 …" at bounding box center [218, 107] width 36 height 11
click at [261, 107] on select "Month January February March April May June July August September October Novem…" at bounding box center [264, 107] width 36 height 11
select select "04"
click at [246, 102] on select "Month January February March April May June July August September October Novem…" at bounding box center [264, 107] width 36 height 11
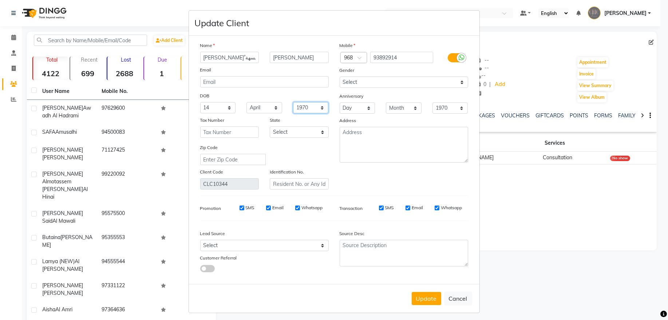
click at [314, 105] on select "1940 1941 1942 1943 1944 1945 1946 1947 1948 1949 1950 1951 1952 1953 1954 1955…" at bounding box center [311, 107] width 36 height 11
click at [315, 108] on select "1940 1941 1942 1943 1944 1945 1946 1947 1948 1949 1950 1951 1952 1953 1954 1955…" at bounding box center [311, 107] width 36 height 11
select select "1991"
click at [281, 182] on input "text" at bounding box center [299, 183] width 59 height 11
type input "93779148"
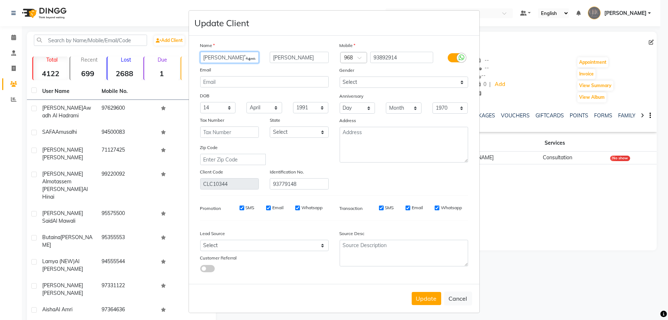
click at [247, 58] on input "Komal ٌهئصشى آشسهة" at bounding box center [229, 57] width 59 height 11
type input "[PERSON_NAME] [PERSON_NAME]"
click at [421, 295] on button "Update" at bounding box center [426, 298] width 29 height 13
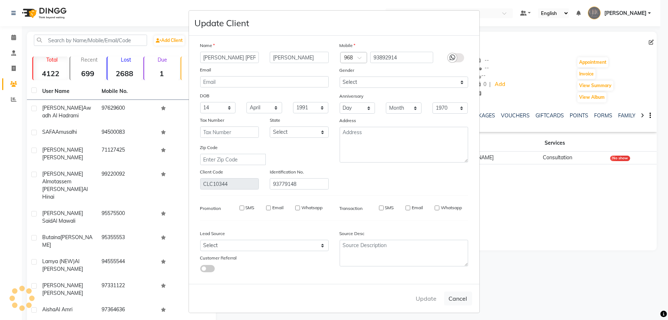
select select
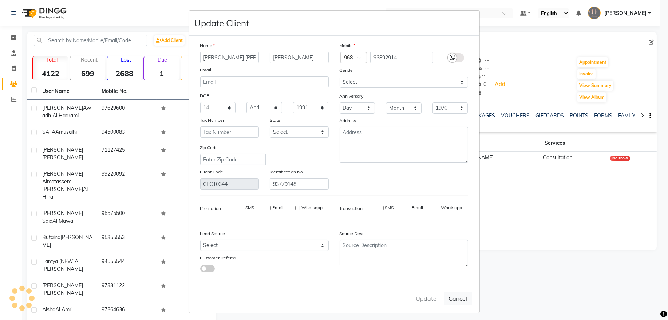
select select
checkbox input "false"
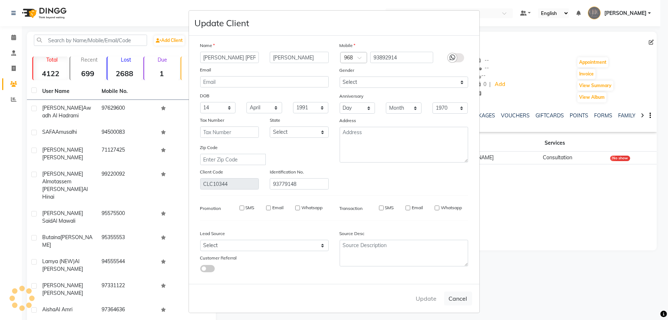
checkbox input "false"
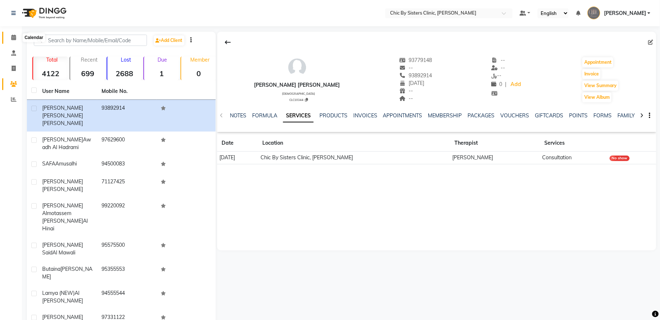
click at [16, 37] on icon at bounding box center [13, 37] width 5 height 5
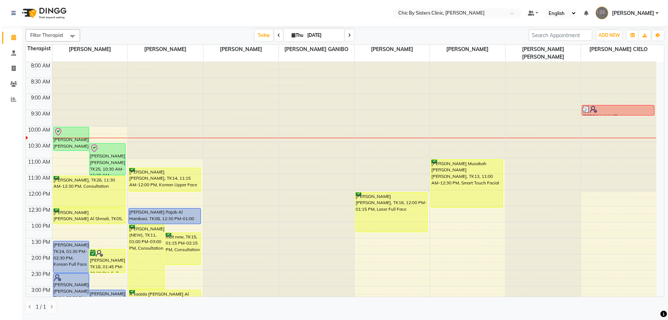
click at [275, 37] on span at bounding box center [279, 34] width 9 height 11
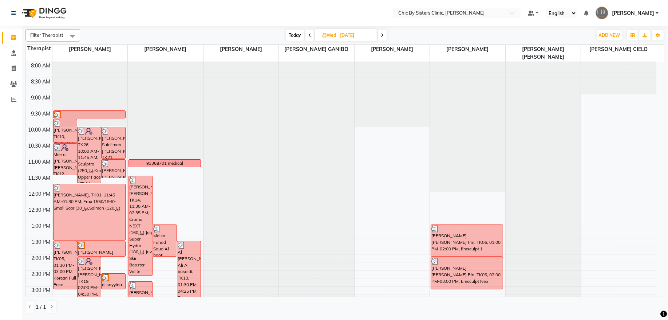
click at [382, 34] on icon at bounding box center [382, 35] width 3 height 4
type input "[DATE]"
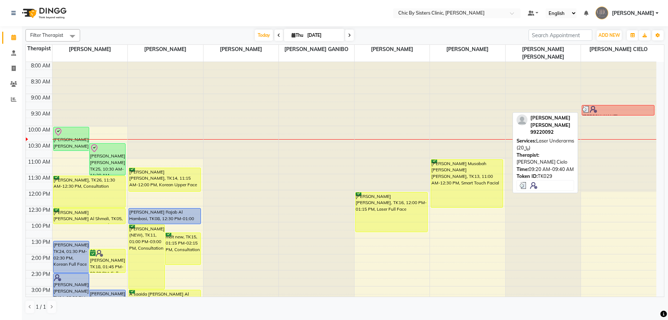
click at [621, 110] on div at bounding box center [618, 109] width 71 height 7
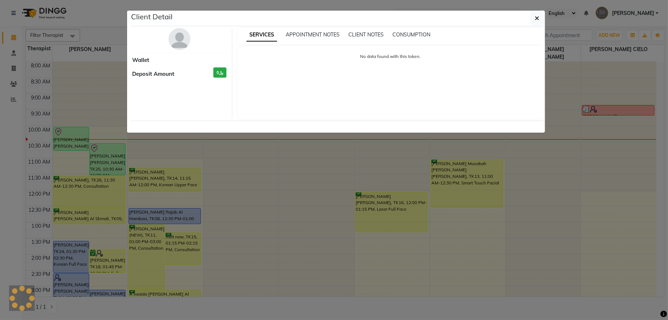
select select "3"
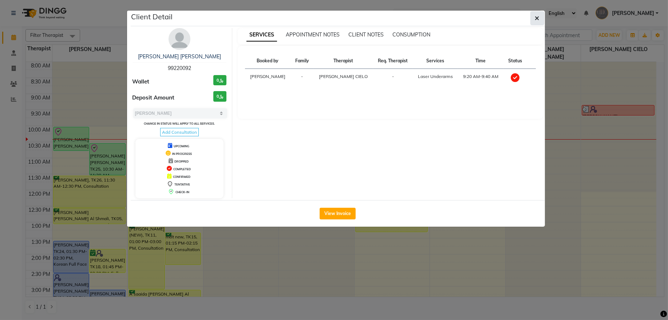
click at [540, 21] on button "button" at bounding box center [537, 18] width 14 height 14
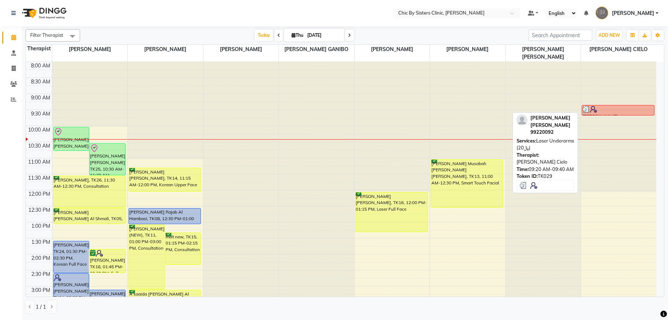
click at [628, 108] on div at bounding box center [618, 109] width 71 height 7
select select "3"
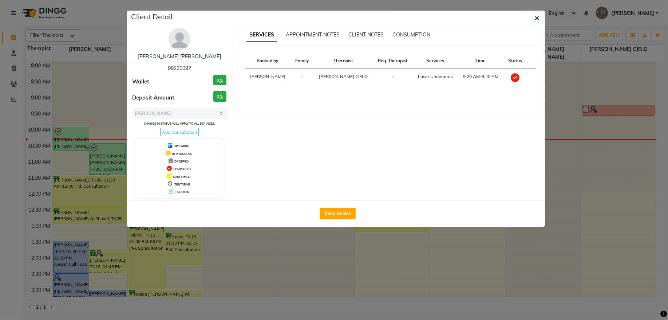
click at [185, 38] on img at bounding box center [180, 39] width 22 height 22
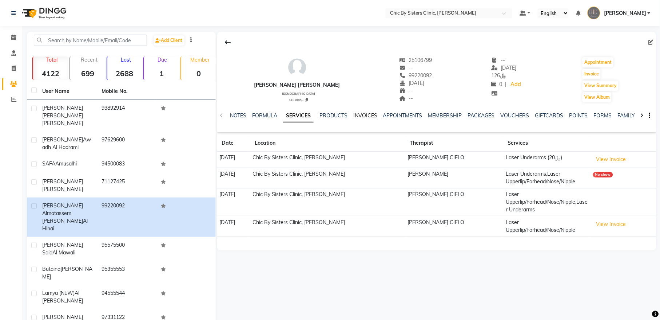
click at [357, 115] on link "INVOICES" at bounding box center [366, 115] width 24 height 7
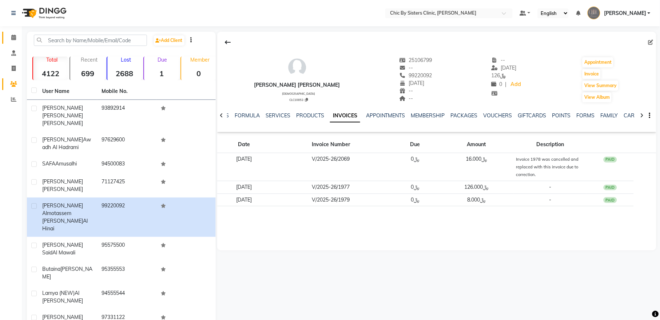
click at [12, 37] on icon at bounding box center [13, 37] width 5 height 5
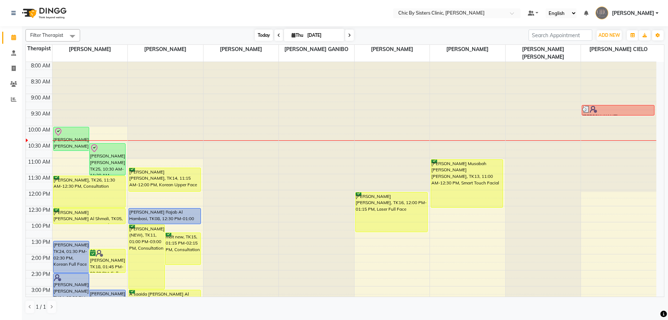
click at [264, 40] on span "Today" at bounding box center [264, 34] width 18 height 11
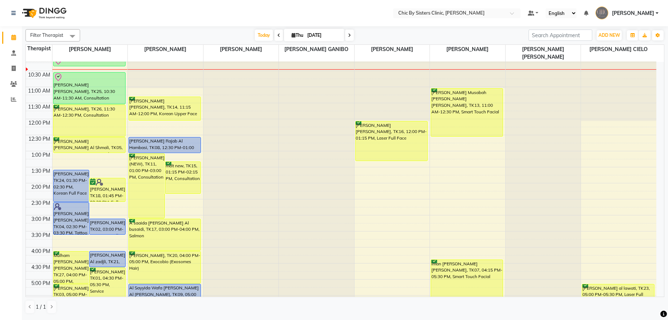
scroll to position [94, 0]
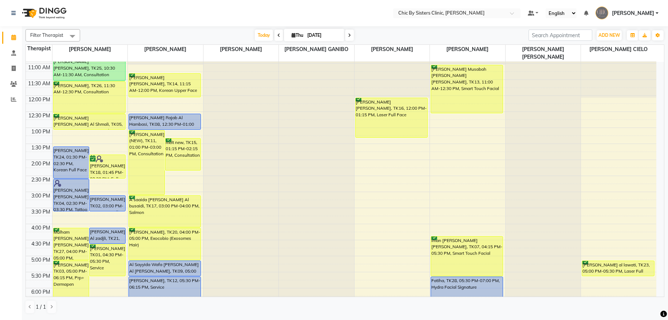
click at [655, 9] on link "[PERSON_NAME]" at bounding box center [627, 13] width 63 height 12
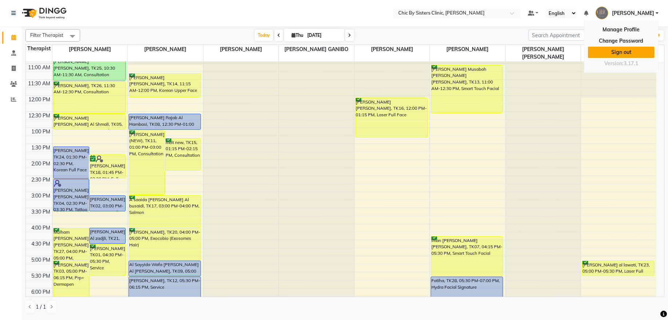
click at [639, 55] on link "Sign out" at bounding box center [621, 52] width 67 height 11
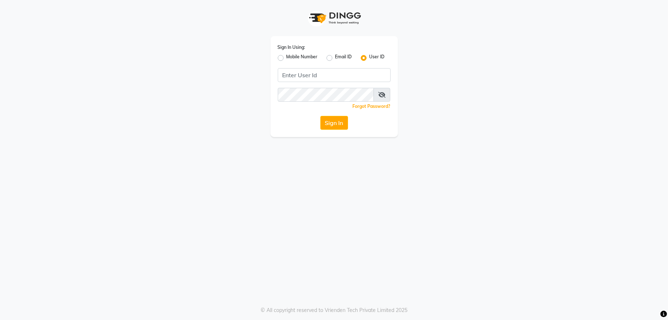
click at [287, 58] on label "Mobile Number" at bounding box center [302, 58] width 31 height 9
click at [287, 58] on input "Mobile Number" at bounding box center [289, 56] width 5 height 5
radio input "true"
radio input "false"
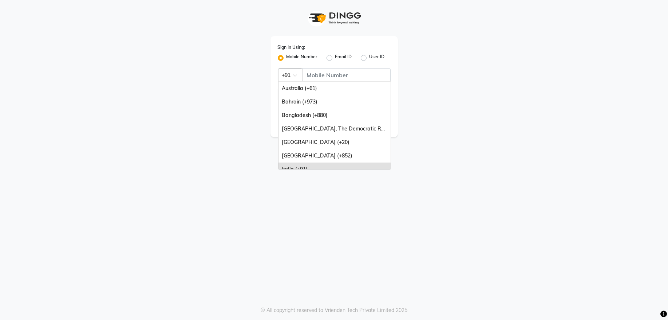
click at [289, 75] on div at bounding box center [291, 75] width 24 height 8
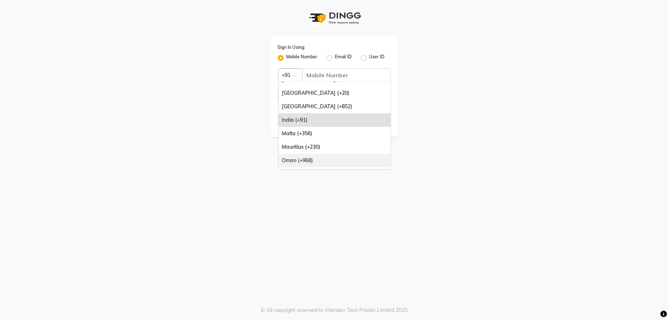
click at [297, 160] on div "Oman (+968)" at bounding box center [335, 160] width 112 height 13
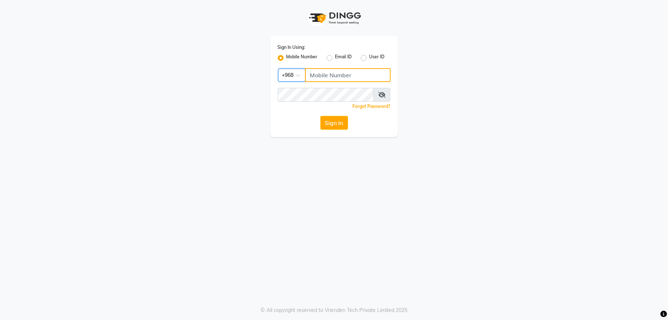
click at [325, 78] on input "Username" at bounding box center [348, 75] width 86 height 14
type input "71972226"
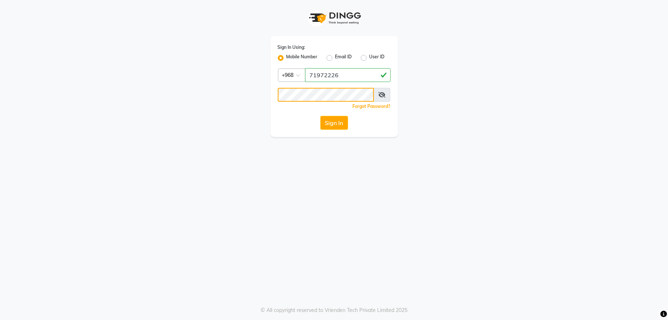
click at [320, 116] on button "Sign In" at bounding box center [334, 123] width 28 height 14
click at [328, 124] on div "Sign In" at bounding box center [334, 123] width 113 height 14
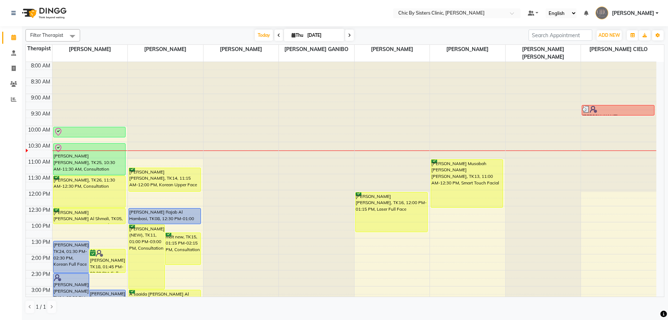
click at [325, 32] on input "[DATE]" at bounding box center [323, 35] width 36 height 11
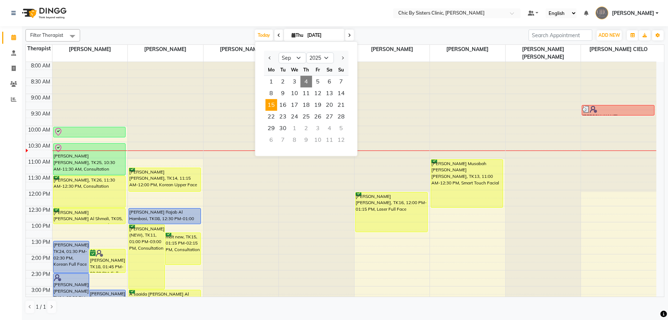
click at [270, 107] on span "15" at bounding box center [271, 105] width 12 height 12
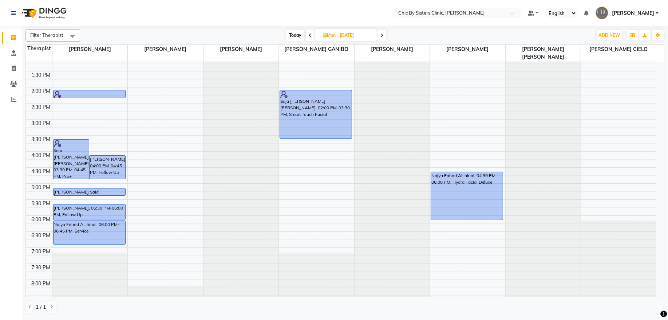
scroll to position [213, 0]
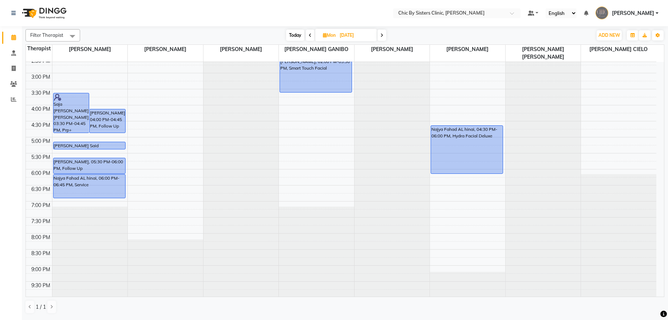
click at [311, 37] on icon at bounding box center [310, 35] width 3 height 4
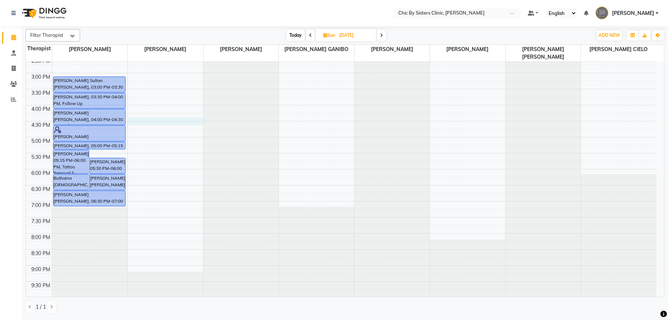
click at [169, 119] on div "8:00 AM 8:30 AM 9:00 AM 9:30 AM 10:00 AM 10:30 AM 11:00 AM 11:30 AM 12:00 PM 12…" at bounding box center [341, 105] width 631 height 512
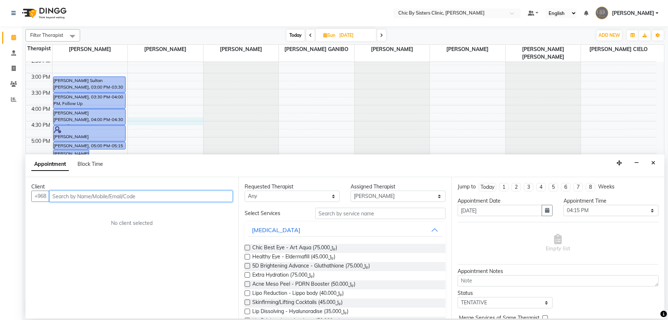
click at [142, 196] on input "text" at bounding box center [140, 195] width 183 height 11
paste input "96899229908"
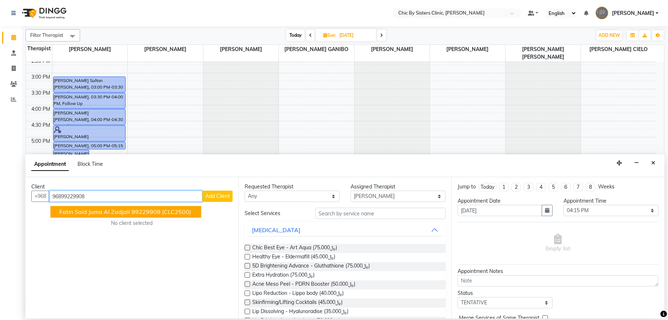
click at [117, 213] on span "Fatin Said Juma Al zadjali" at bounding box center [94, 211] width 71 height 7
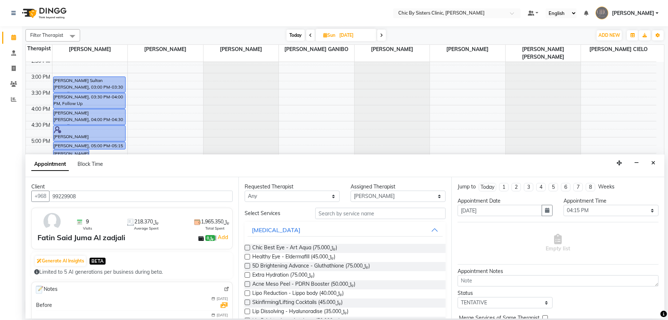
click at [224, 288] on img at bounding box center [226, 288] width 5 height 5
click at [652, 163] on icon "Close" at bounding box center [653, 162] width 4 height 5
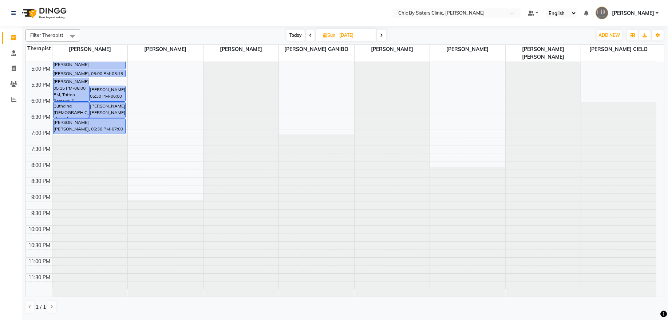
scroll to position [155, 0]
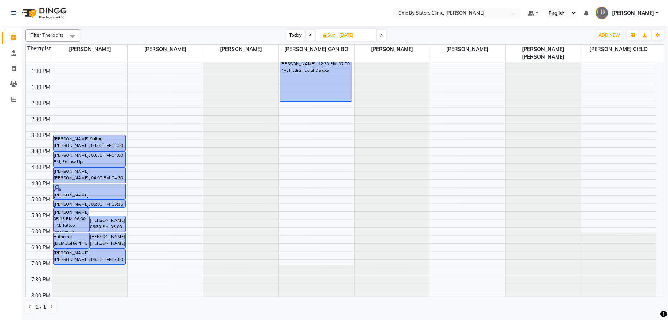
click at [295, 36] on span "Today" at bounding box center [296, 34] width 18 height 11
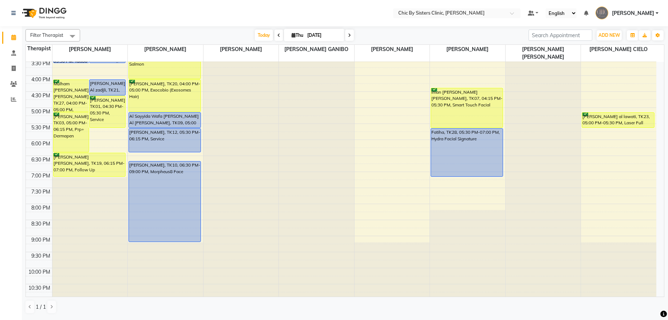
scroll to position [246, 0]
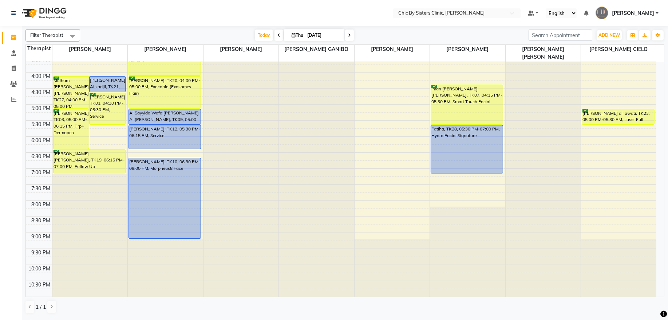
click at [317, 32] on input "[DATE]" at bounding box center [323, 35] width 36 height 11
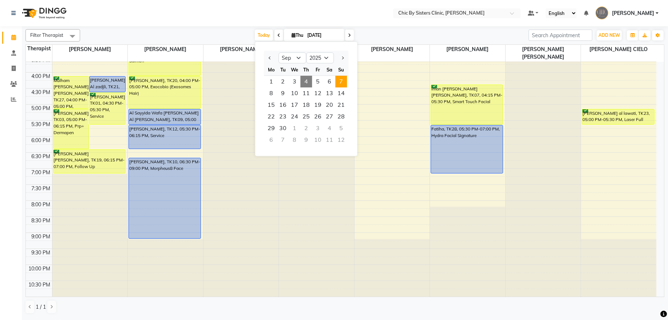
click at [338, 82] on span "7" at bounding box center [341, 82] width 12 height 12
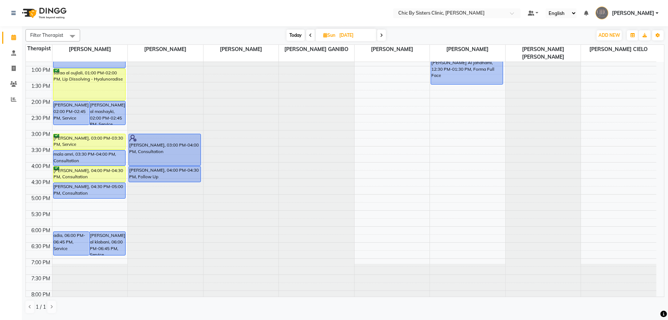
scroll to position [245, 0]
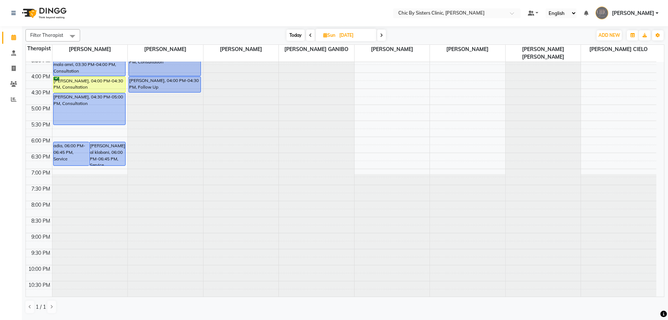
click at [108, 121] on div "Shakoor Al Ghamari, 10:00 AM-11:30 AM, Morpheus8 Face Rebeca Nigrinis, 10:00 AM…" at bounding box center [89, 73] width 75 height 512
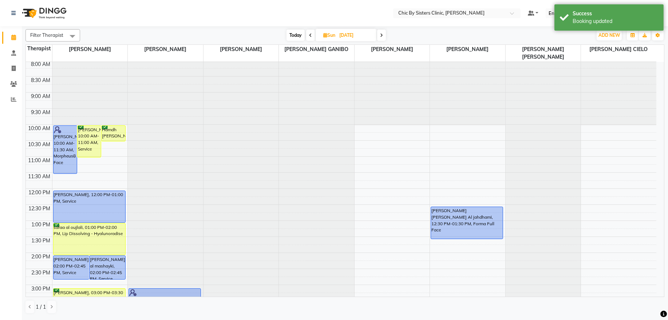
scroll to position [0, 0]
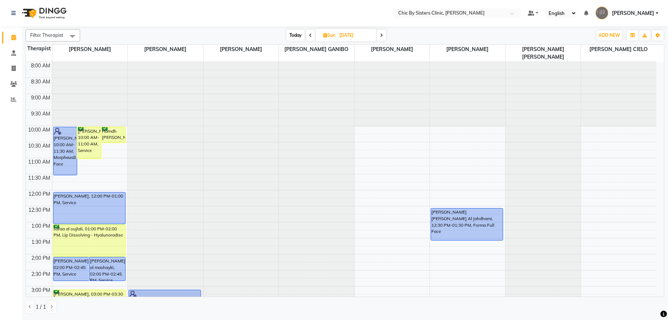
click at [335, 31] on span "Sun 07-09-2025" at bounding box center [346, 35] width 61 height 12
click at [295, 39] on span "Today" at bounding box center [296, 34] width 18 height 11
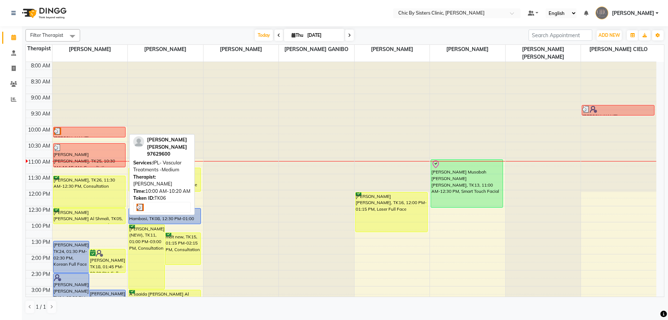
click at [102, 135] on div "Wafa Nasser Awadh Al hadrami, TK06, 10:00 AM-10:20 AM, IPL- Vascular Treatments…" at bounding box center [90, 132] width 72 height 10
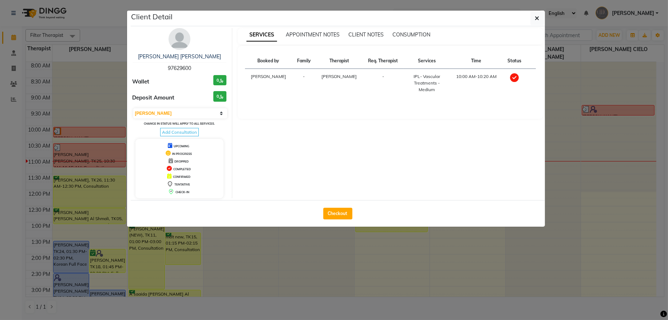
click at [177, 40] on img at bounding box center [180, 39] width 22 height 22
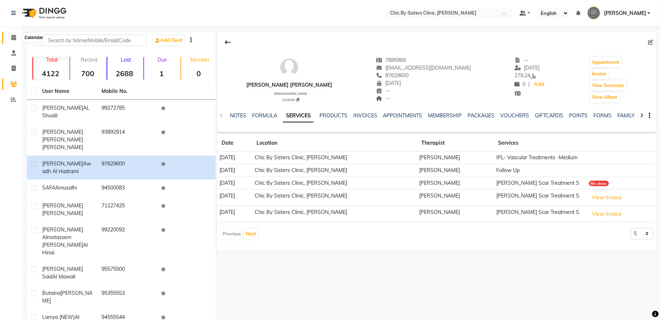
click at [13, 40] on icon at bounding box center [13, 37] width 5 height 5
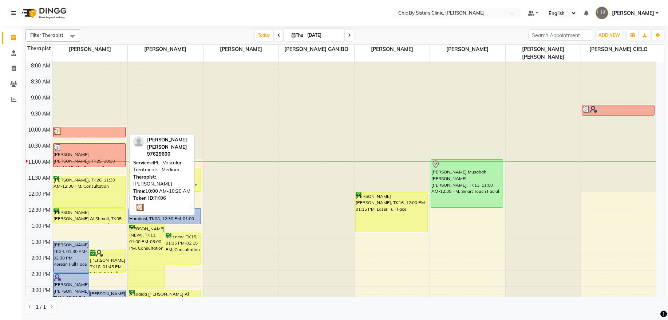
click at [86, 133] on div at bounding box center [89, 130] width 71 height 7
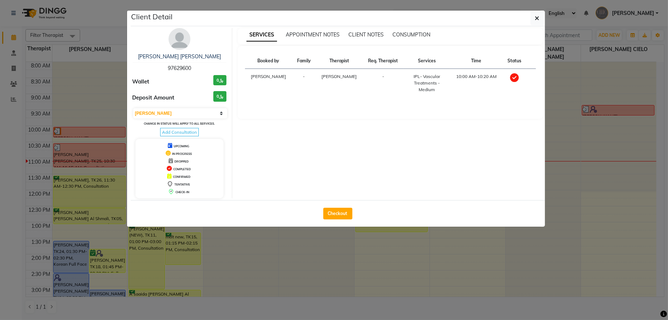
click at [175, 69] on span "97629600" at bounding box center [179, 68] width 23 height 7
click at [540, 21] on button "button" at bounding box center [537, 18] width 14 height 14
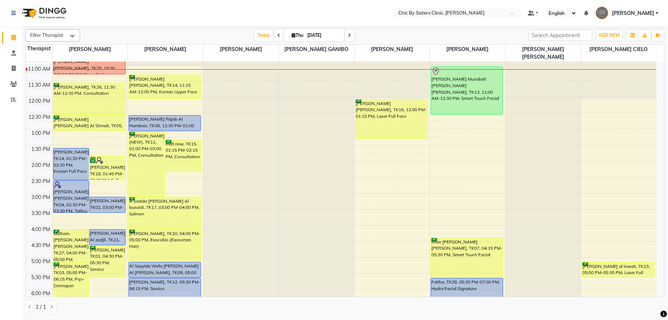
scroll to position [89, 0]
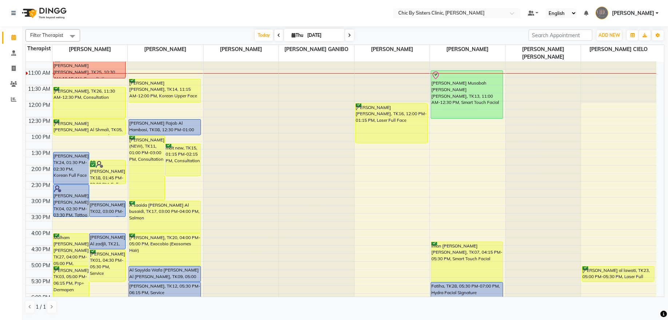
click at [318, 31] on input "[DATE]" at bounding box center [323, 35] width 36 height 11
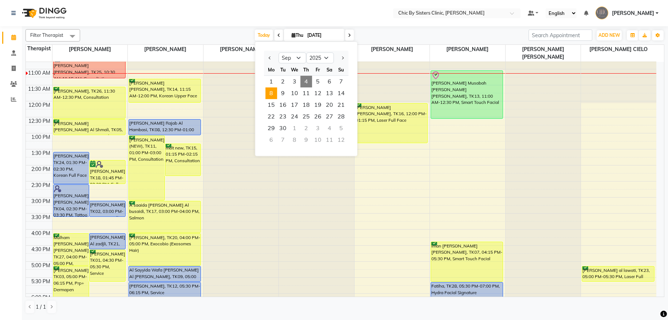
click at [272, 89] on span "8" at bounding box center [271, 93] width 12 height 12
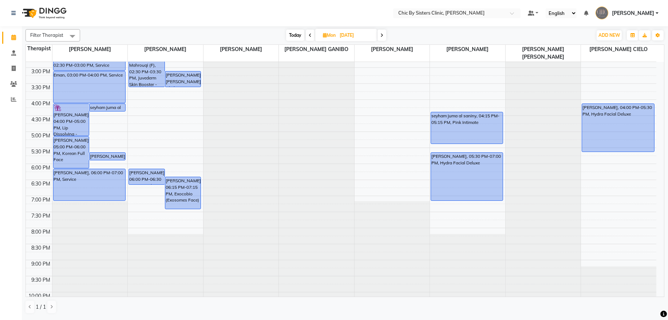
scroll to position [234, 0]
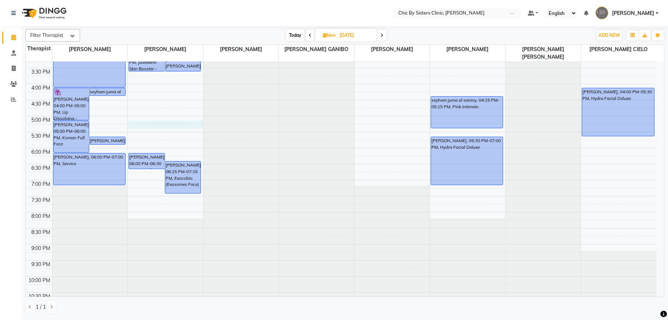
click at [152, 124] on div "8:00 AM 8:30 AM 9:00 AM 9:30 AM 10:00 AM 10:30 AM 11:00 AM 11:30 AM 12:00 PM 12…" at bounding box center [341, 84] width 631 height 512
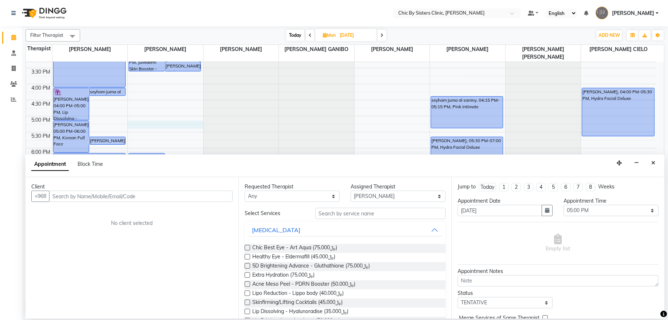
click at [156, 195] on input "text" at bounding box center [140, 195] width 183 height 11
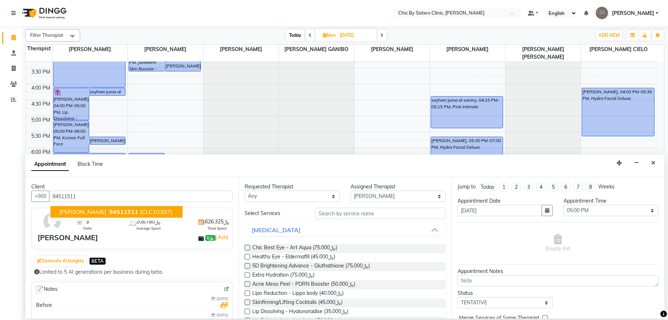
click at [142, 214] on span "(CLC10307)" at bounding box center [156, 211] width 33 height 7
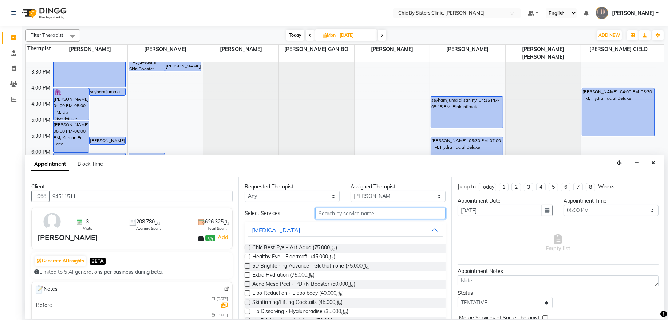
click at [317, 214] on input "text" at bounding box center [380, 213] width 130 height 11
click at [653, 164] on icon "Close" at bounding box center [653, 162] width 4 height 5
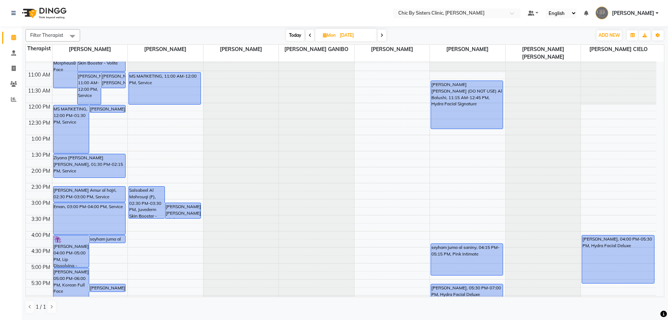
scroll to position [147, 0]
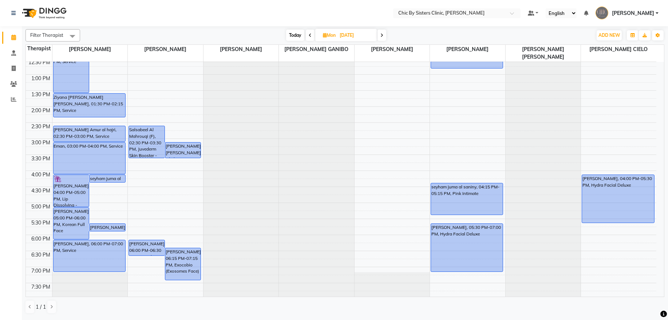
click at [300, 37] on span "Today" at bounding box center [295, 34] width 18 height 11
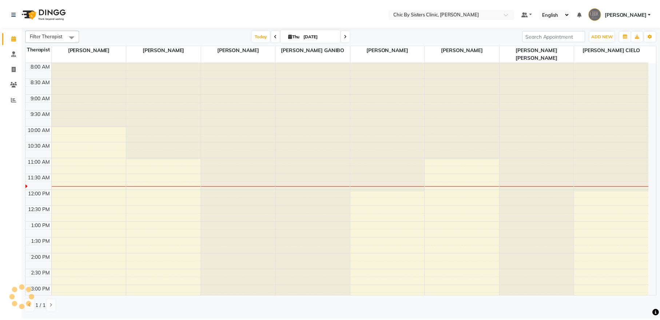
scroll to position [98, 0]
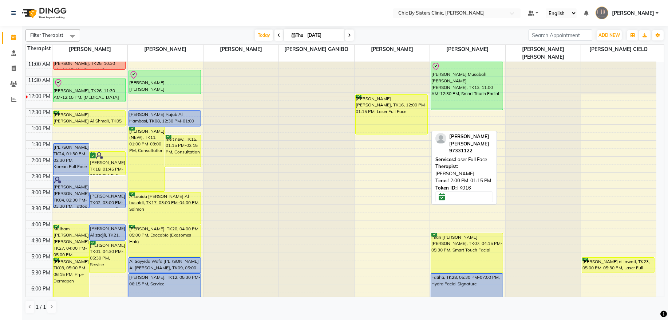
click at [392, 120] on div "Dana Mohammed Salman, TK16, 12:00 PM-01:15 PM, Laser Full Face" at bounding box center [392, 114] width 72 height 39
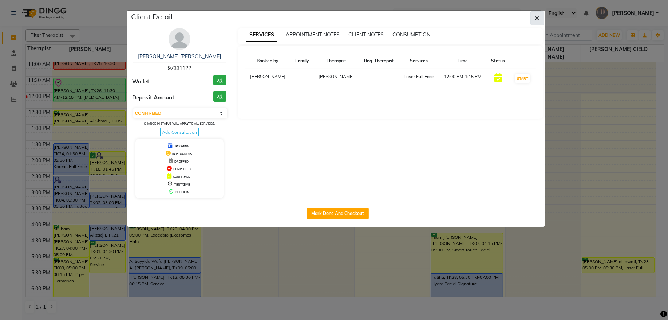
click at [533, 19] on button "button" at bounding box center [537, 18] width 14 height 14
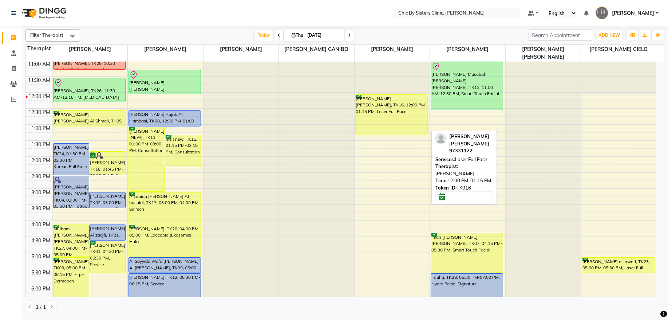
click at [397, 114] on div "Dana Mohammed Salman, TK16, 12:00 PM-01:15 PM, Laser Full Face" at bounding box center [392, 114] width 72 height 39
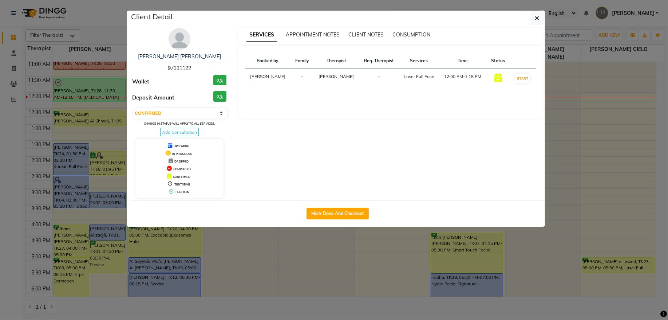
click at [180, 42] on img at bounding box center [180, 39] width 22 height 22
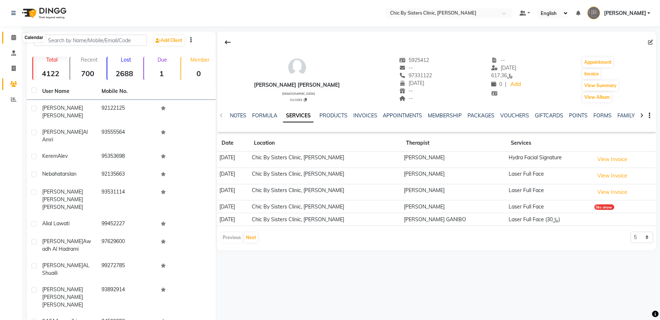
click at [13, 38] on icon at bounding box center [13, 37] width 5 height 5
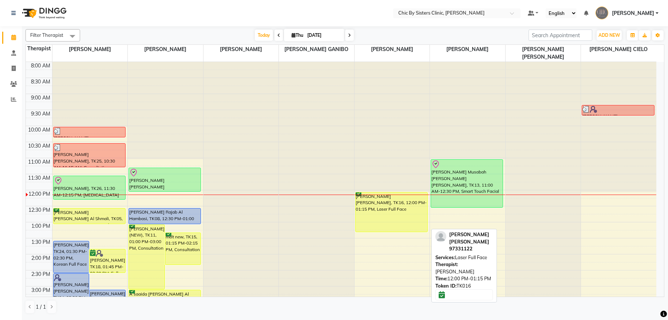
click at [395, 214] on div "Dana Mohammed Salman, TK16, 12:00 PM-01:15 PM, Laser Full Face" at bounding box center [392, 211] width 72 height 39
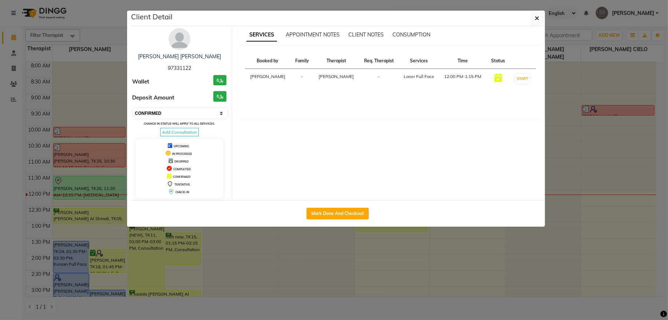
click at [205, 117] on select "Select IN SERVICE CONFIRMED TENTATIVE CHECK IN MARK DONE DROPPED UPCOMING" at bounding box center [180, 113] width 94 height 10
click at [133, 108] on select "Select IN SERVICE CONFIRMED TENTATIVE CHECK IN MARK DONE DROPPED UPCOMING" at bounding box center [180, 113] width 94 height 10
click at [533, 15] on button "button" at bounding box center [537, 18] width 14 height 14
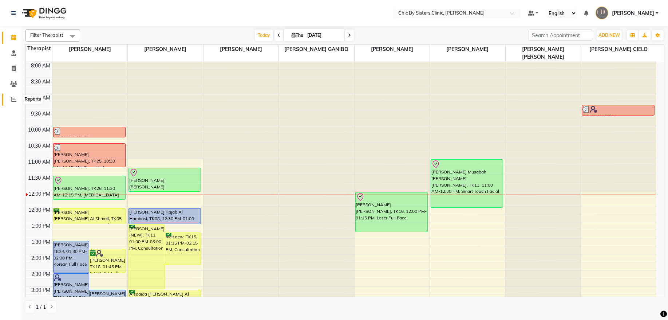
click at [14, 102] on icon at bounding box center [13, 98] width 5 height 5
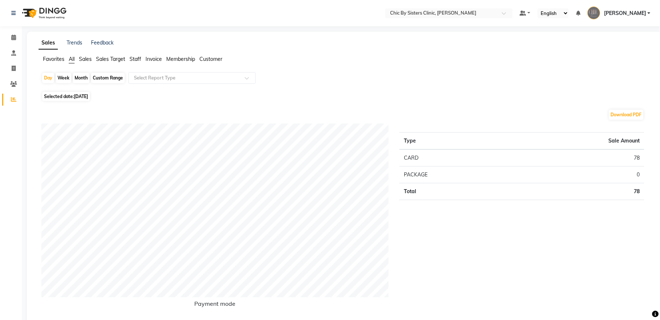
click at [88, 97] on span "[DATE]" at bounding box center [81, 96] width 14 height 5
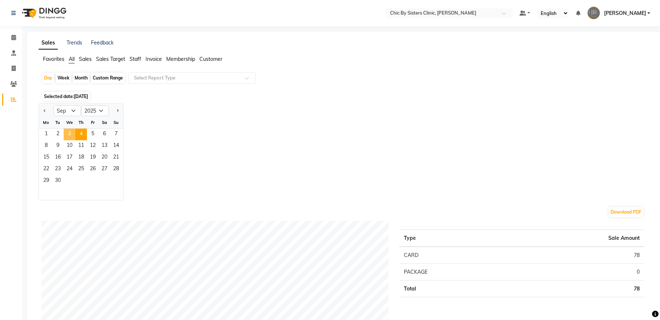
click at [69, 133] on span "3" at bounding box center [70, 135] width 12 height 12
click at [138, 56] on span "Staff" at bounding box center [136, 59] width 12 height 7
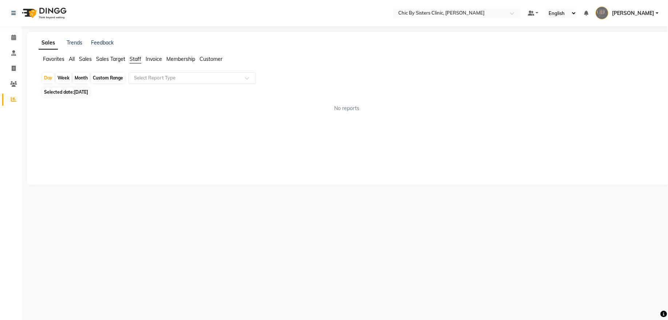
click at [165, 78] on input "text" at bounding box center [185, 77] width 105 height 7
click at [172, 92] on div "Staff summary" at bounding box center [192, 91] width 127 height 15
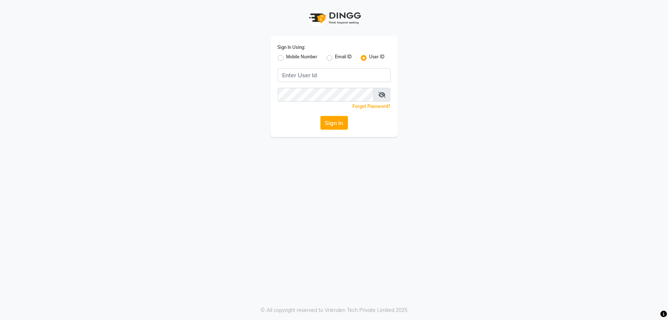
click at [287, 58] on label "Mobile Number" at bounding box center [302, 58] width 31 height 9
click at [287, 58] on input "Mobile Number" at bounding box center [289, 56] width 5 height 5
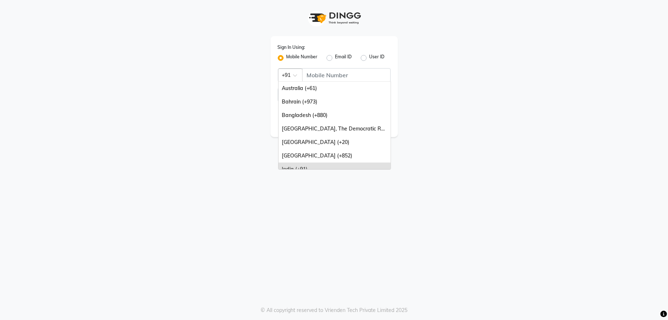
click at [298, 78] on span at bounding box center [297, 78] width 9 height 8
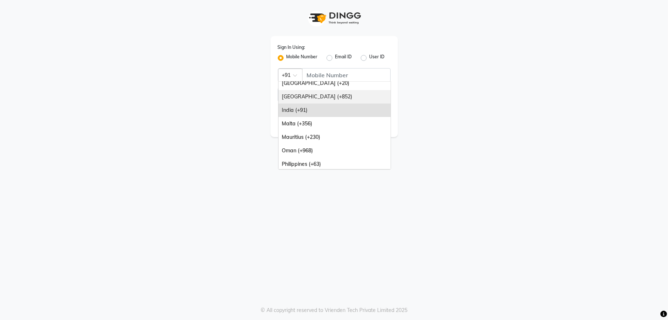
scroll to position [79, 0]
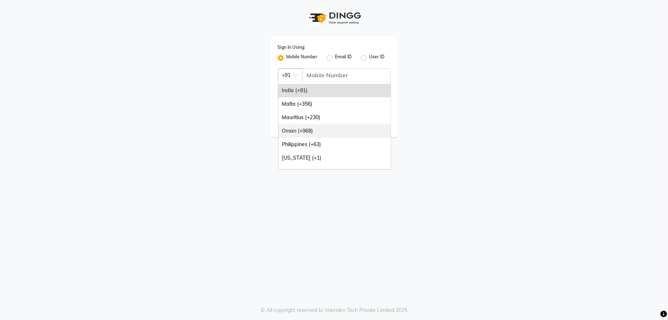
click at [336, 133] on div "Oman (+968)" at bounding box center [335, 130] width 112 height 13
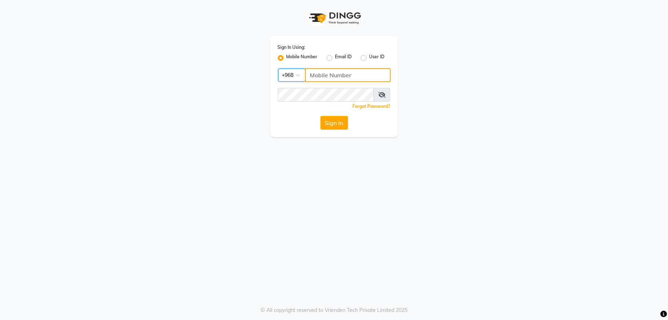
click at [334, 76] on input "Username" at bounding box center [348, 75] width 86 height 14
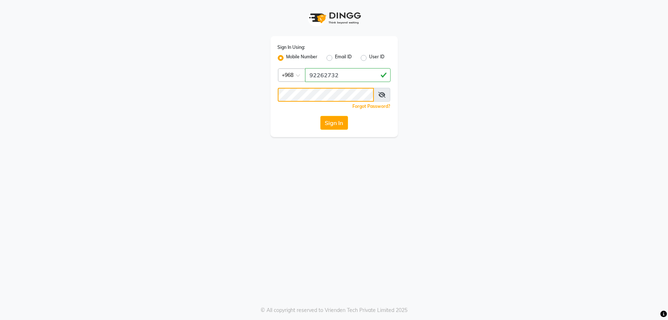
click at [320, 116] on button "Sign In" at bounding box center [334, 123] width 28 height 14
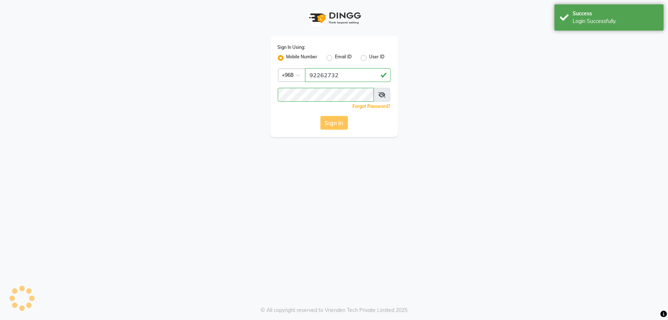
click at [343, 126] on div "Sign In" at bounding box center [334, 123] width 113 height 14
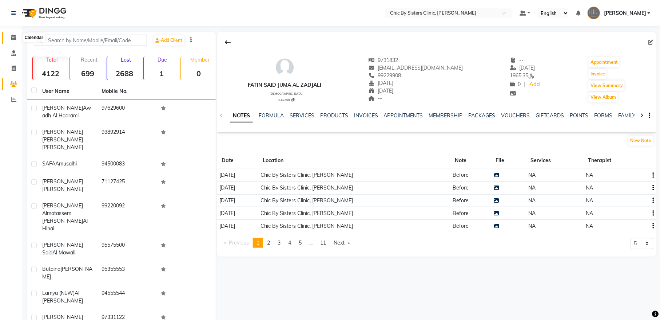
click at [13, 38] on icon at bounding box center [13, 37] width 5 height 5
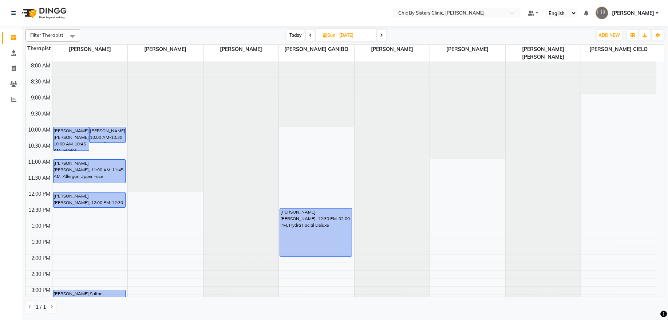
click at [361, 36] on input "[DATE]" at bounding box center [355, 35] width 36 height 11
select select "9"
select select "2025"
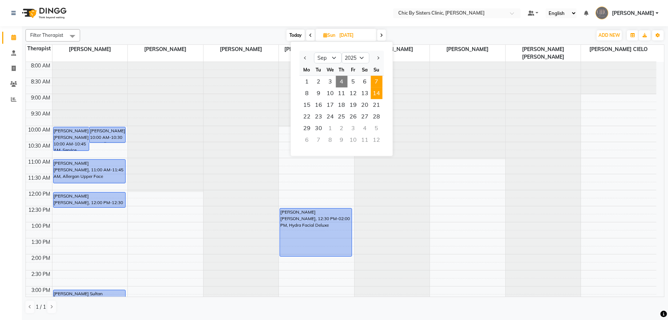
click at [375, 80] on span "7" at bounding box center [377, 82] width 12 height 12
type input "[DATE]"
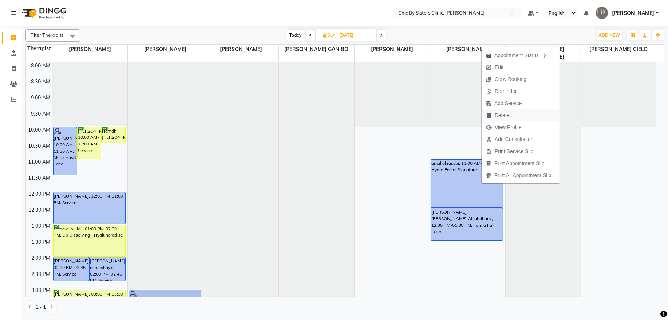
click at [512, 117] on span "Delete" at bounding box center [498, 115] width 32 height 12
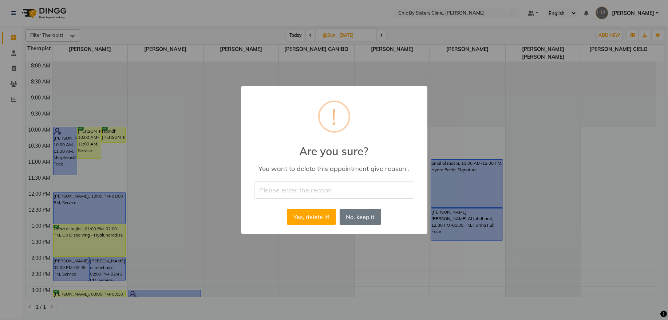
click at [280, 185] on input "text" at bounding box center [334, 189] width 160 height 17
type input "Cancelled via watsapp. not rebook yet. she will contact"
click at [322, 220] on button "Yes, delete it!" at bounding box center [311, 217] width 49 height 16
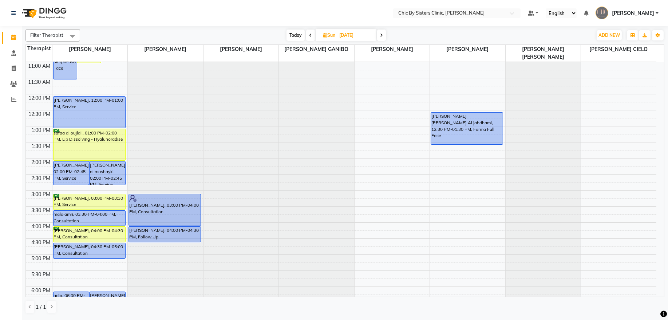
scroll to position [98, 0]
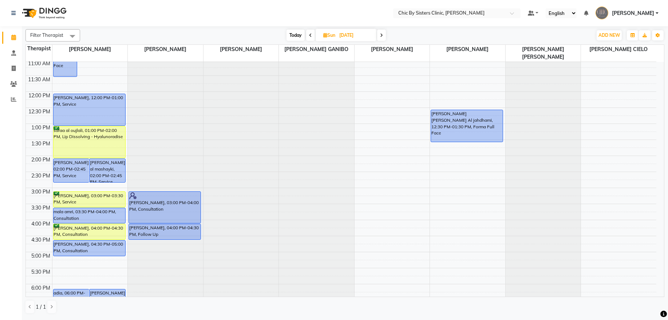
click at [294, 38] on span "Today" at bounding box center [296, 34] width 18 height 11
type input "[DATE]"
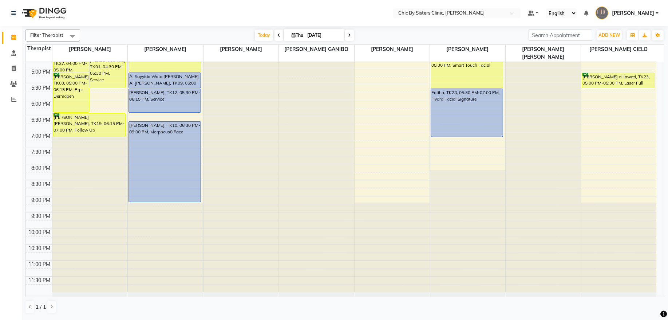
scroll to position [286, 0]
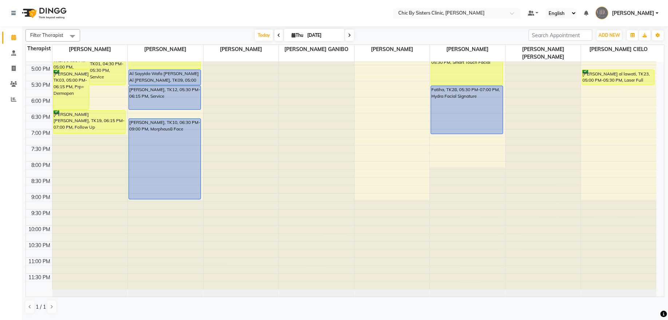
click at [305, 37] on input "[DATE]" at bounding box center [323, 35] width 36 height 11
select select "9"
select select "2025"
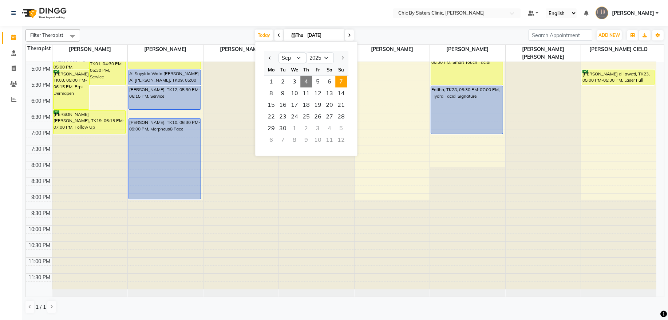
click at [343, 80] on span "7" at bounding box center [341, 82] width 12 height 12
type input "07-09-2025"
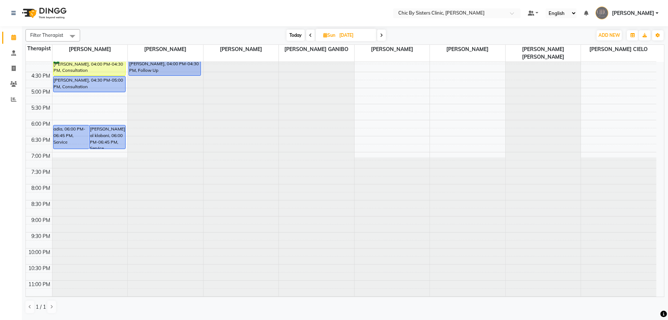
scroll to position [65, 0]
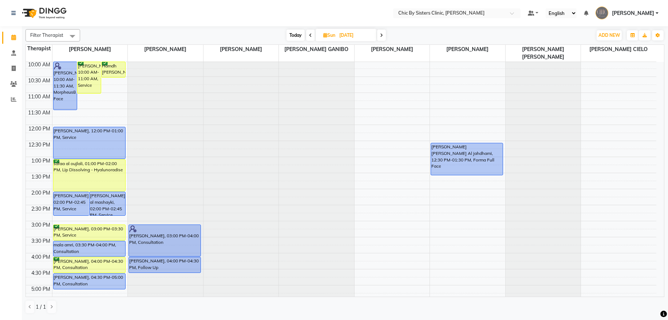
click at [357, 36] on input "07-09-2025" at bounding box center [355, 35] width 36 height 11
select select "9"
select select "2025"
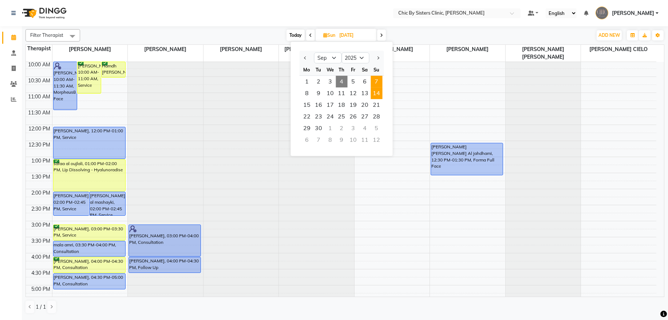
click at [379, 95] on span "14" at bounding box center [377, 93] width 12 height 12
type input "14-09-2025"
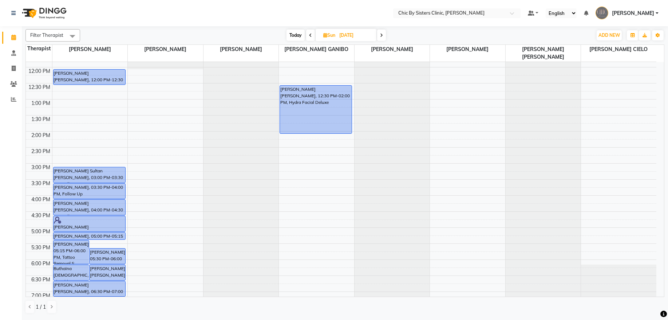
scroll to position [213, 0]
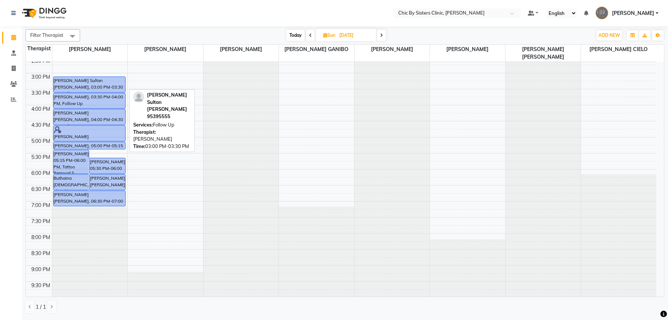
click at [63, 86] on div "Sharifa Moahmed Sultan Al busaidi, 03:00 PM-03:30 PM, Follow Up" at bounding box center [90, 84] width 72 height 15
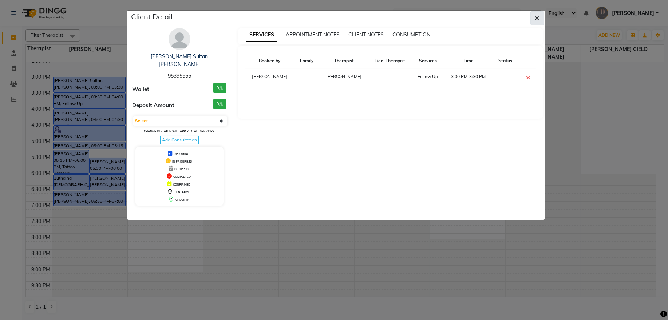
click at [532, 17] on button "button" at bounding box center [537, 18] width 14 height 14
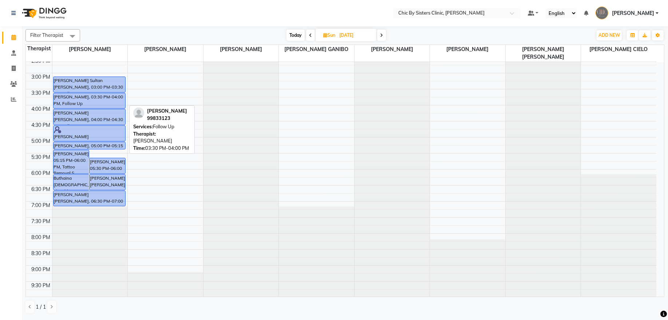
click at [92, 101] on div "Shatha Alzadjali, 03:30 PM-04:00 PM, Follow Up" at bounding box center [90, 100] width 72 height 15
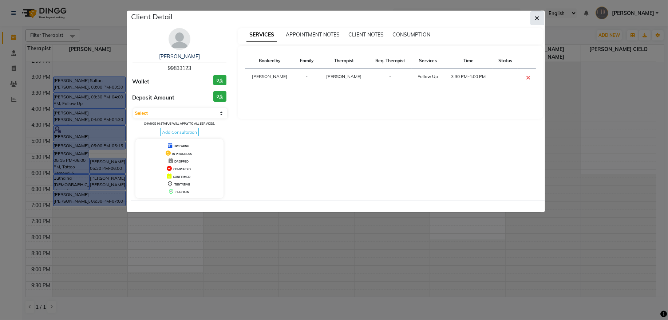
click at [538, 20] on icon "button" at bounding box center [537, 18] width 4 height 6
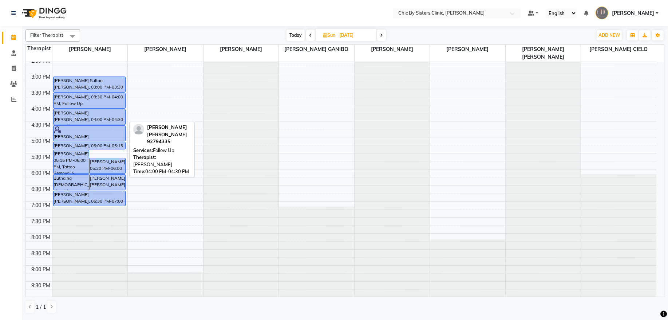
click at [95, 115] on div "Zahra Ahmed Dawood Al Lawati, 04:00 PM-04:30 PM, Follow Up" at bounding box center [90, 116] width 72 height 15
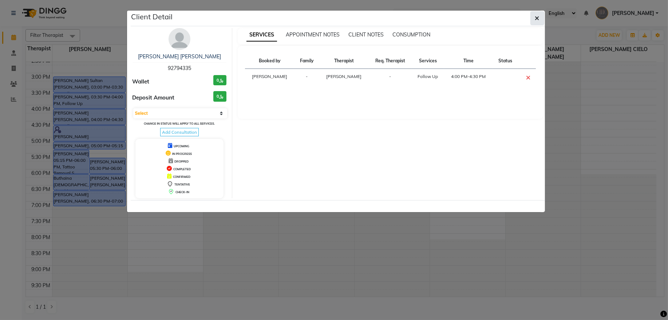
click at [536, 12] on button "button" at bounding box center [537, 18] width 14 height 14
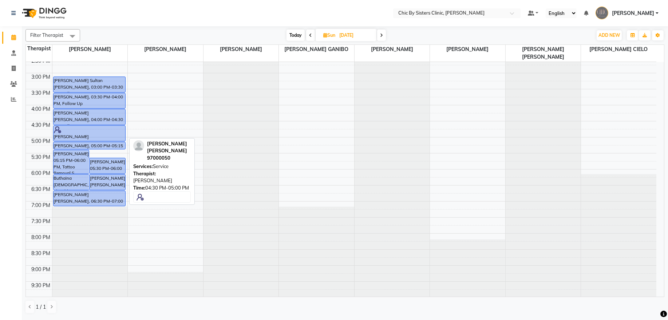
click at [95, 133] on div "Noora Sultan al naimi, 04:30 PM-05:00 PM, Service" at bounding box center [90, 133] width 72 height 15
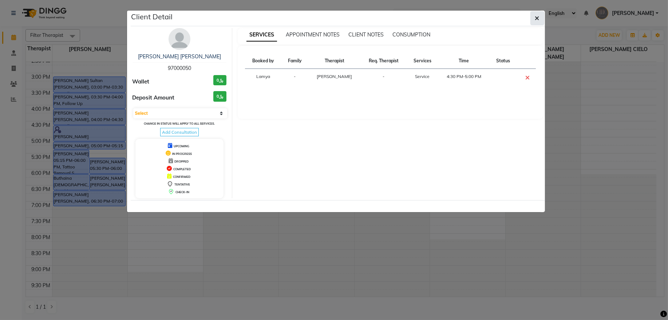
click at [537, 23] on button "button" at bounding box center [537, 18] width 14 height 14
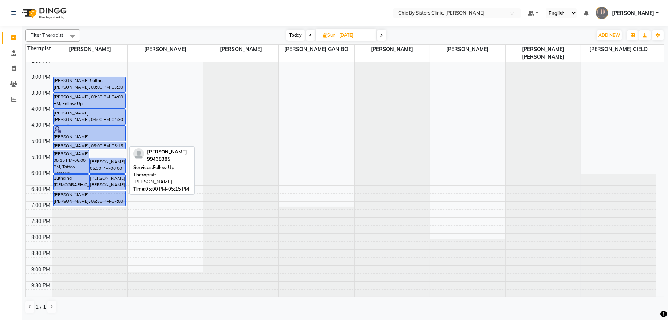
click at [67, 146] on div "Majan Al Abdullatif, 05:00 PM-05:15 PM, Follow Up" at bounding box center [90, 145] width 72 height 7
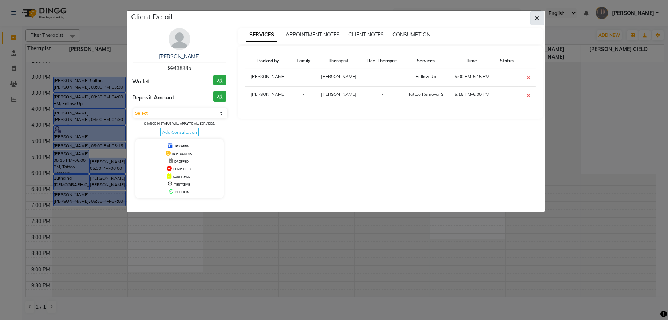
click at [536, 19] on icon "button" at bounding box center [537, 18] width 4 height 6
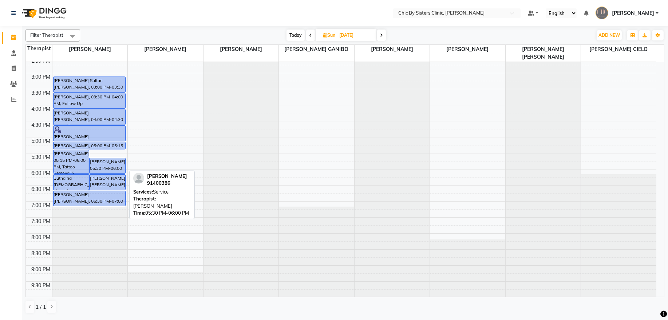
click at [101, 165] on div "Areej Abdulaziz Al mahri, 05:30 PM-06:00 PM, Service" at bounding box center [108, 165] width 36 height 15
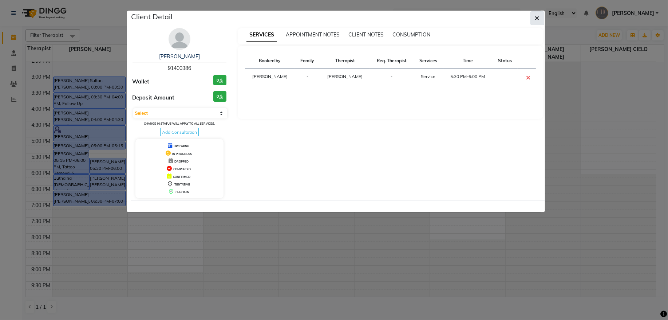
click at [539, 21] on button "button" at bounding box center [537, 18] width 14 height 14
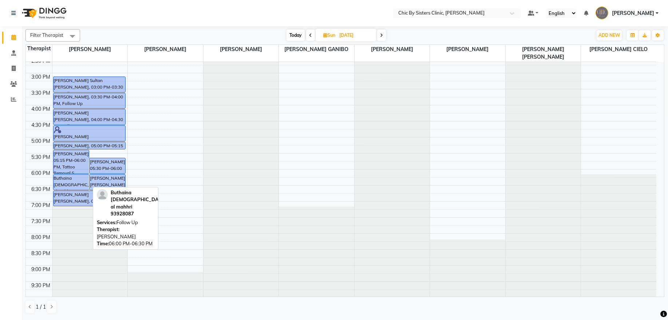
click at [79, 182] on div "Buthaina Muslim al mahhri, 06:00 PM-06:30 PM, Follow Up" at bounding box center [72, 181] width 36 height 15
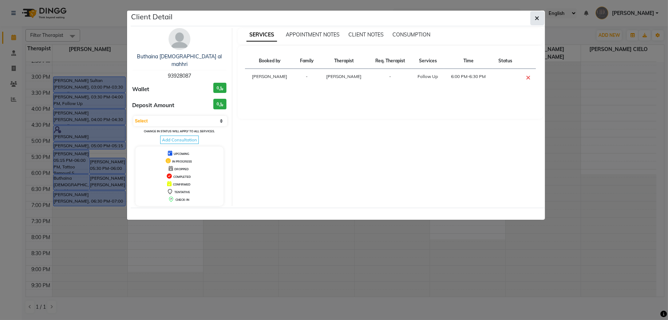
click at [541, 17] on button "button" at bounding box center [537, 18] width 14 height 14
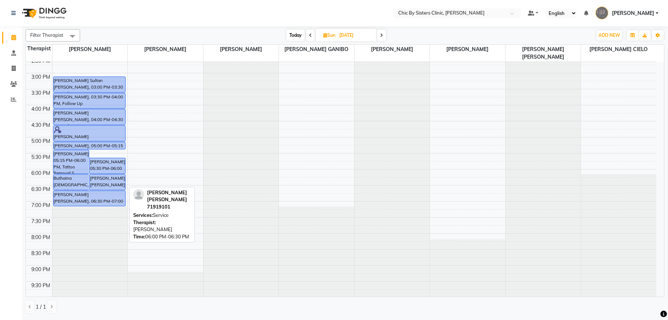
click at [106, 179] on div "helen elizabeth, 06:00 PM-06:30 PM, Service" at bounding box center [108, 181] width 36 height 15
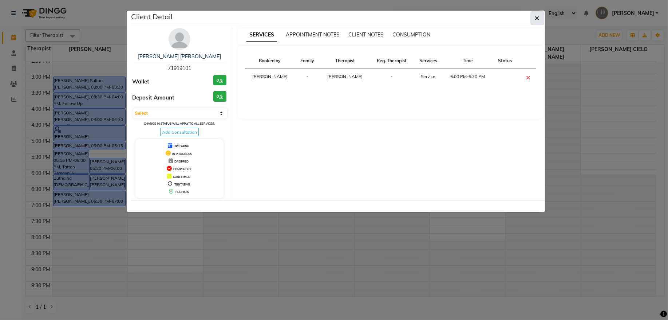
click at [532, 20] on button "button" at bounding box center [537, 18] width 14 height 14
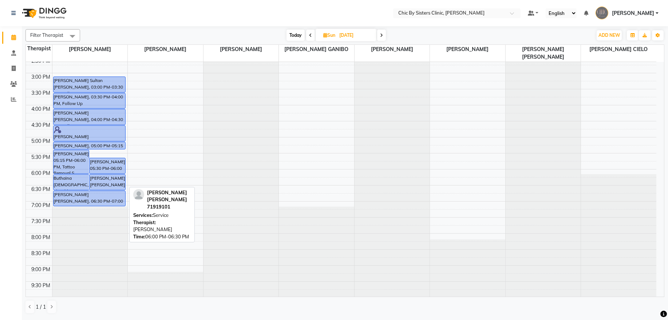
click at [111, 180] on div "helen elizabeth, 06:00 PM-06:30 PM, Service" at bounding box center [108, 181] width 36 height 15
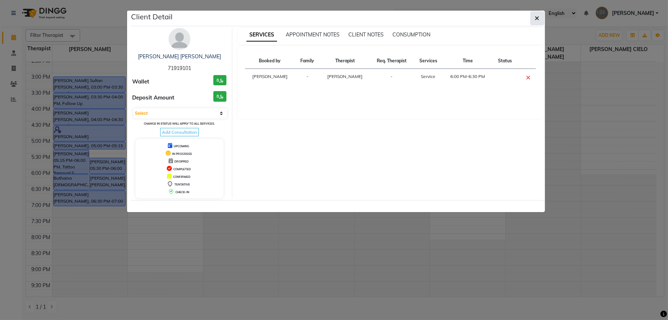
click at [538, 15] on span "button" at bounding box center [537, 18] width 4 height 7
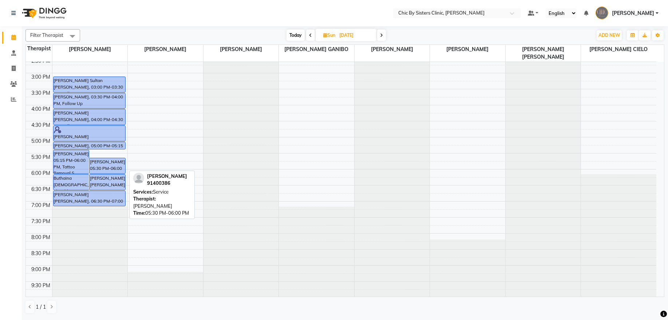
click at [117, 164] on div "Areej Abdulaziz Al mahri, 05:30 PM-06:00 PM, Service" at bounding box center [108, 165] width 36 height 15
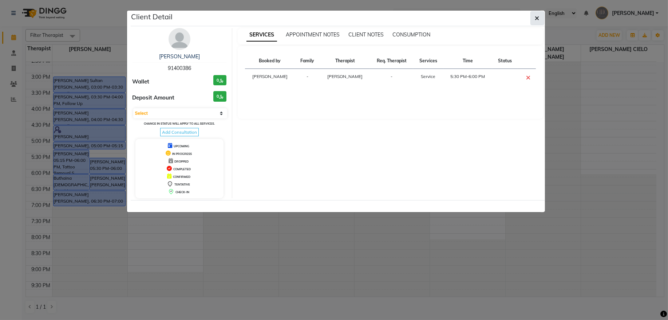
click at [541, 21] on button "button" at bounding box center [537, 18] width 14 height 14
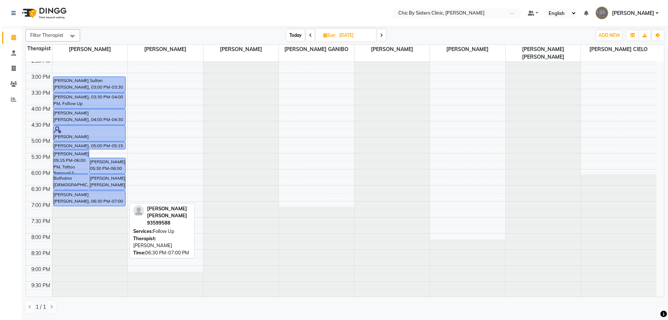
click at [75, 200] on div "Khulood muneer Sulaiman Al Balushi, 06:30 PM-07:00 PM, Follow Up" at bounding box center [90, 198] width 72 height 15
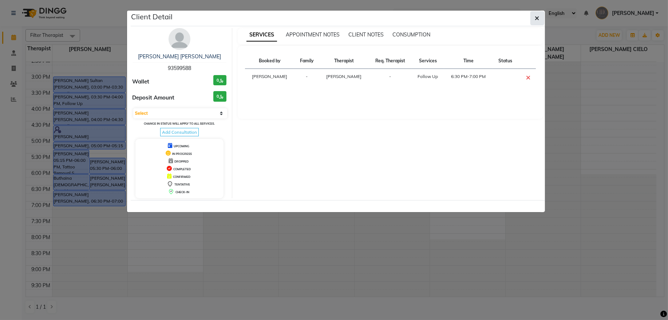
click at [536, 18] on icon "button" at bounding box center [537, 18] width 4 height 6
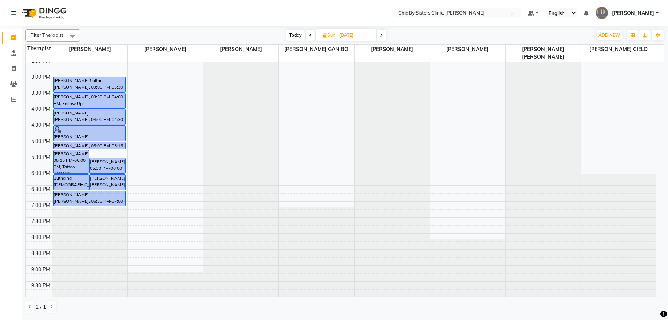
scroll to position [41, 0]
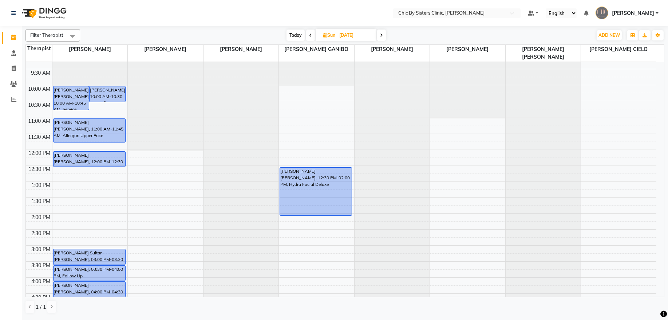
click at [367, 36] on input "14-09-2025" at bounding box center [355, 35] width 36 height 11
select select "9"
select select "2025"
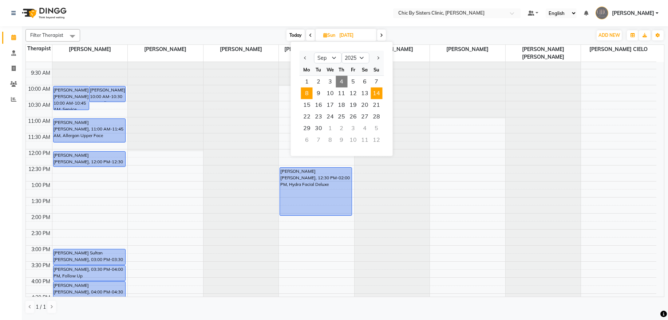
click at [305, 93] on span "8" at bounding box center [307, 93] width 12 height 12
type input "08-09-2025"
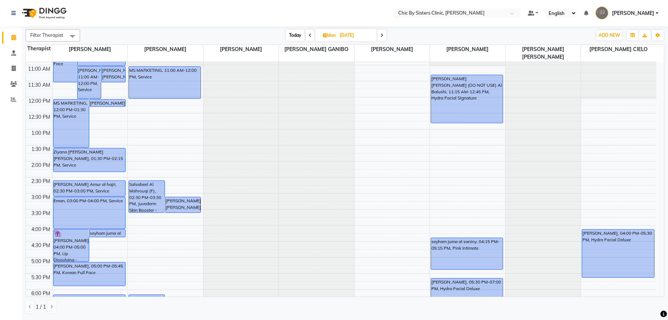
scroll to position [147, 0]
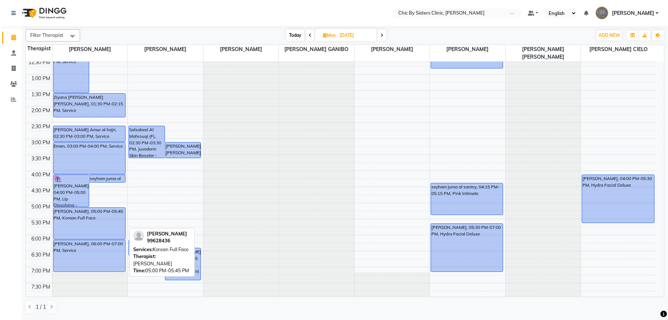
click at [75, 233] on div "Melanie Hunger, 10:00 AM-11:30 AM, Morpheus8 Face Moza Salim Sultan Al Hosni, 1…" at bounding box center [89, 170] width 75 height 512
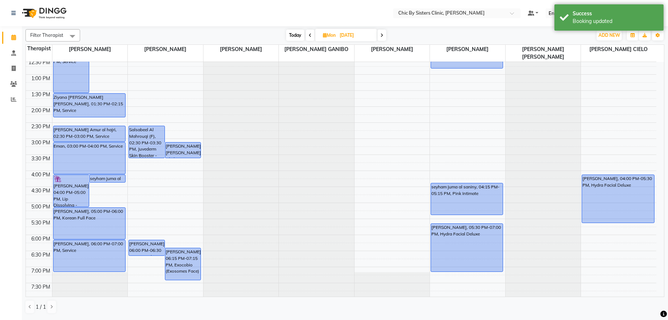
click at [126, 228] on div "8:00 AM 8:30 AM 9:00 AM 9:30 AM 10:00 AM 10:30 AM 11:00 AM 11:30 AM 12:00 PM 12…" at bounding box center [341, 170] width 631 height 512
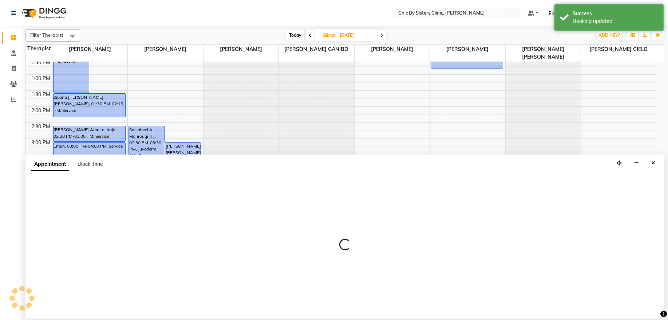
select select "49177"
select select "1050"
select select "tentative"
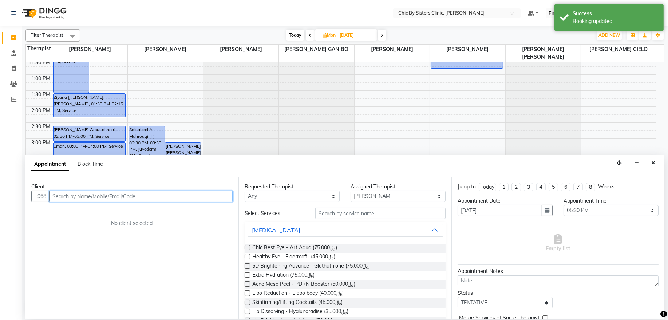
click at [109, 196] on input "text" at bounding box center [140, 195] width 183 height 11
paste input "97629600"
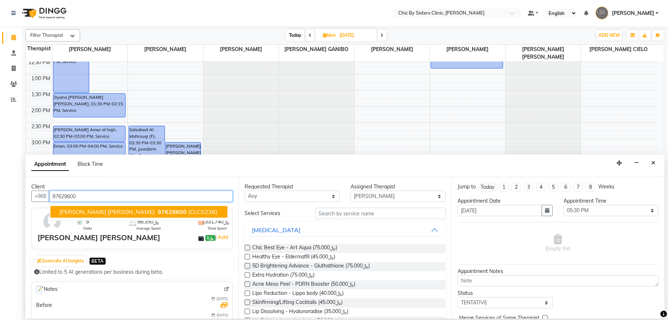
click at [104, 212] on span "Wafa Nasser Awadh Al hadrami" at bounding box center [106, 211] width 95 height 7
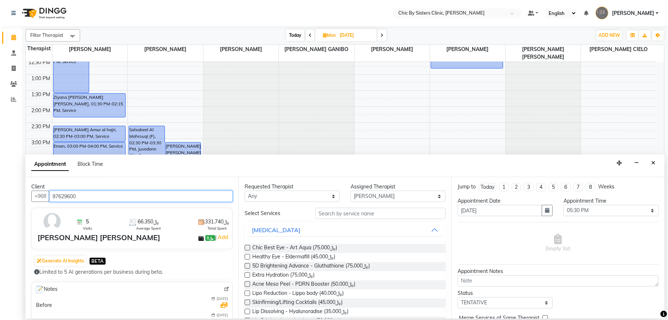
type input "97629600"
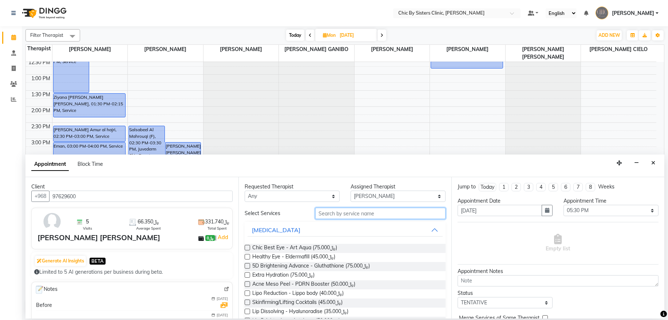
click at [328, 213] on input "text" at bounding box center [380, 213] width 130 height 11
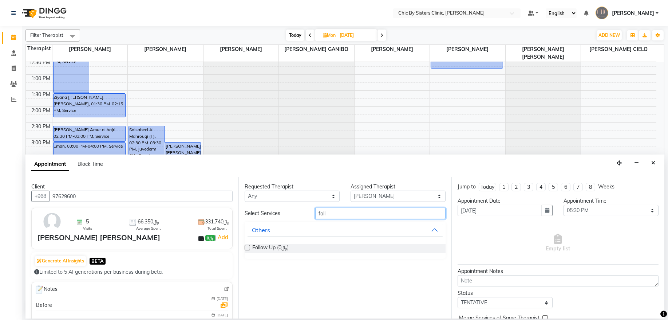
type input "foll"
click at [246, 247] on label at bounding box center [247, 247] width 5 height 5
click at [246, 247] on input "checkbox" at bounding box center [247, 248] width 5 height 5
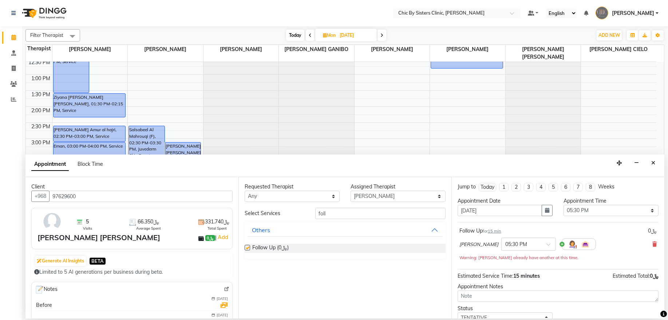
checkbox input "false"
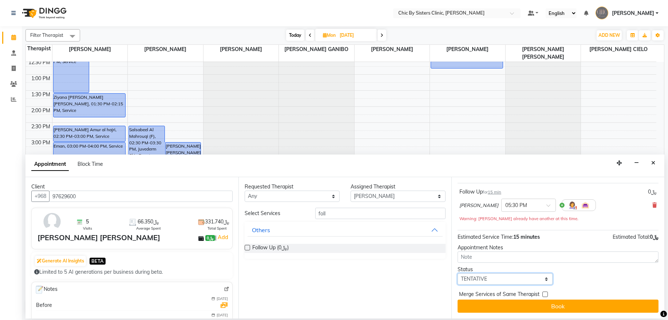
click at [530, 280] on select "Select TENTATIVE CONFIRM UPCOMING" at bounding box center [505, 278] width 95 height 11
select select "upcoming"
click at [458, 273] on select "Select TENTATIVE CONFIRM UPCOMING" at bounding box center [505, 278] width 95 height 11
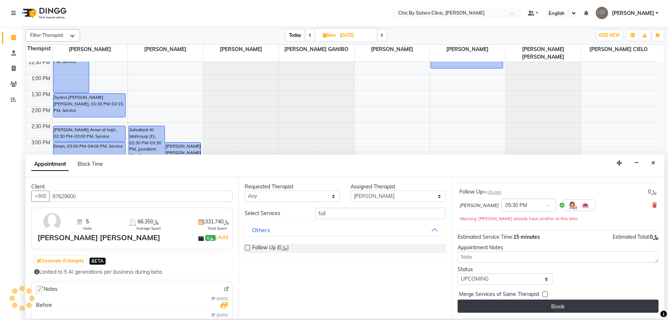
click at [548, 310] on button "Book" at bounding box center [558, 305] width 201 height 13
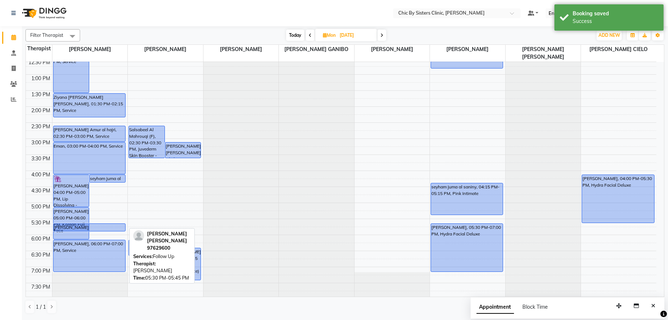
drag, startPoint x: 113, startPoint y: 230, endPoint x: 117, endPoint y: 226, distance: 5.7
click at [117, 226] on div "Melanie Hunger, 10:00 AM-11:30 AM, Morpheus8 Face Moza Salim Sultan Al Hosni, 1…" at bounding box center [89, 170] width 75 height 512
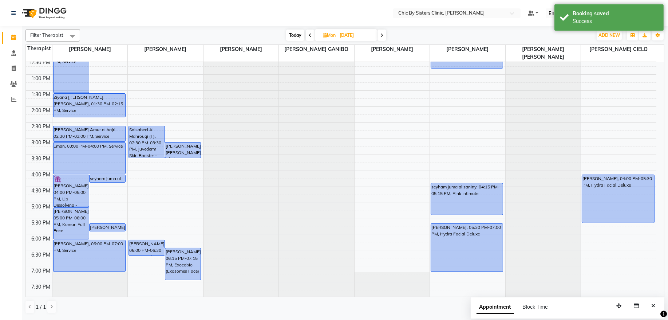
click at [351, 36] on input "08-09-2025" at bounding box center [356, 35] width 36 height 11
select select "9"
select select "2025"
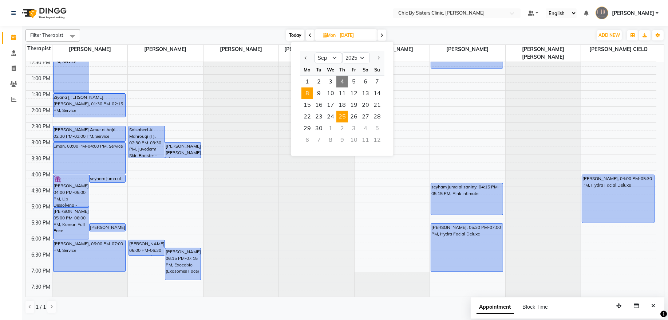
click at [343, 118] on span "25" at bounding box center [342, 117] width 12 height 12
type input "25-09-2025"
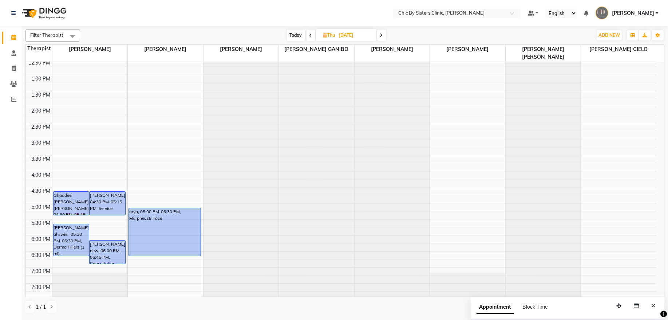
scroll to position [0, 0]
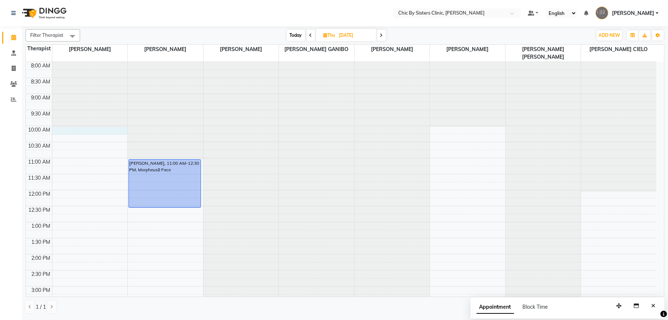
click at [67, 133] on div "8:00 AM 8:30 AM 9:00 AM 9:30 AM 10:00 AM 10:30 AM 11:00 AM 11:30 AM 12:00 PM 12…" at bounding box center [341, 318] width 631 height 512
select select "49177"
select select "600"
select select "tentative"
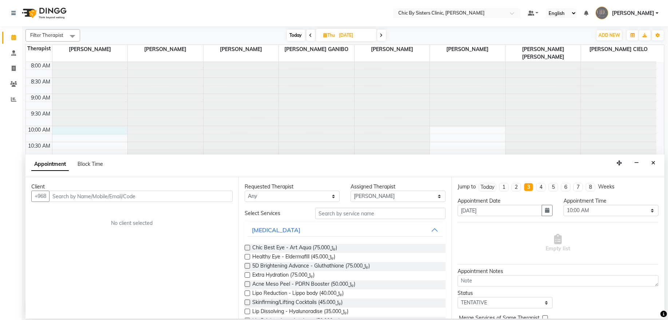
click at [90, 200] on input "text" at bounding box center [140, 195] width 183 height 11
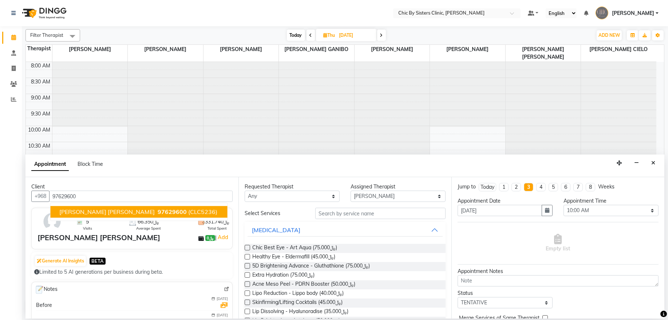
type input "97629600"
click at [366, 217] on input "text" at bounding box center [380, 213] width 130 height 11
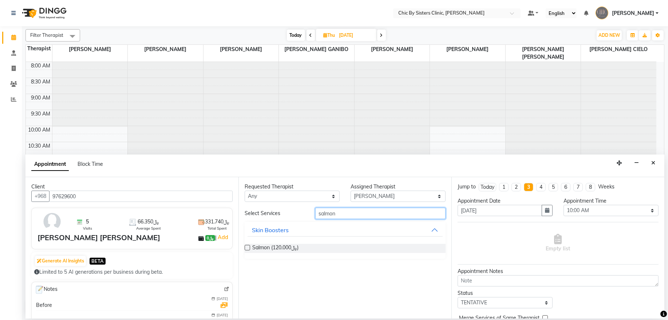
type input "salmon"
click at [248, 248] on label at bounding box center [247, 247] width 5 height 5
click at [248, 248] on input "checkbox" at bounding box center [247, 248] width 5 height 5
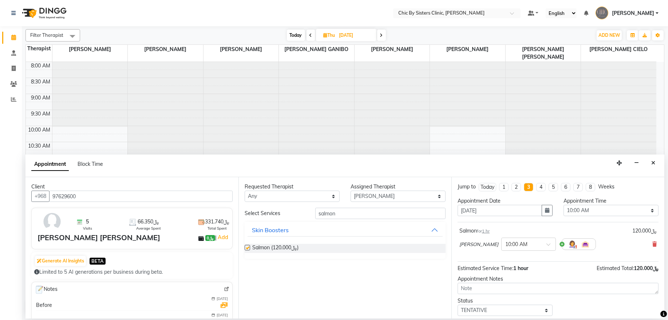
checkbox input "false"
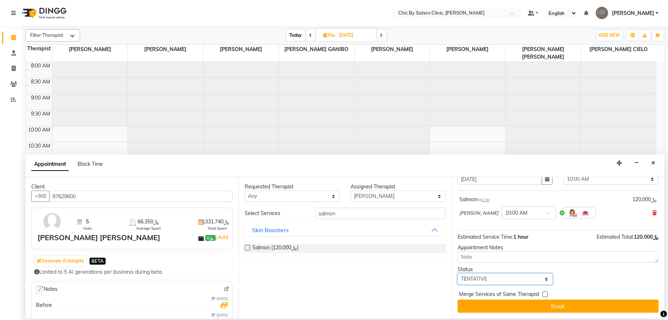
click at [534, 277] on select "Select TENTATIVE CONFIRM UPCOMING" at bounding box center [505, 278] width 95 height 11
select select "upcoming"
click at [458, 273] on select "Select TENTATIVE CONFIRM UPCOMING" at bounding box center [505, 278] width 95 height 11
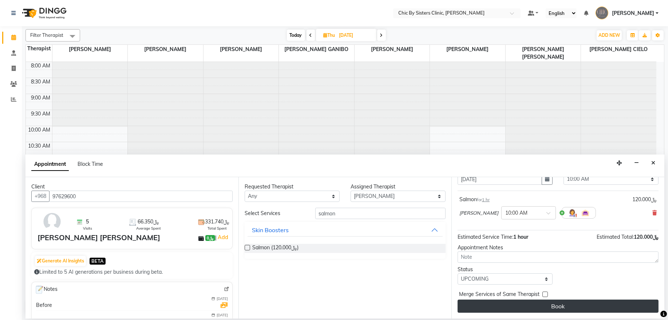
click at [541, 309] on button "Book" at bounding box center [558, 305] width 201 height 13
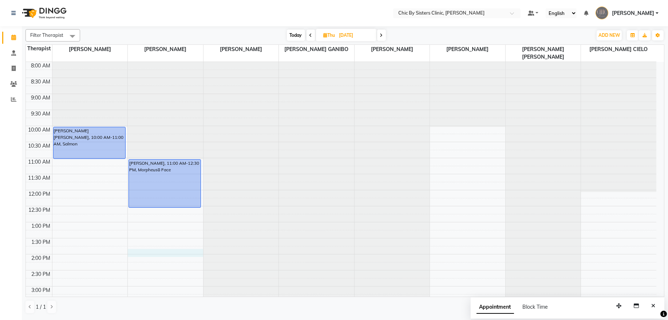
click at [152, 254] on div "8:00 AM 8:30 AM 9:00 AM 9:30 AM 10:00 AM 10:30 AM 11:00 AM 11:30 AM 12:00 PM 12…" at bounding box center [341, 318] width 631 height 512
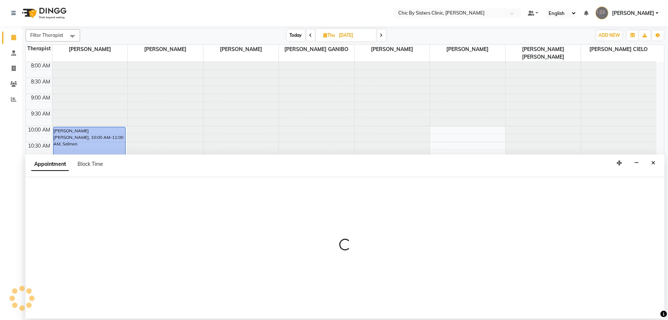
select select "49178"
select select "825"
select select "tentative"
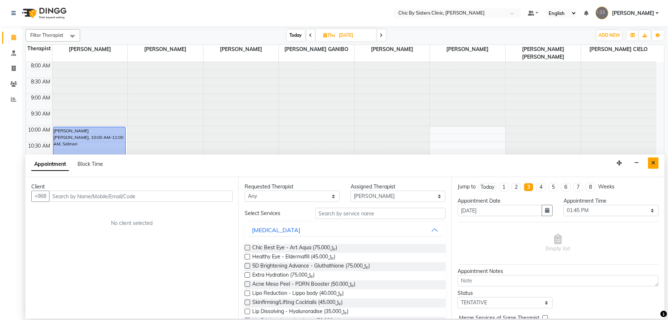
click at [655, 164] on icon "Close" at bounding box center [653, 162] width 4 height 5
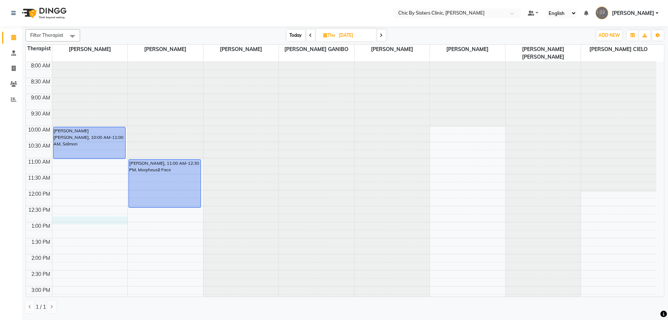
click at [94, 224] on div "8:00 AM 8:30 AM 9:00 AM 9:30 AM 10:00 AM 10:30 AM 11:00 AM 11:30 AM 12:00 PM 12…" at bounding box center [341, 318] width 631 height 512
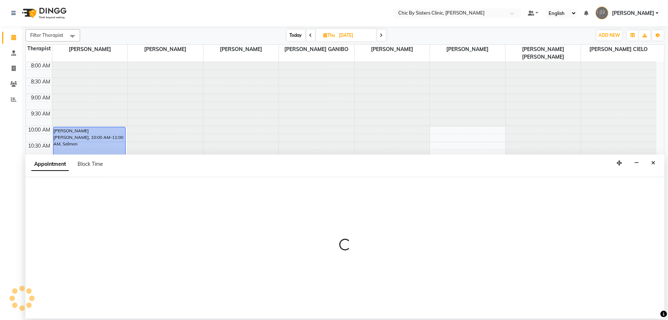
select select "49177"
select select "765"
select select "tentative"
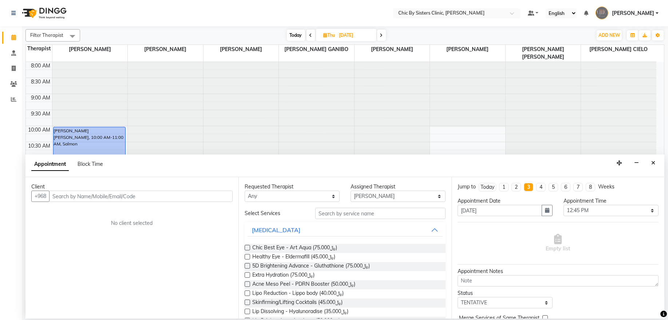
click at [102, 194] on input "text" at bounding box center [140, 195] width 183 height 11
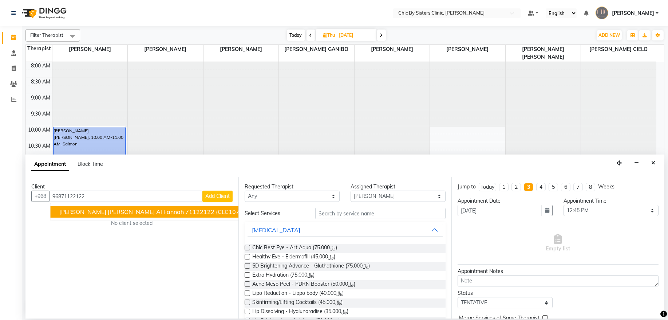
click at [86, 215] on span "Suad Abdullah Salim Al Fannah" at bounding box center [121, 211] width 125 height 7
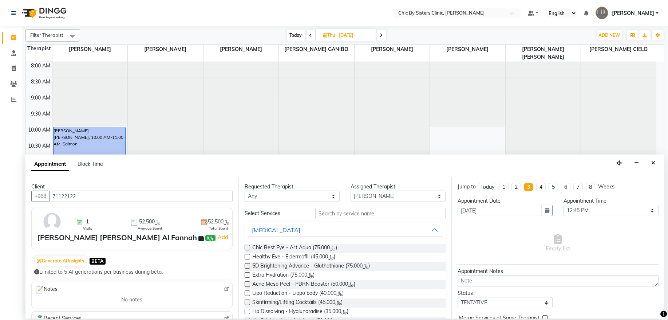
type input "71122122"
click at [224, 289] on img at bounding box center [226, 288] width 5 height 5
click at [224, 291] on img at bounding box center [226, 288] width 5 height 5
click at [224, 289] on img at bounding box center [226, 288] width 5 height 5
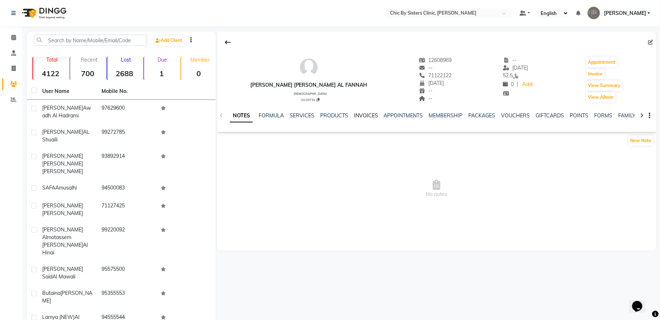
click at [367, 117] on link "INVOICES" at bounding box center [366, 115] width 24 height 7
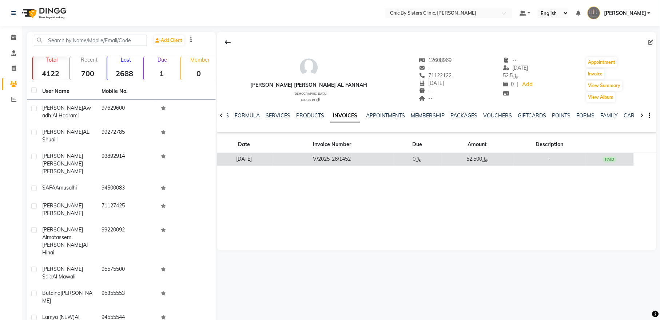
click at [346, 160] on td "V/2025-26/1452" at bounding box center [332, 159] width 122 height 13
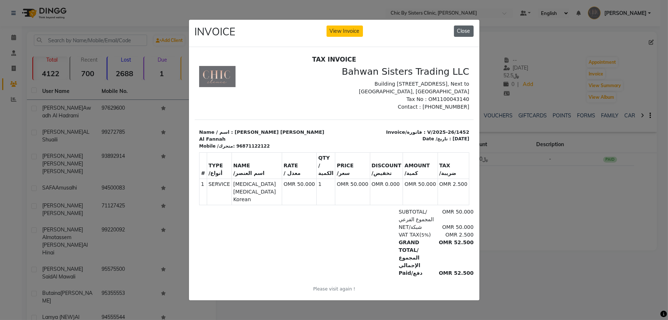
click at [470, 28] on button "Close" at bounding box center [464, 30] width 20 height 11
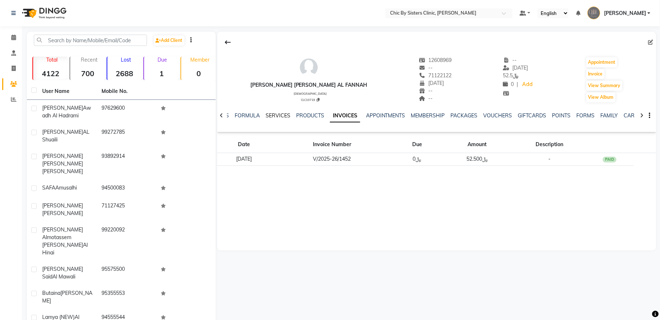
click at [279, 115] on link "SERVICES" at bounding box center [278, 115] width 25 height 7
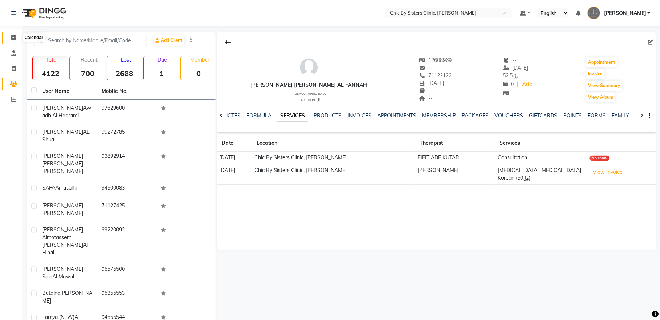
click at [13, 35] on icon at bounding box center [13, 37] width 5 height 5
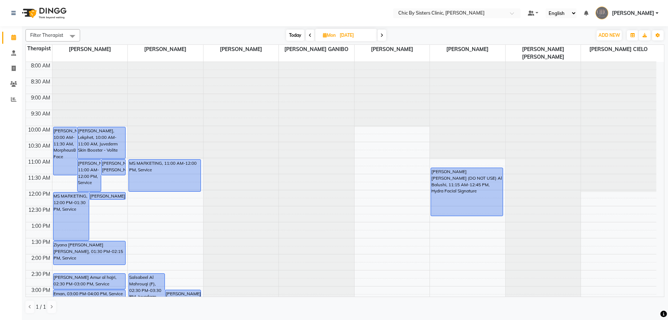
drag, startPoint x: 630, startPoint y: 13, endPoint x: 628, endPoint y: 7, distance: 6.4
click at [628, 7] on link "[PERSON_NAME]" at bounding box center [627, 13] width 63 height 12
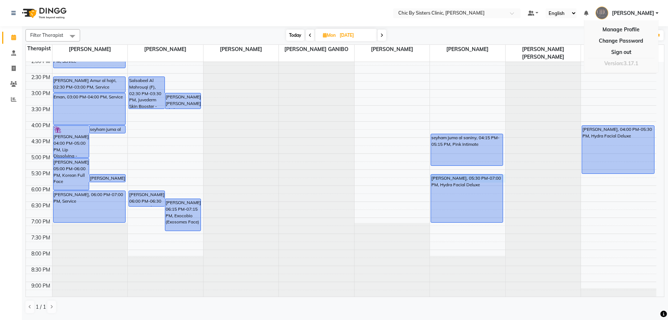
click at [504, 178] on div "8:00 AM 8:30 AM 9:00 AM 9:30 AM 10:00 AM 10:30 AM 11:00 AM 11:30 AM 12:00 PM 12…" at bounding box center [341, 121] width 631 height 512
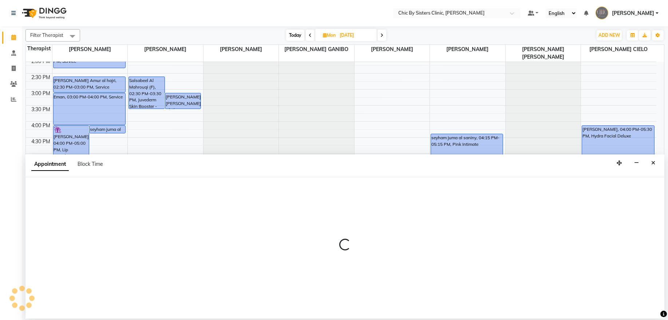
select select "49183"
select select "1050"
select select "tentative"
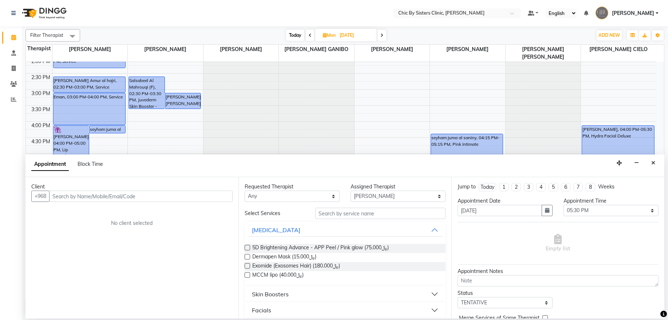
click at [159, 198] on input "text" at bounding box center [140, 195] width 183 height 11
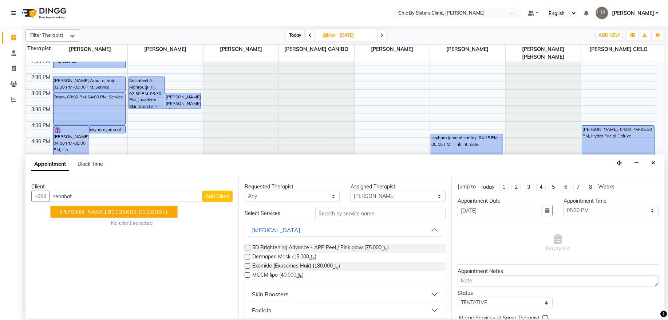
click at [161, 212] on span "(CLC6097)" at bounding box center [152, 211] width 29 height 7
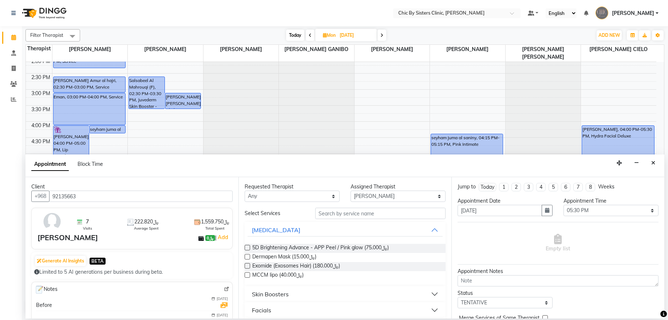
type input "92135663"
click at [349, 213] on input "text" at bounding box center [380, 213] width 130 height 11
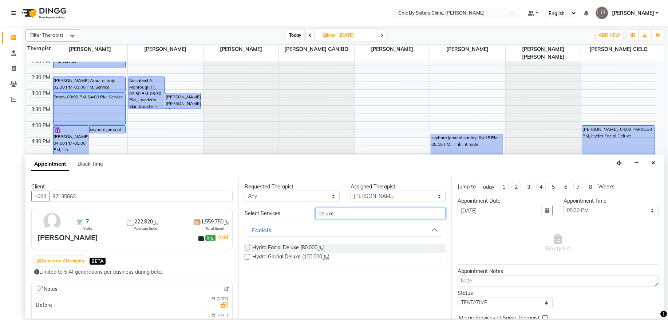
type input "deluxe"
click at [246, 247] on label at bounding box center [247, 247] width 5 height 5
click at [246, 247] on input "checkbox" at bounding box center [247, 248] width 5 height 5
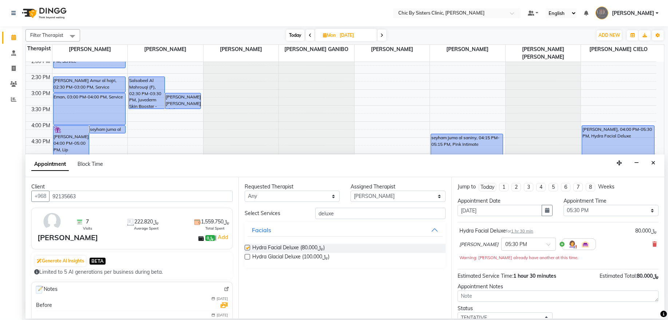
checkbox input "false"
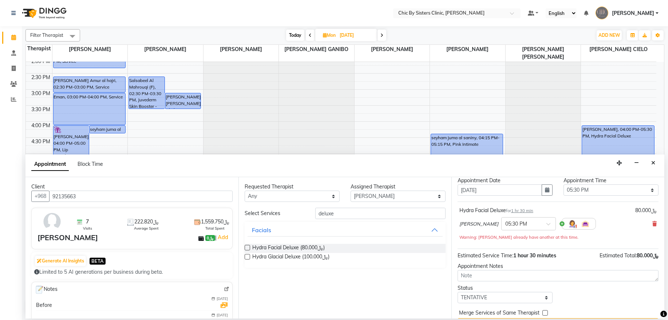
scroll to position [40, 0]
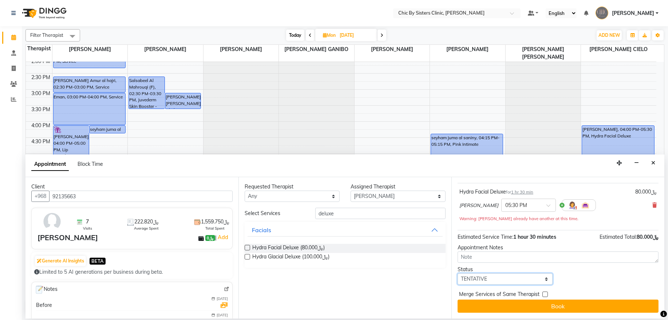
click at [533, 280] on select "Select TENTATIVE CONFIRM UPCOMING" at bounding box center [505, 278] width 95 height 11
select select "upcoming"
click at [458, 273] on select "Select TENTATIVE CONFIRM UPCOMING" at bounding box center [505, 278] width 95 height 11
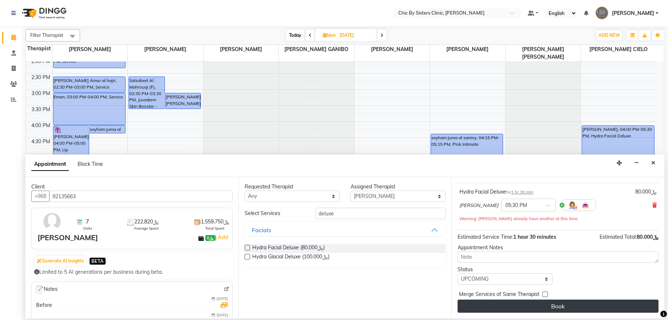
click at [545, 309] on button "Book" at bounding box center [558, 305] width 201 height 13
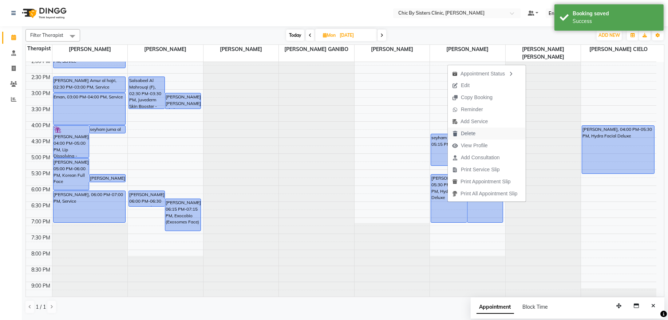
click at [478, 134] on span "Delete" at bounding box center [464, 133] width 32 height 12
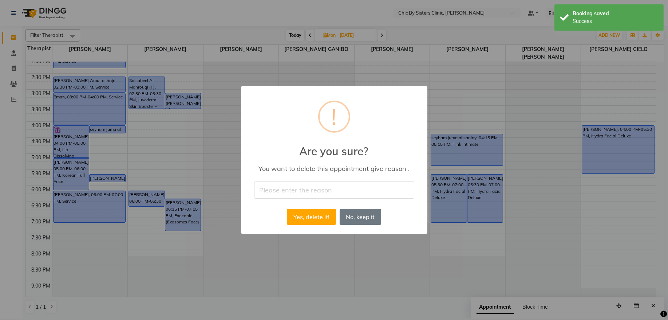
click at [271, 188] on input "text" at bounding box center [334, 189] width 160 height 17
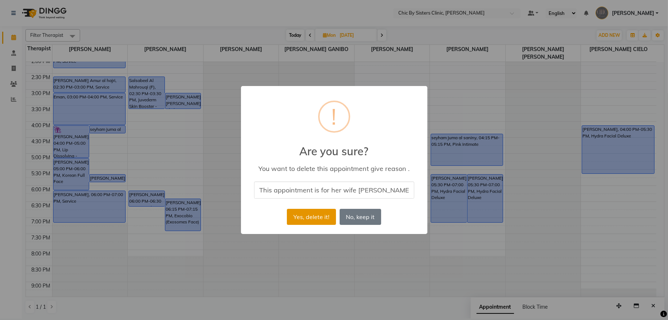
type input "This appointment is for her wife Nebahat"
click at [307, 218] on button "Yes, delete it!" at bounding box center [311, 217] width 49 height 16
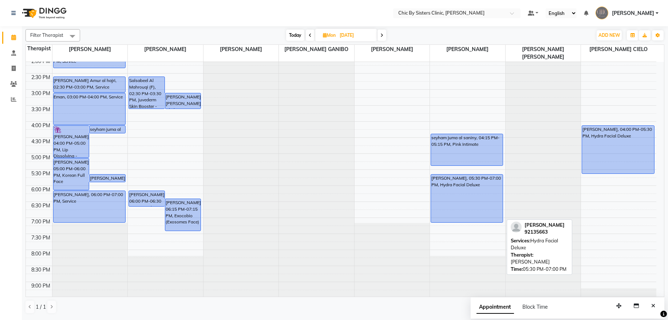
click at [503, 178] on link "nebahat arslan, 05:30 PM-07:00 PM, Hydra Facial Deluxe" at bounding box center [467, 198] width 72 height 48
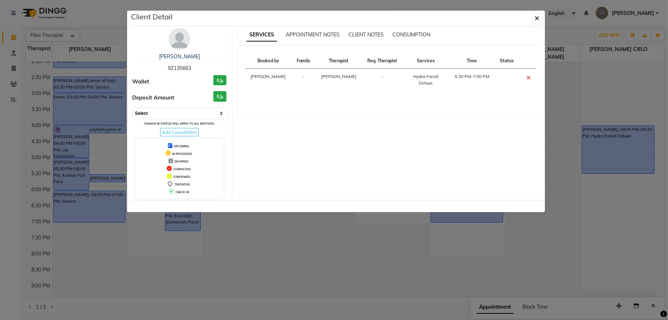
click at [164, 113] on select "Select CONFIRMED TENTATIVE" at bounding box center [180, 113] width 94 height 10
click at [538, 16] on icon "button" at bounding box center [537, 18] width 4 height 6
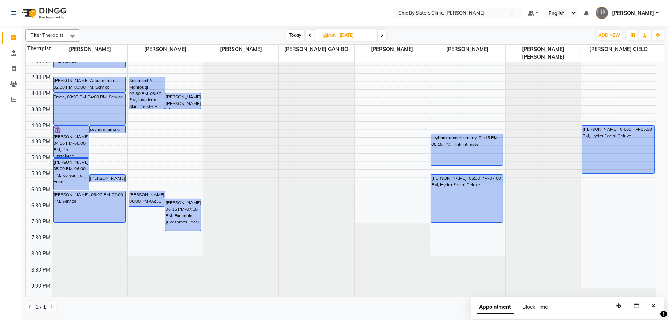
click at [504, 178] on div "8:00 AM 8:30 AM 9:00 AM 9:30 AM 10:00 AM 10:30 AM 11:00 AM 11:30 AM 12:00 PM 12…" at bounding box center [341, 121] width 631 height 512
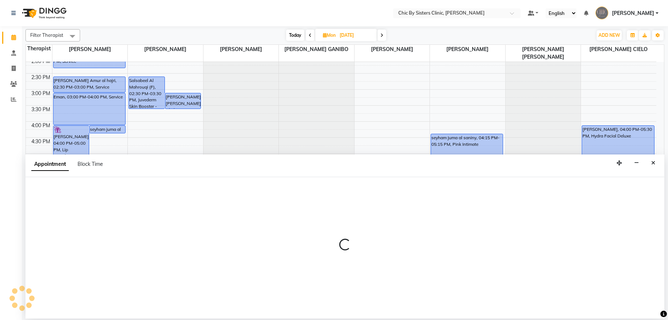
select select "49183"
select select "1050"
select select "tentative"
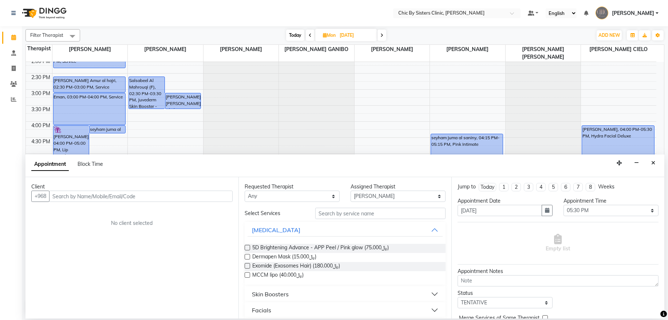
click at [106, 196] on input "text" at bounding box center [140, 195] width 183 height 11
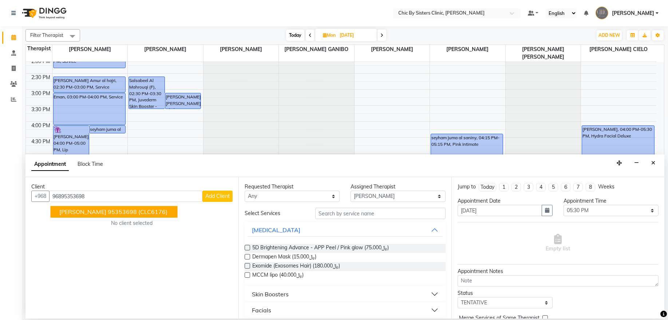
click at [108, 210] on ngb-highlight "95353698" at bounding box center [122, 211] width 29 height 7
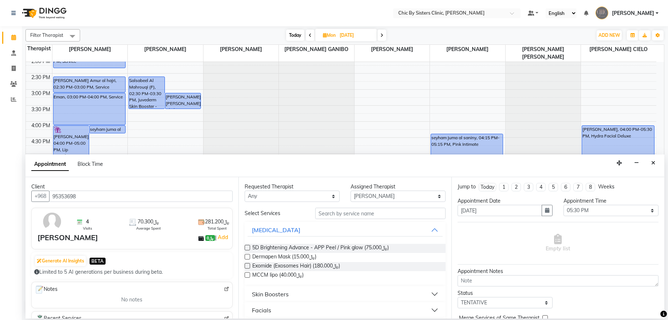
type input "95353698"
click at [351, 214] on input "text" at bounding box center [380, 213] width 130 height 11
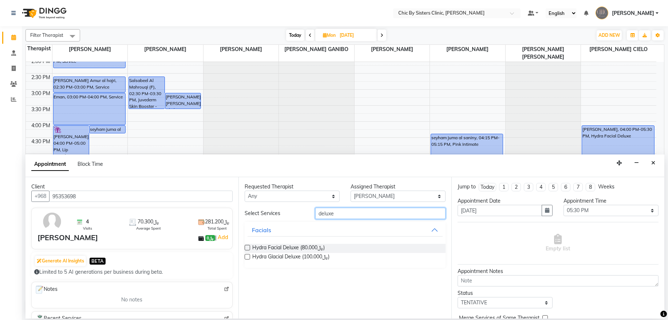
type input "deluxe"
click at [247, 248] on label at bounding box center [247, 247] width 5 height 5
click at [247, 248] on input "checkbox" at bounding box center [247, 248] width 5 height 5
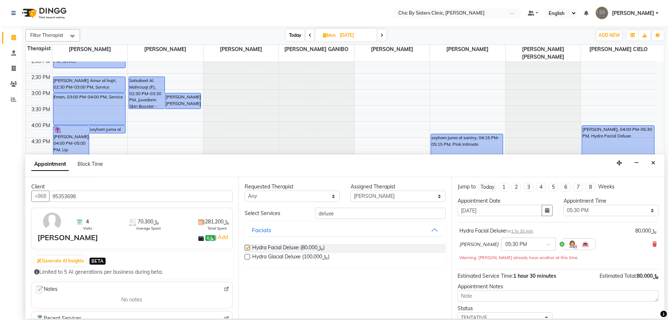
checkbox input "false"
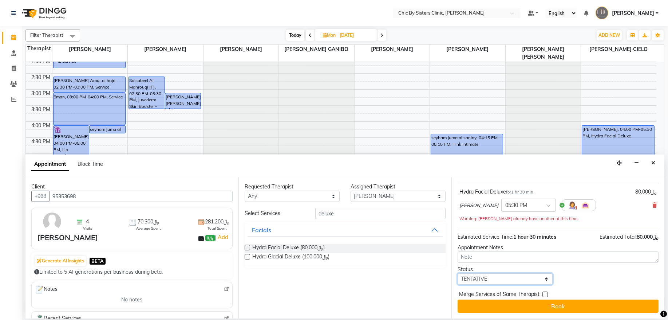
click at [500, 280] on select "Select TENTATIVE CONFIRM UPCOMING" at bounding box center [505, 278] width 95 height 11
select select "upcoming"
click at [458, 273] on select "Select TENTATIVE CONFIRM UPCOMING" at bounding box center [505, 278] width 95 height 11
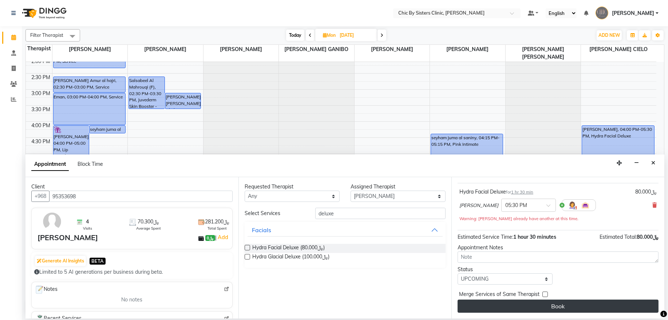
click at [522, 309] on button "Book" at bounding box center [558, 305] width 201 height 13
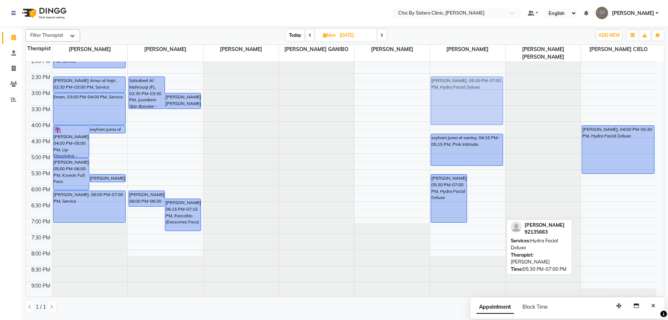
drag, startPoint x: 488, startPoint y: 200, endPoint x: 467, endPoint y: 106, distance: 96.3
click at [467, 106] on div "Kerem Alev, 05:30 PM-07:00 PM, Hydra Facial Deluxe nebahat arslan, 05:30 PM-07:…" at bounding box center [467, 121] width 75 height 512
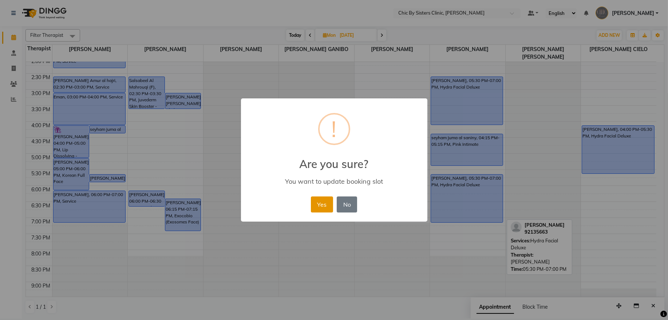
click at [323, 207] on button "Yes" at bounding box center [322, 204] width 22 height 16
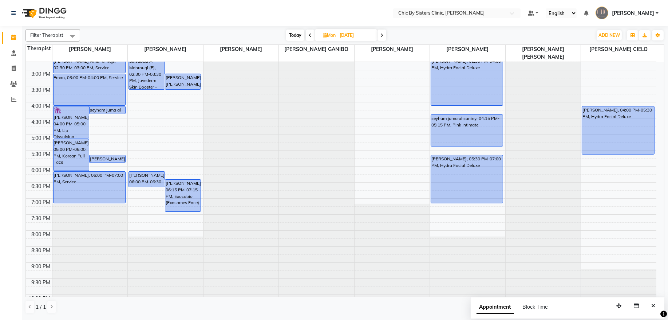
scroll to position [230, 0]
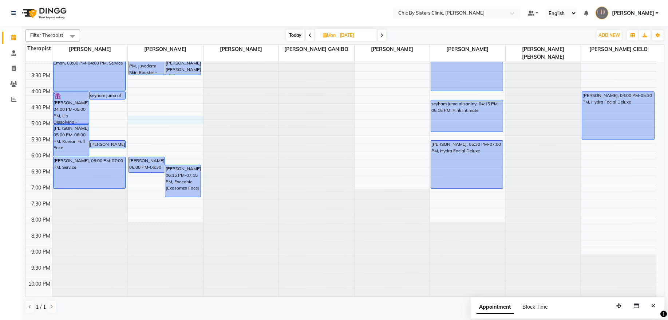
click at [179, 122] on div "8:00 AM 8:30 AM 9:00 AM 9:30 AM 10:00 AM 10:30 AM 11:00 AM 11:30 AM 12:00 PM 12…" at bounding box center [341, 87] width 631 height 512
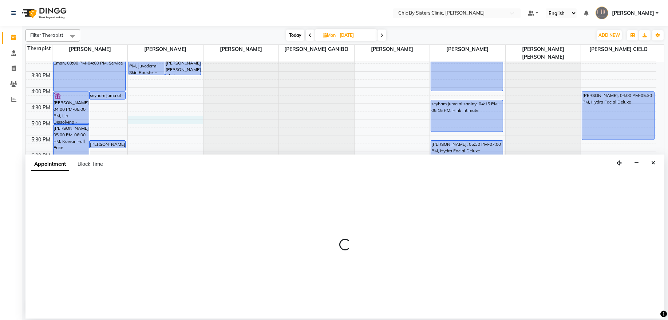
select select "49178"
select select "1005"
select select "tentative"
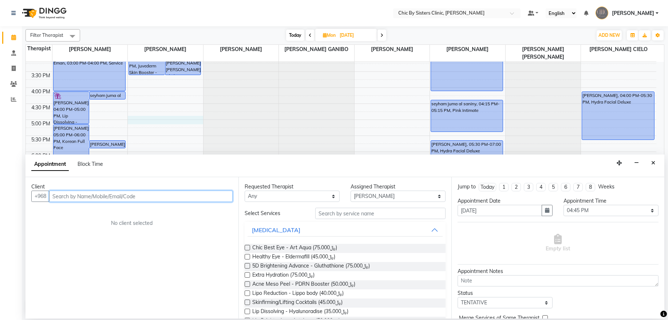
click at [139, 196] on input "text" at bounding box center [140, 195] width 183 height 11
type input "8"
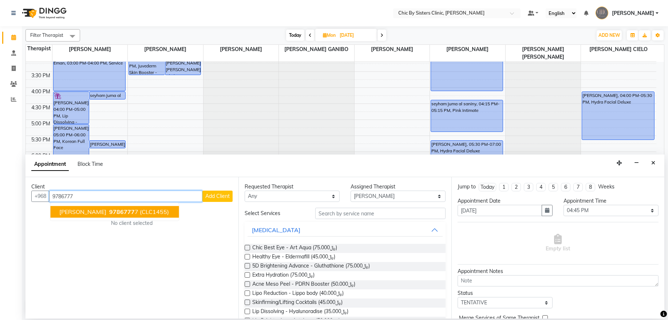
click at [140, 214] on span "(CLC1455)" at bounding box center [154, 211] width 29 height 7
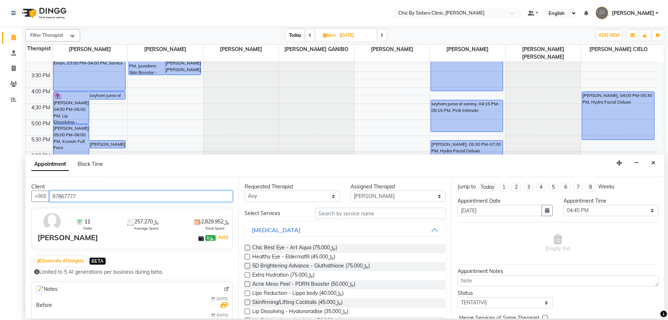
type input "97867777"
click at [224, 289] on img at bounding box center [226, 288] width 5 height 5
click at [657, 13] on link "[PERSON_NAME]" at bounding box center [627, 13] width 63 height 12
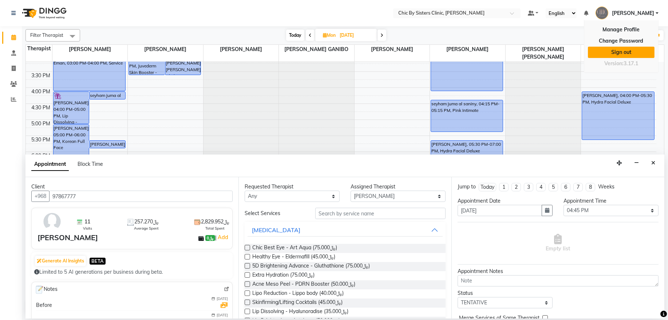
click at [642, 50] on link "Sign out" at bounding box center [621, 52] width 67 height 11
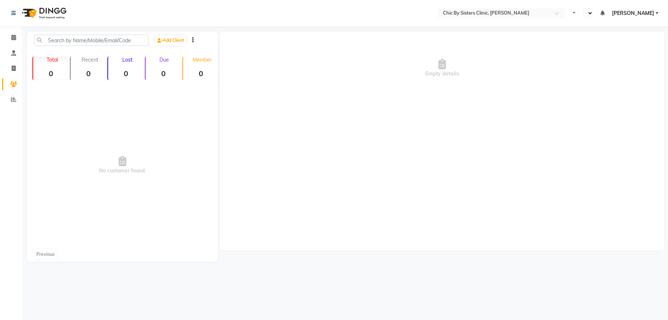
select select "en"
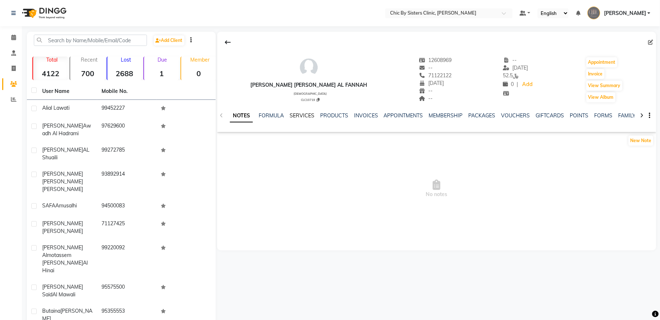
click at [298, 115] on link "SERVICES" at bounding box center [302, 115] width 25 height 7
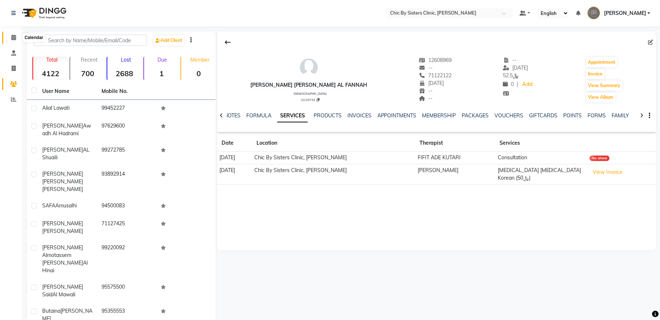
click at [13, 37] on icon at bounding box center [13, 37] width 5 height 5
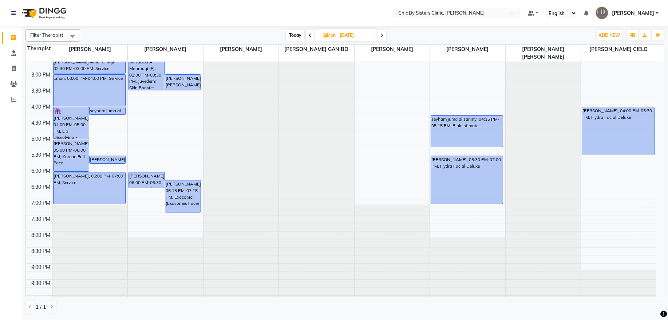
scroll to position [122, 0]
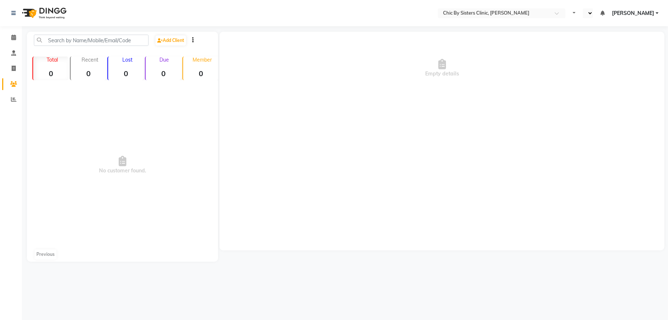
select select "en"
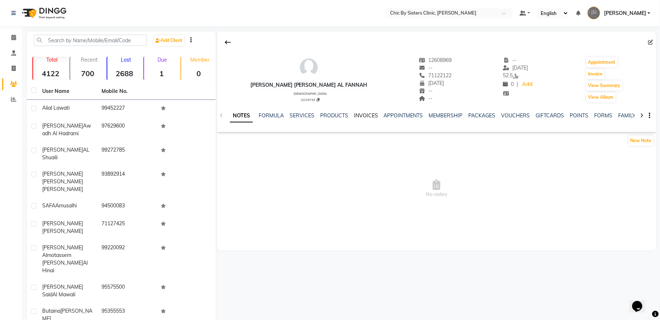
click at [363, 114] on link "INVOICES" at bounding box center [366, 115] width 24 height 7
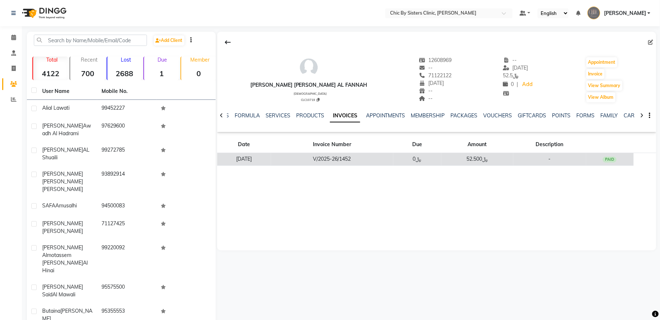
click at [356, 160] on td "V/2025-26/1452" at bounding box center [332, 159] width 122 height 13
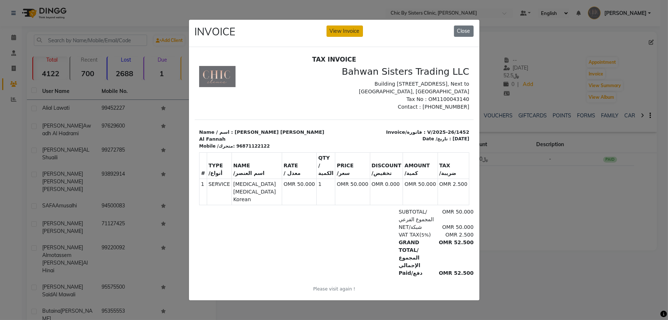
click at [351, 25] on button "View Invoice" at bounding box center [345, 30] width 36 height 11
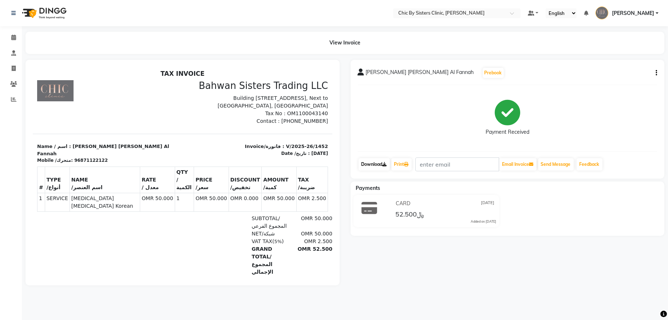
click at [374, 165] on link "Download" at bounding box center [374, 164] width 31 height 12
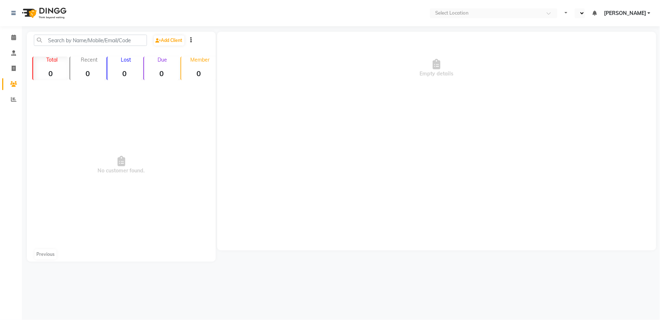
select select "en"
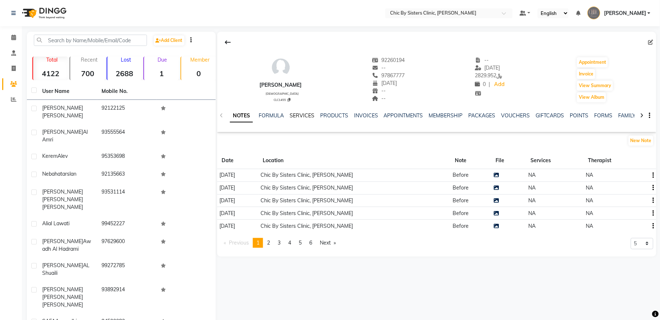
click at [295, 114] on link "SERVICES" at bounding box center [302, 115] width 25 height 7
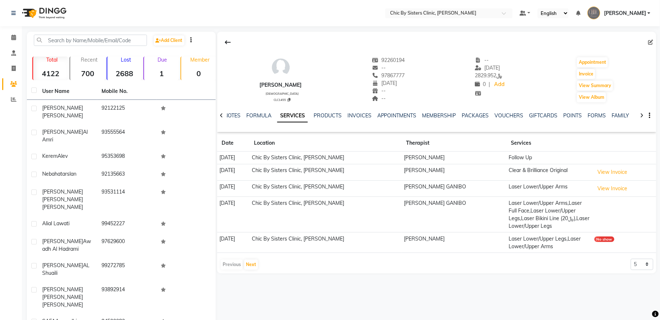
click at [295, 114] on link "SERVICES" at bounding box center [292, 115] width 31 height 13
click at [13, 99] on icon at bounding box center [13, 98] width 5 height 5
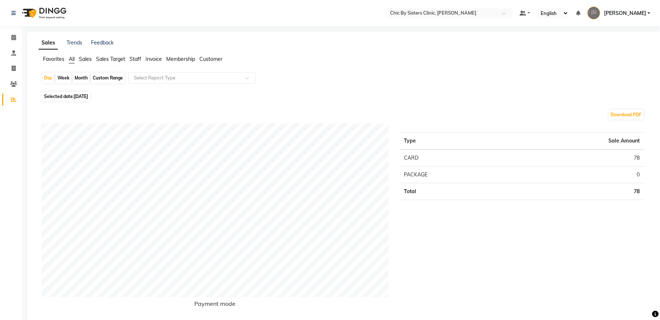
click at [80, 95] on span "[DATE]" at bounding box center [81, 96] width 14 height 5
select select "9"
select select "2025"
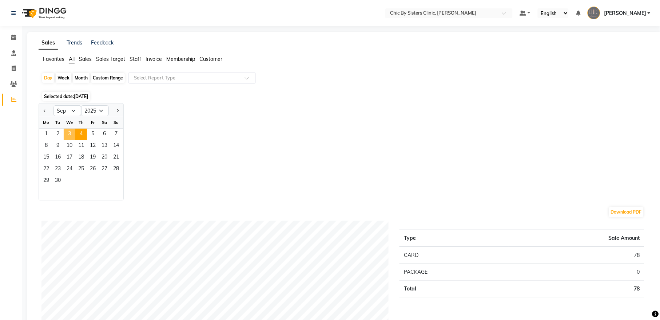
click at [69, 134] on span "3" at bounding box center [70, 135] width 12 height 12
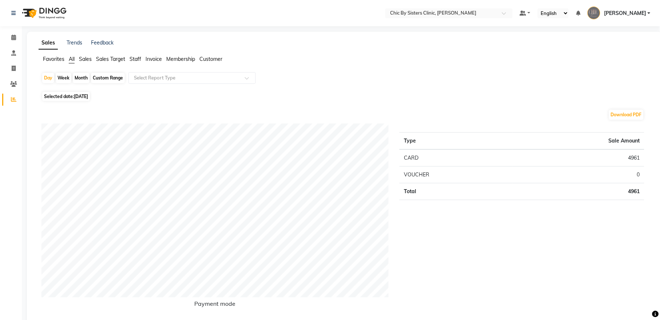
click at [135, 58] on span "Staff" at bounding box center [136, 59] width 12 height 7
click at [157, 78] on input "text" at bounding box center [185, 77] width 105 height 7
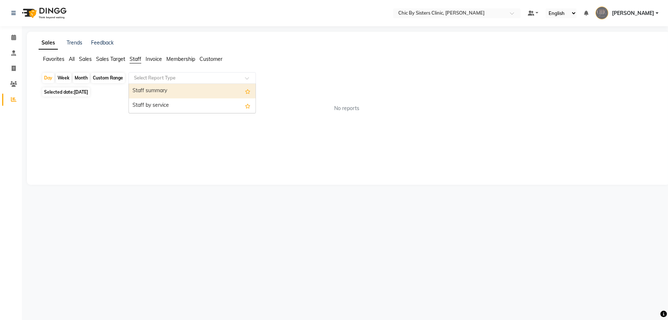
click at [158, 88] on div "Staff summary" at bounding box center [192, 91] width 127 height 15
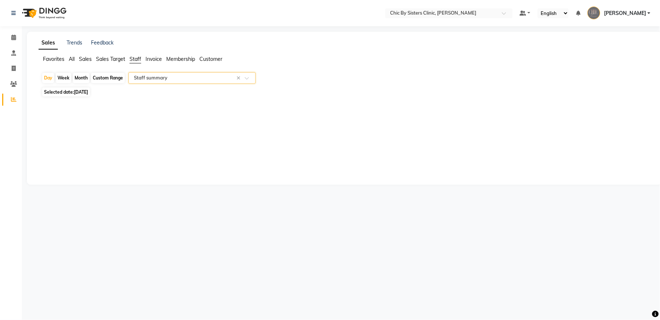
select select "full_report"
select select "csv"
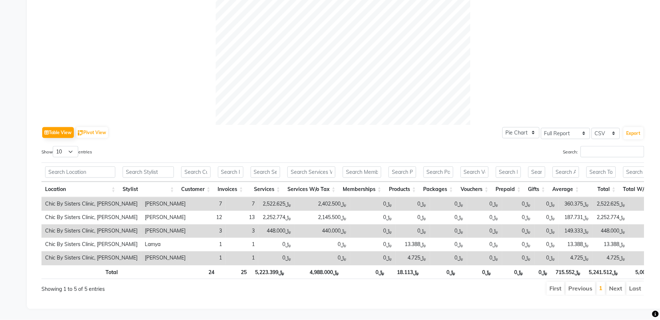
scroll to position [233, 0]
